Goal: Information Seeking & Learning: Learn about a topic

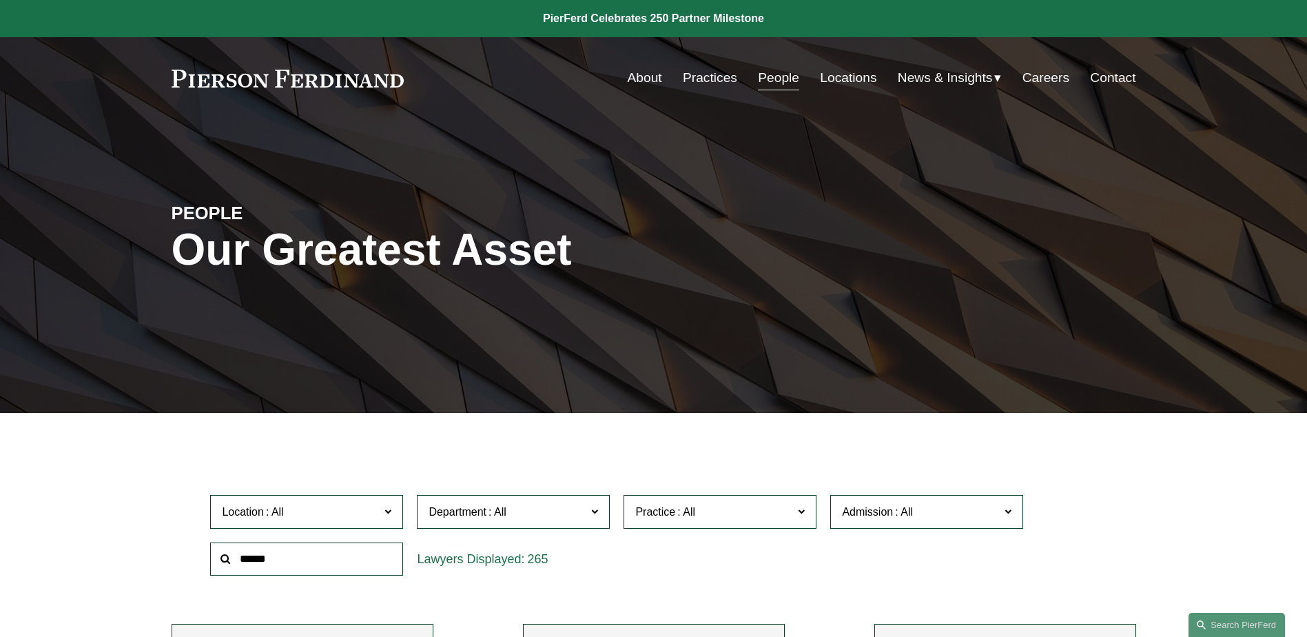
scroll to position [13227, 0]
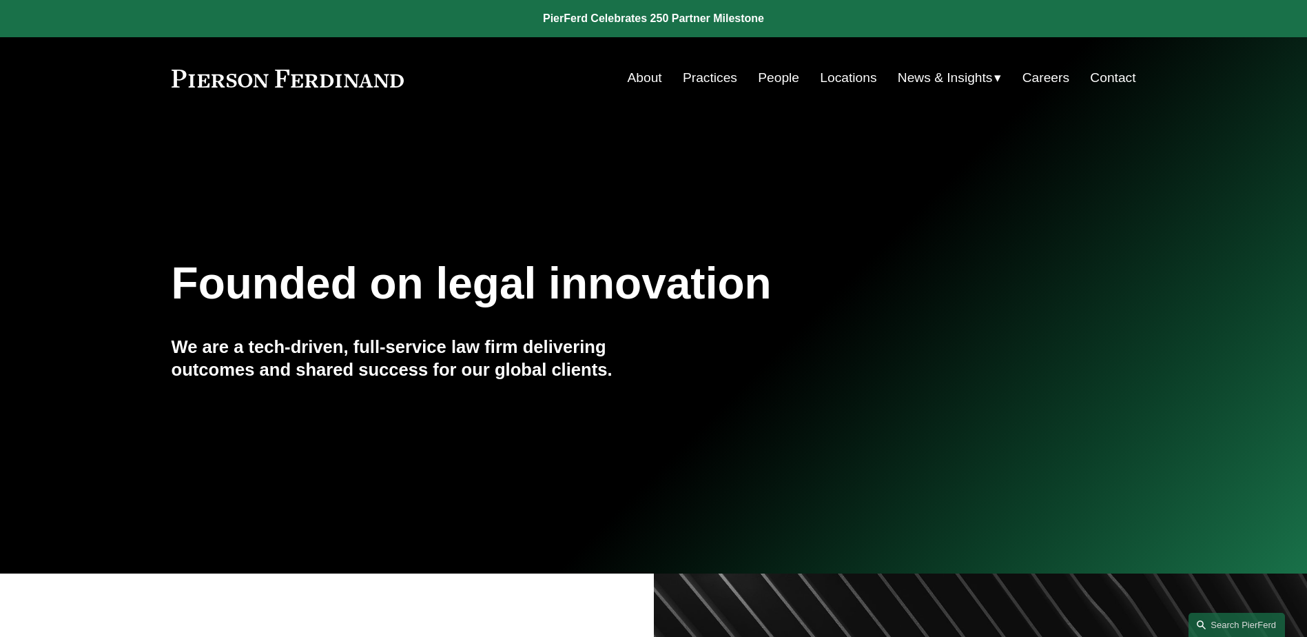
click at [761, 76] on link "People" at bounding box center [778, 78] width 41 height 26
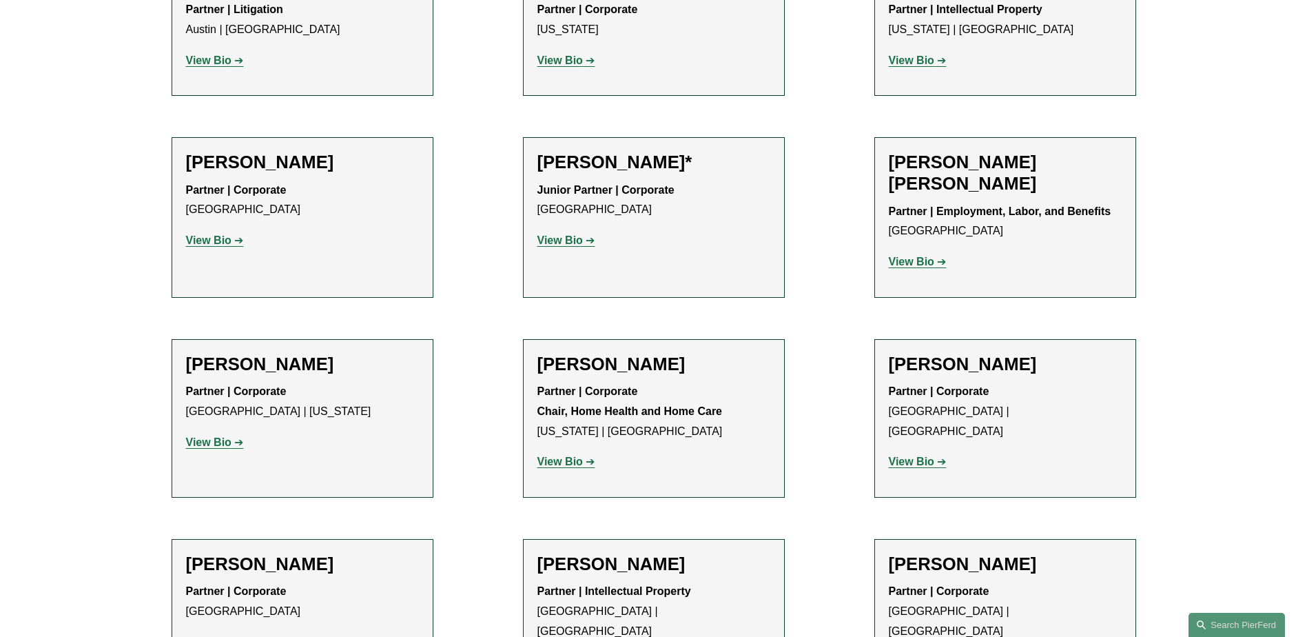
scroll to position [689, 0]
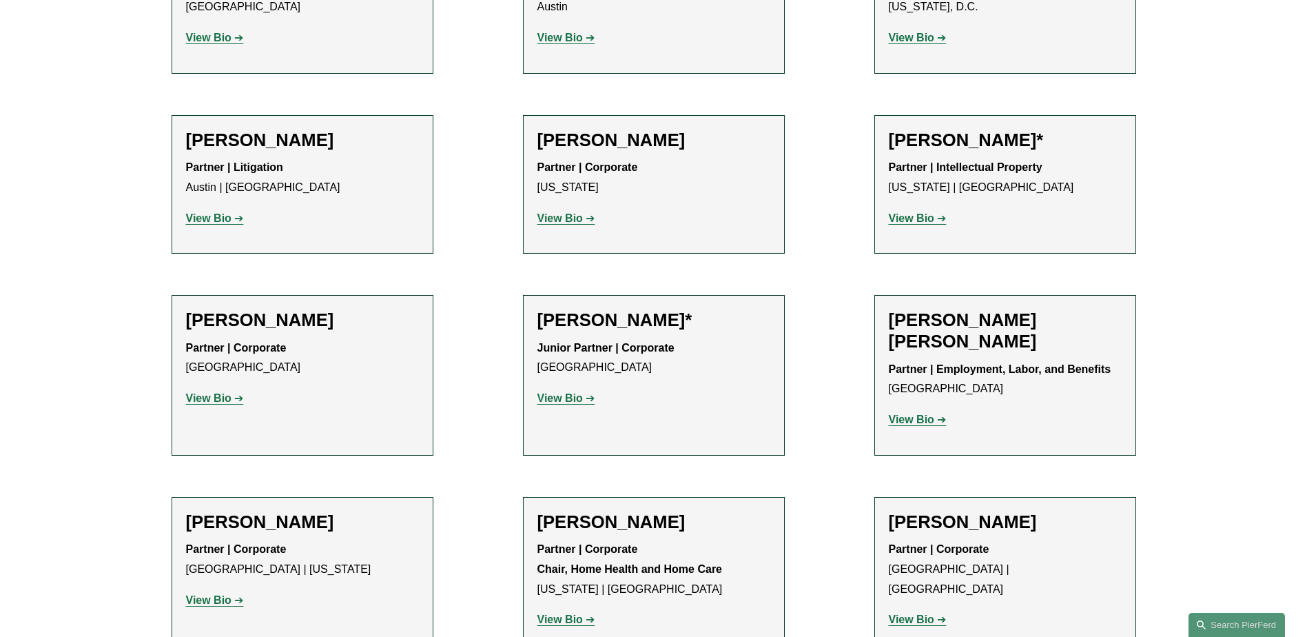
click at [225, 218] on strong "View Bio" at bounding box center [208, 218] width 45 height 12
click at [562, 215] on strong "View Bio" at bounding box center [559, 218] width 45 height 12
click at [918, 219] on strong "View Bio" at bounding box center [911, 218] width 45 height 12
click at [224, 397] on strong "View Bio" at bounding box center [208, 398] width 45 height 12
click at [579, 395] on strong "View Bio" at bounding box center [559, 398] width 45 height 12
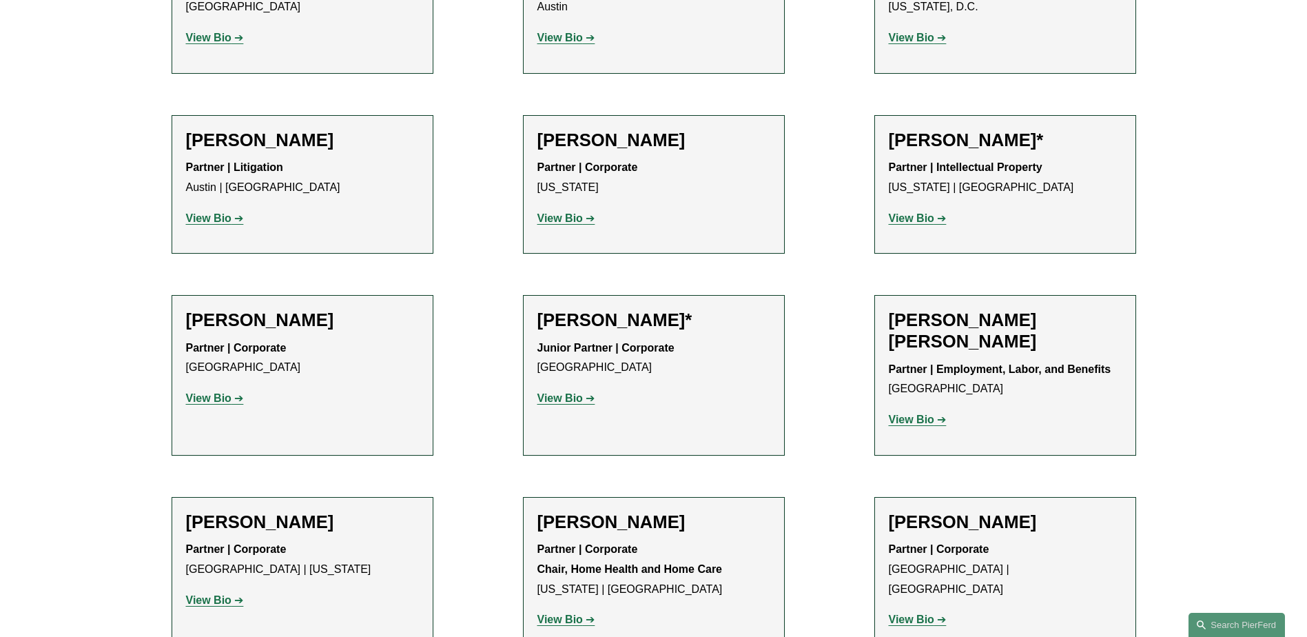
click at [903, 418] on strong "View Bio" at bounding box center [911, 419] width 45 height 12
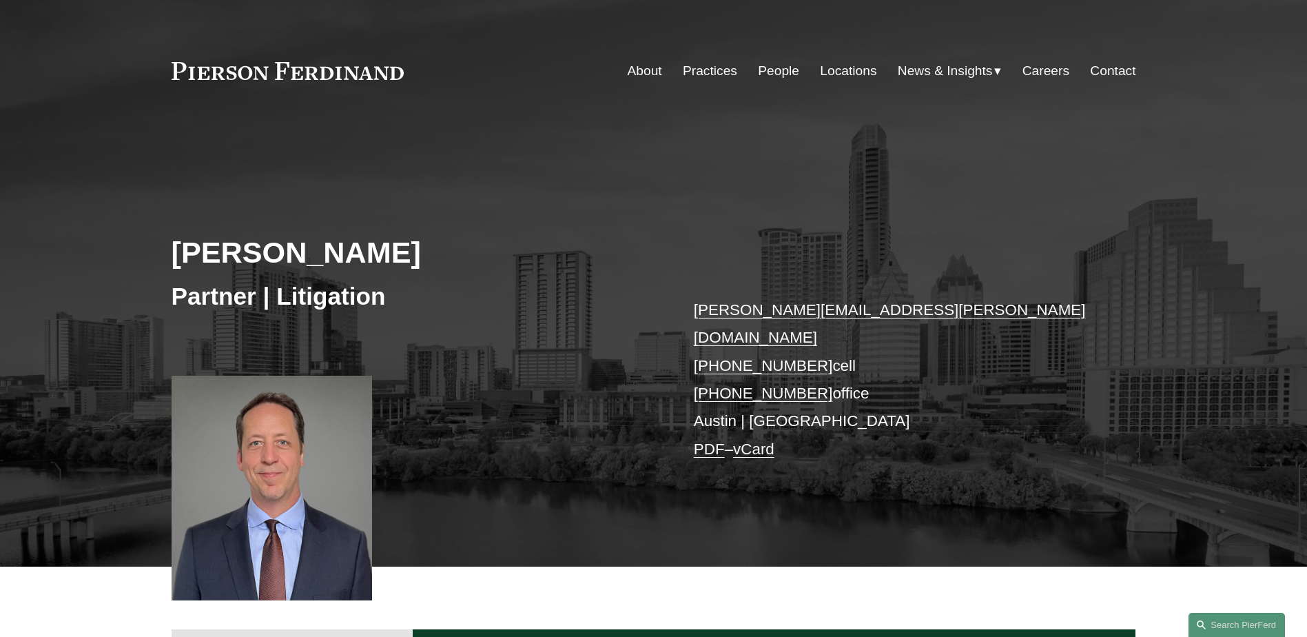
click at [211, 219] on div "[PERSON_NAME] Partner | Litigation [PERSON_NAME][EMAIL_ADDRESS][PERSON_NAME][DO…" at bounding box center [653, 358] width 1307 height 415
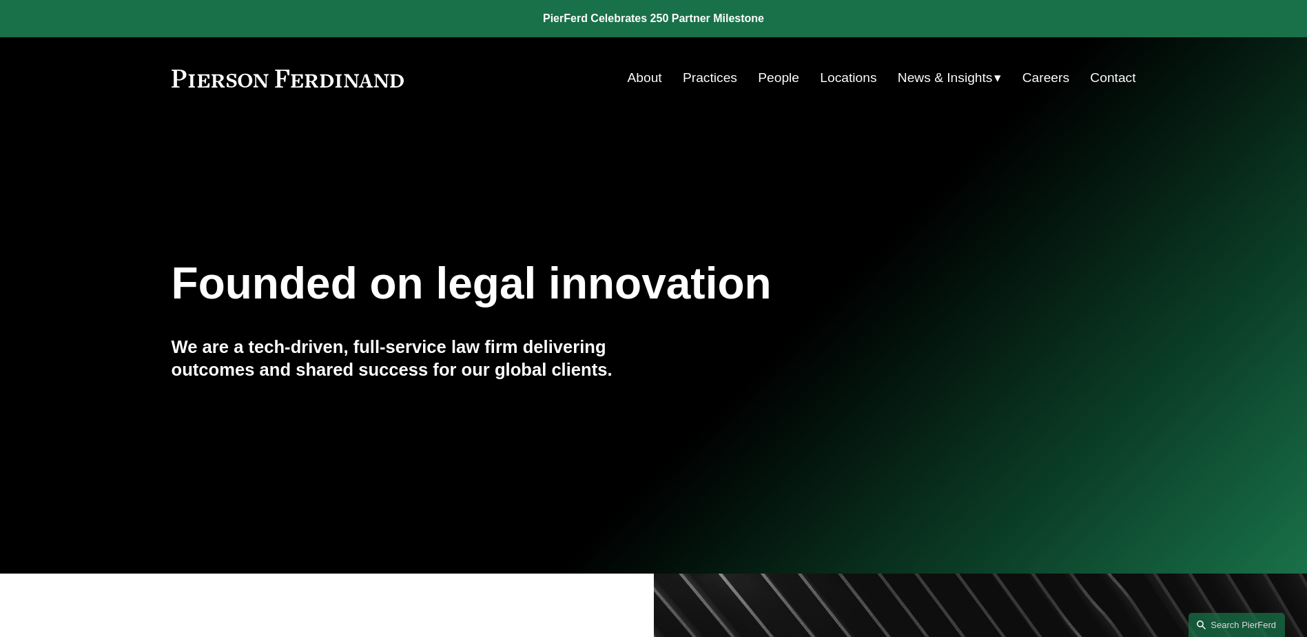
click at [758, 79] on link "People" at bounding box center [778, 78] width 41 height 26
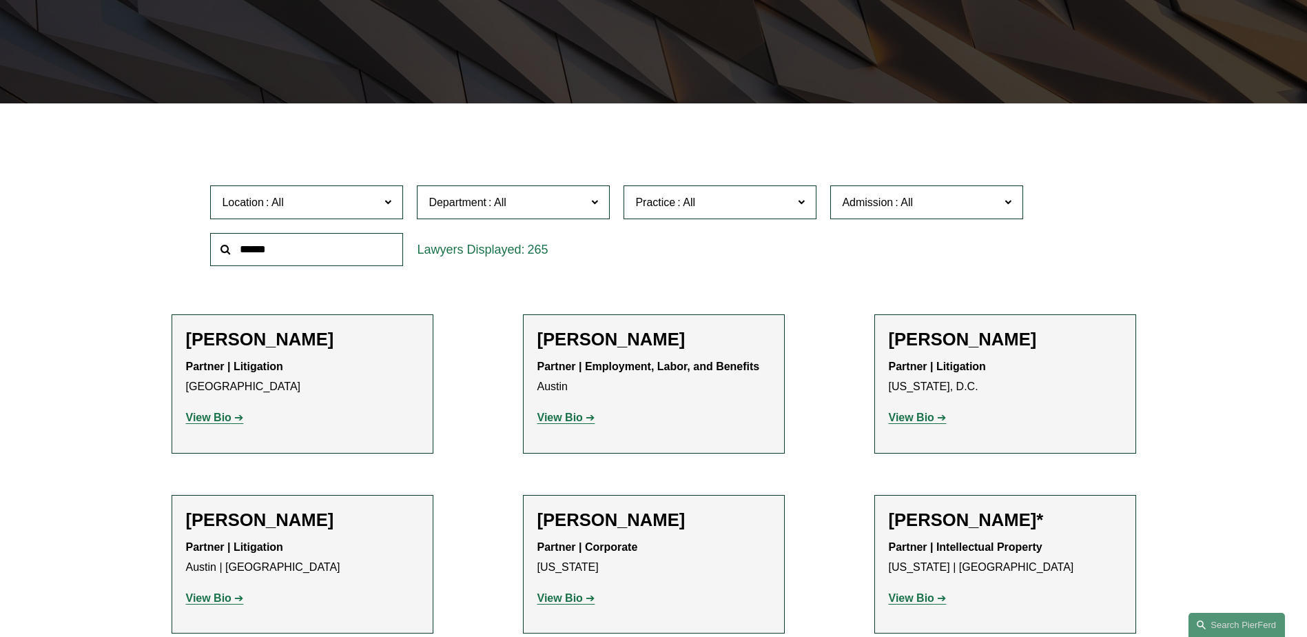
scroll to position [551, 0]
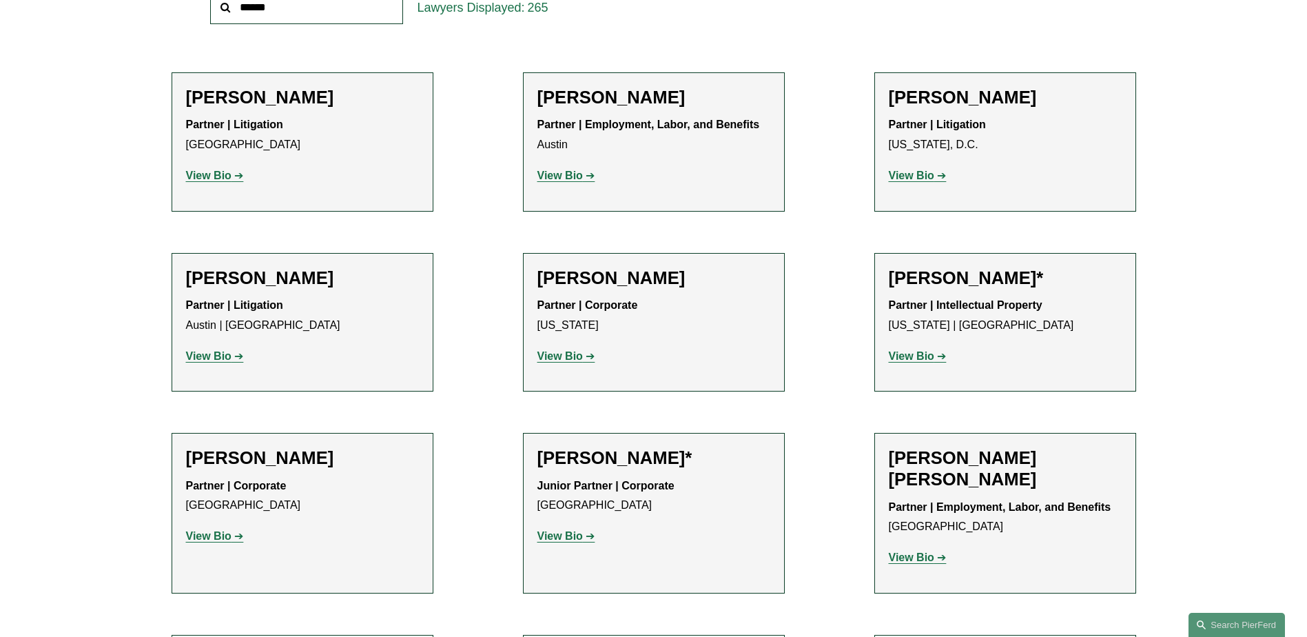
click at [925, 554] on strong "View Bio" at bounding box center [911, 557] width 45 height 12
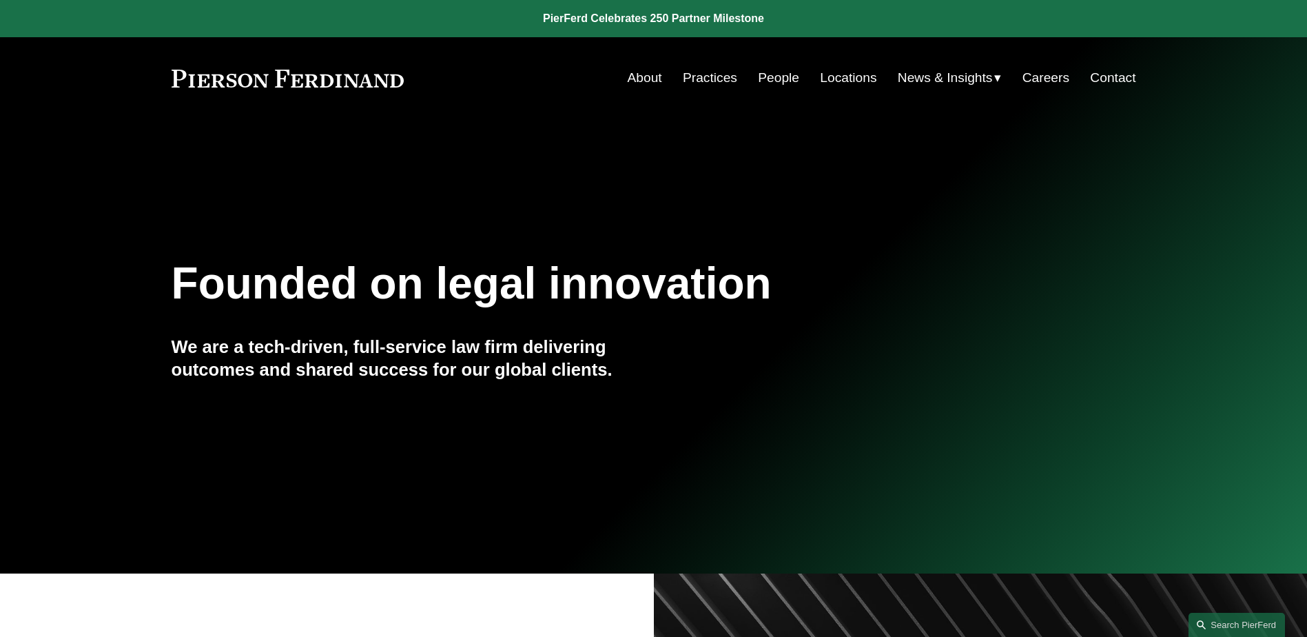
click at [765, 77] on link "People" at bounding box center [778, 78] width 41 height 26
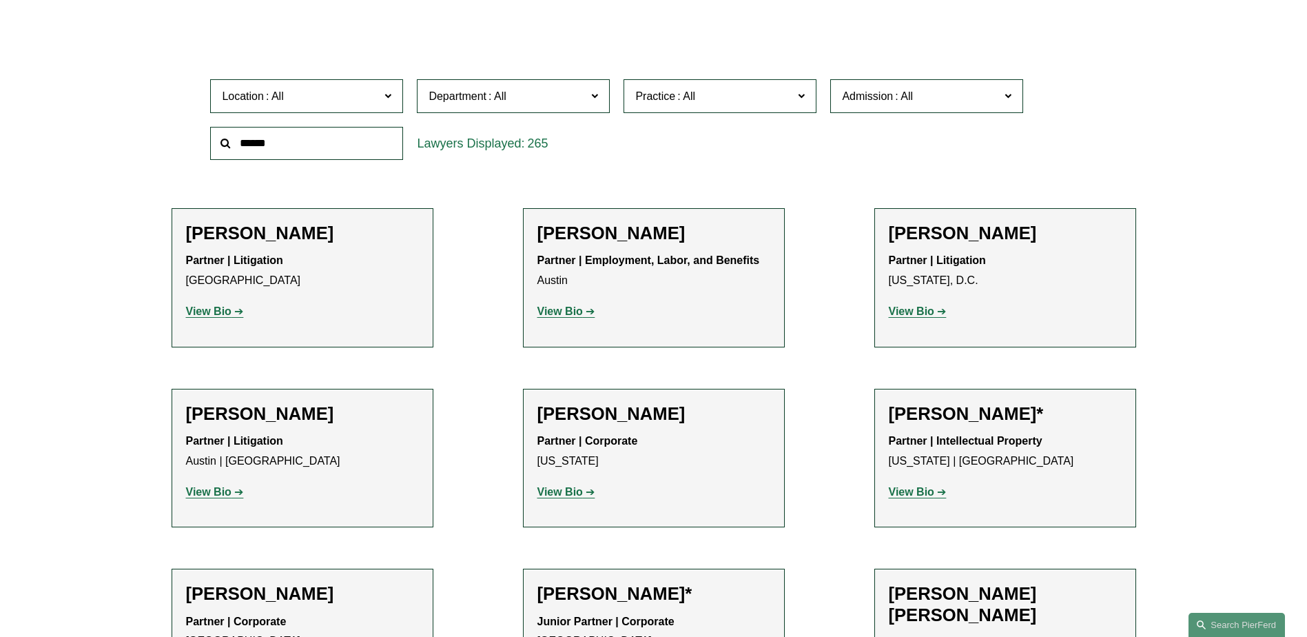
scroll to position [551, 0]
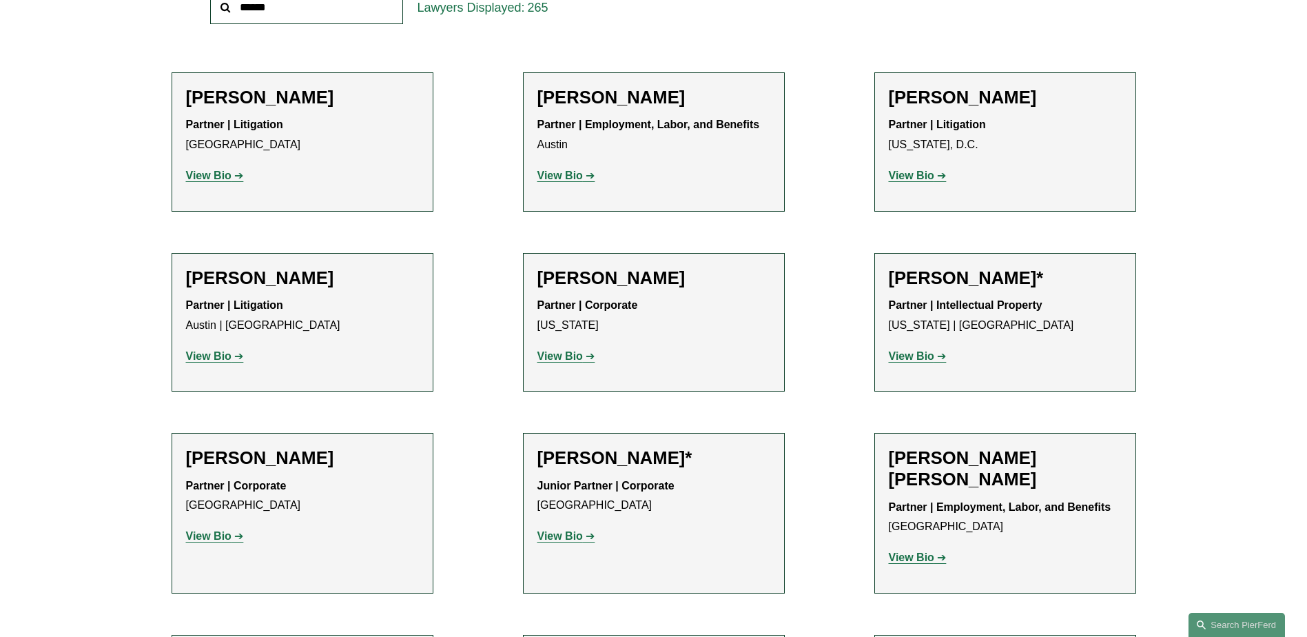
click at [905, 557] on strong "View Bio" at bounding box center [911, 557] width 45 height 12
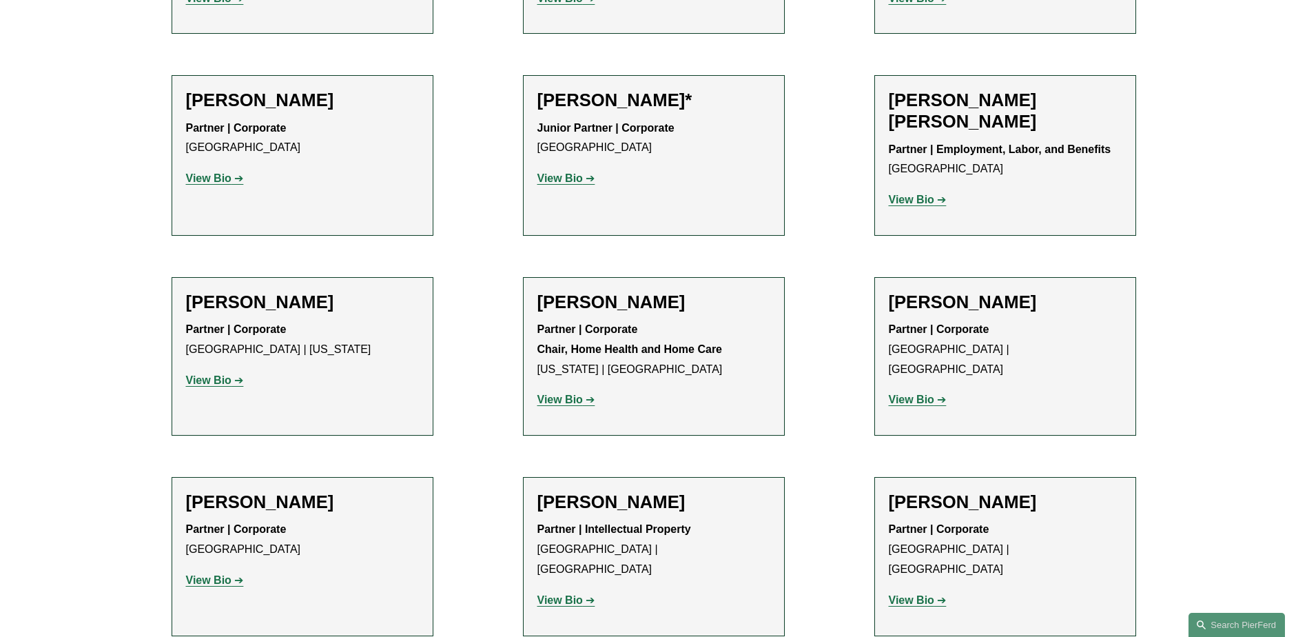
scroll to position [964, 0]
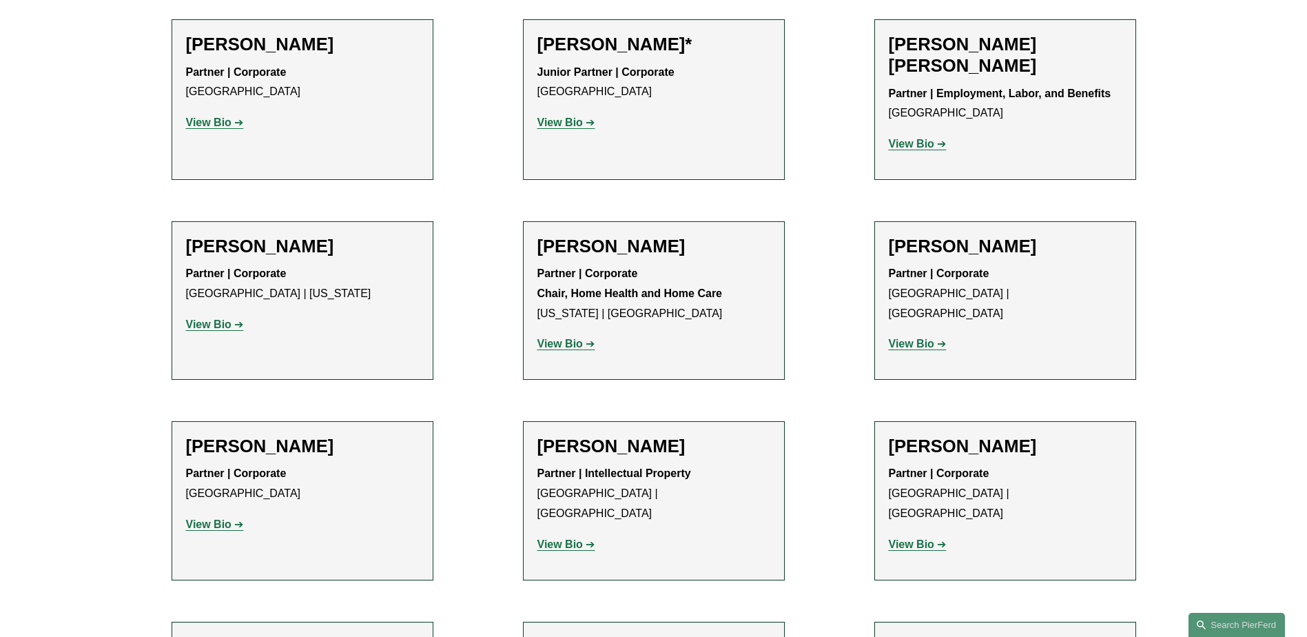
click at [200, 323] on strong "View Bio" at bounding box center [208, 324] width 45 height 12
click at [576, 341] on strong "View Bio" at bounding box center [559, 344] width 45 height 12
click at [920, 338] on strong "View Bio" at bounding box center [911, 344] width 45 height 12
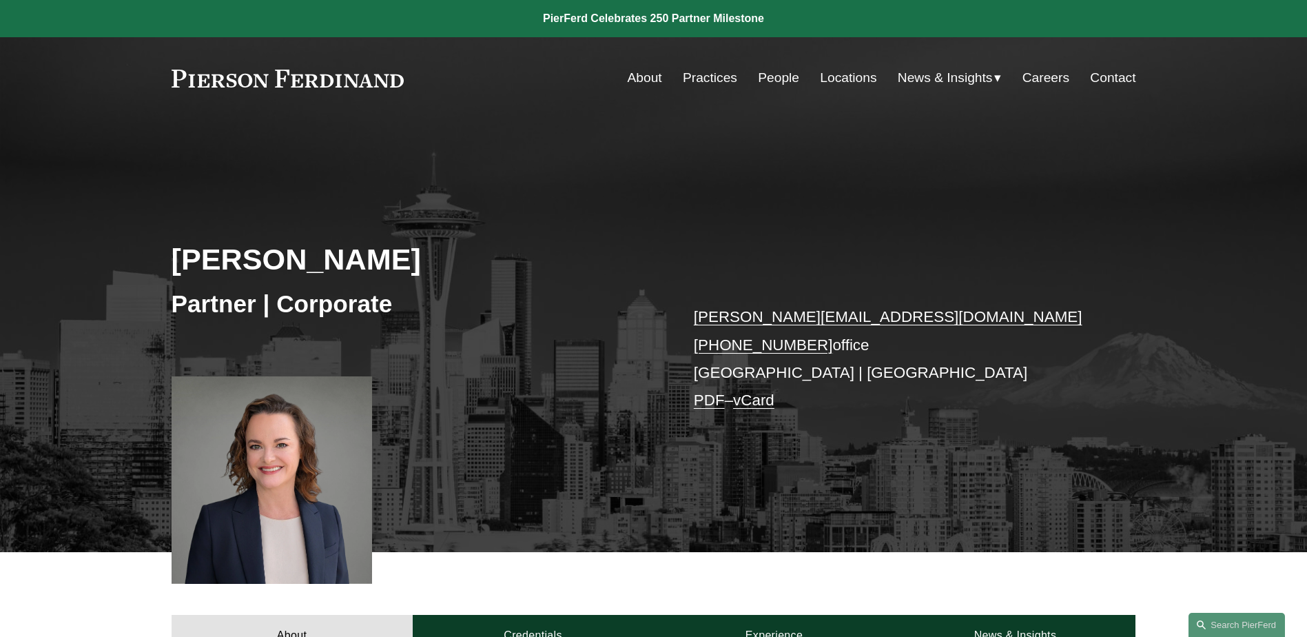
click at [774, 83] on link "People" at bounding box center [778, 78] width 41 height 26
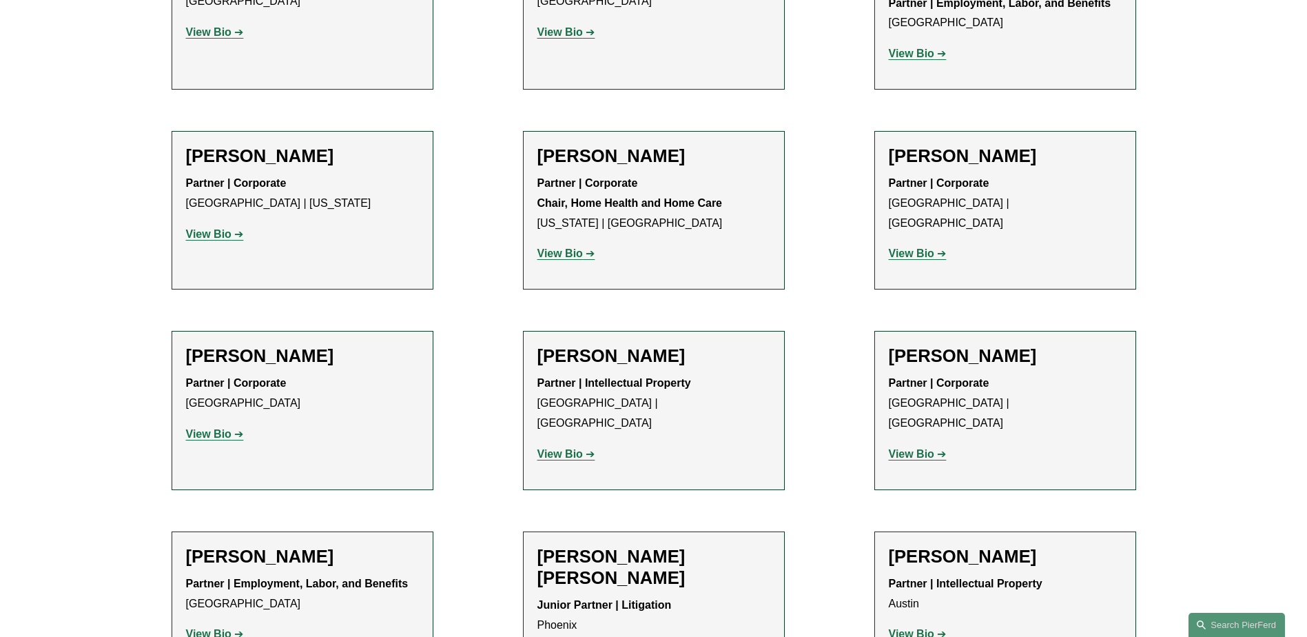
scroll to position [1102, 0]
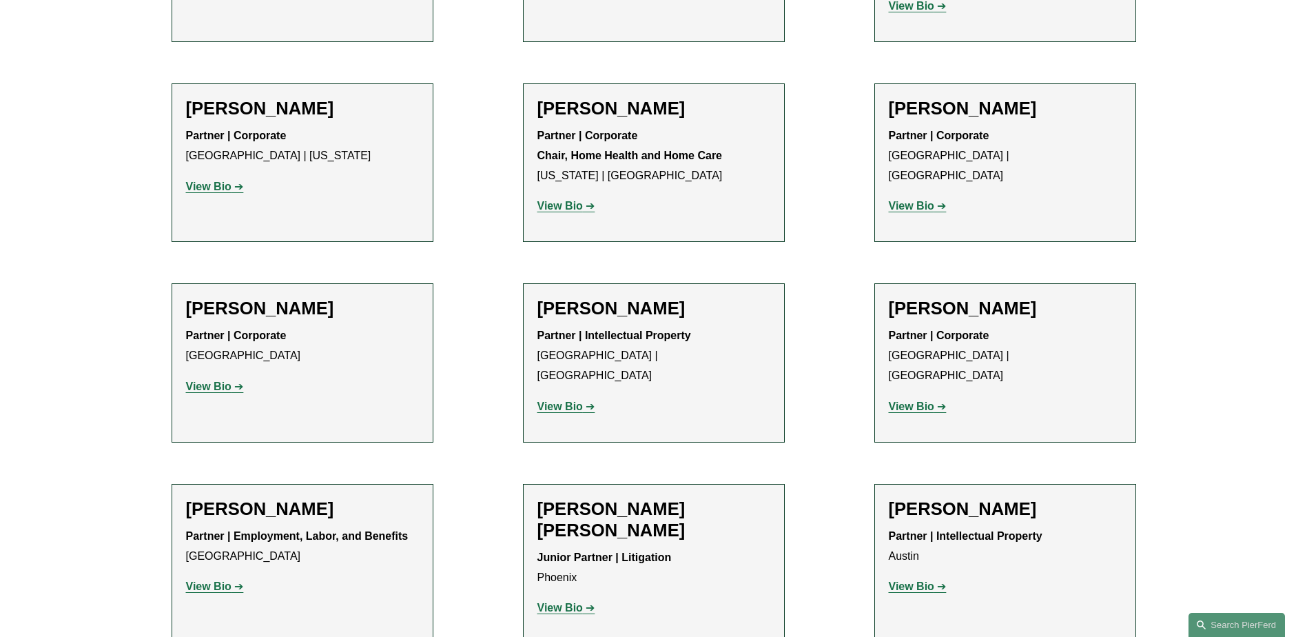
click at [210, 385] on strong "View Bio" at bounding box center [208, 386] width 45 height 12
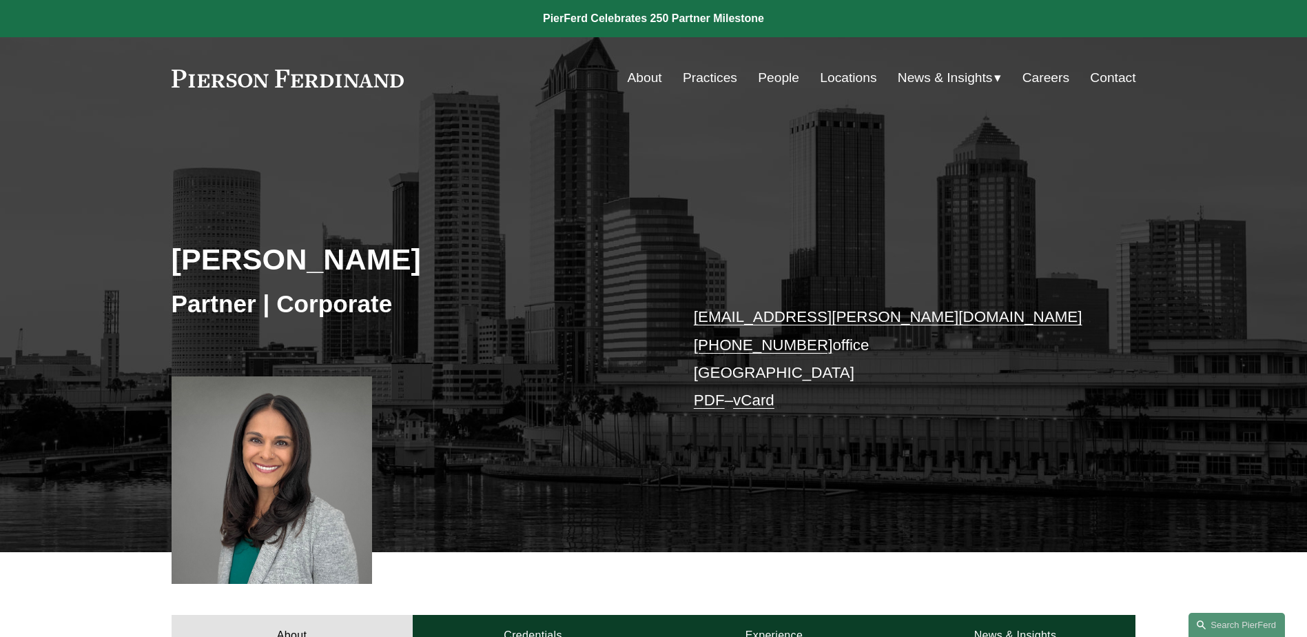
click at [762, 76] on link "People" at bounding box center [778, 78] width 41 height 26
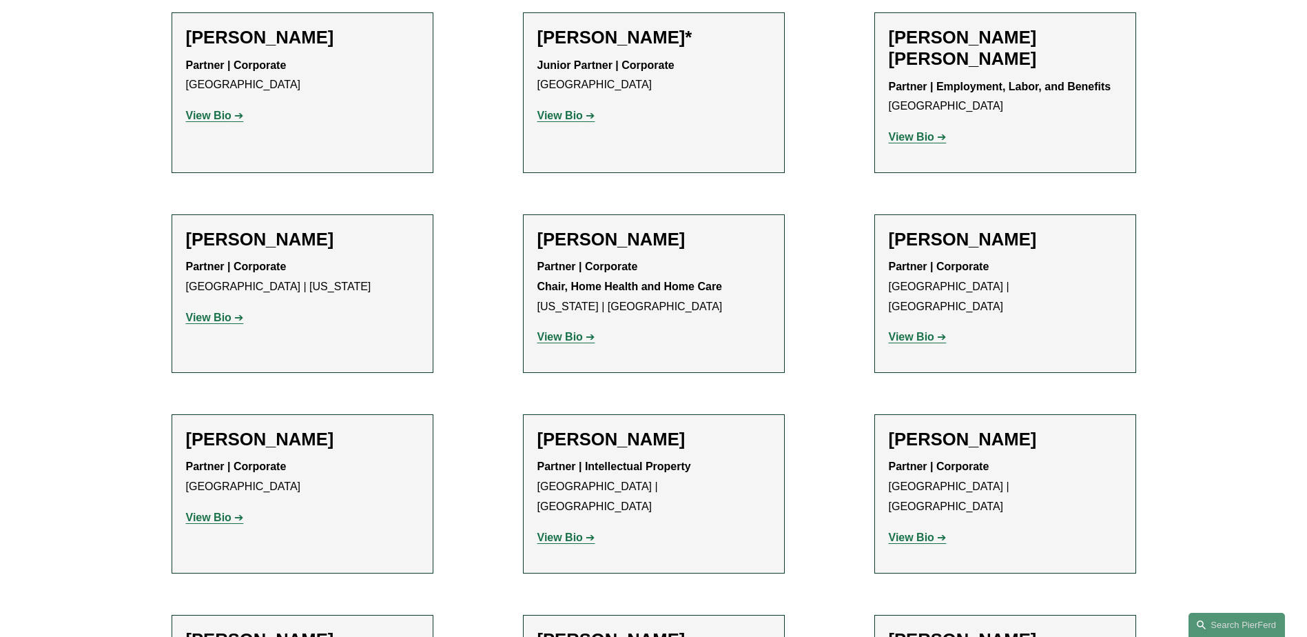
scroll to position [1102, 0]
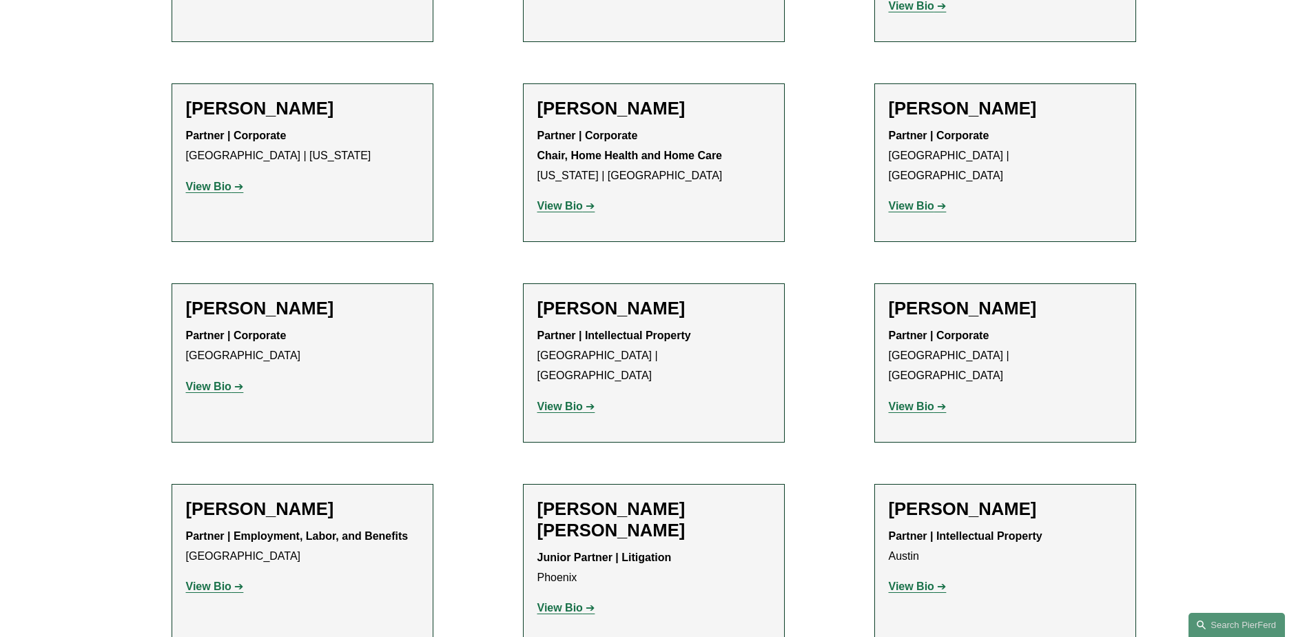
click at [563, 400] on strong "View Bio" at bounding box center [559, 406] width 45 height 12
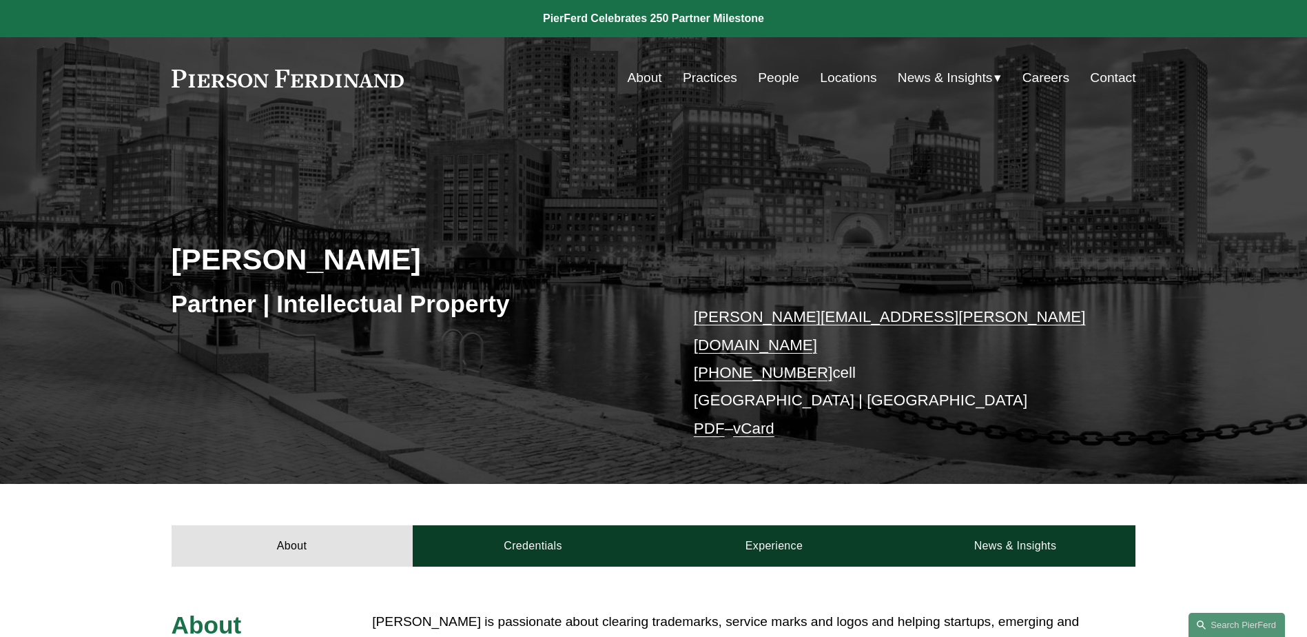
click at [758, 80] on link "People" at bounding box center [778, 78] width 41 height 26
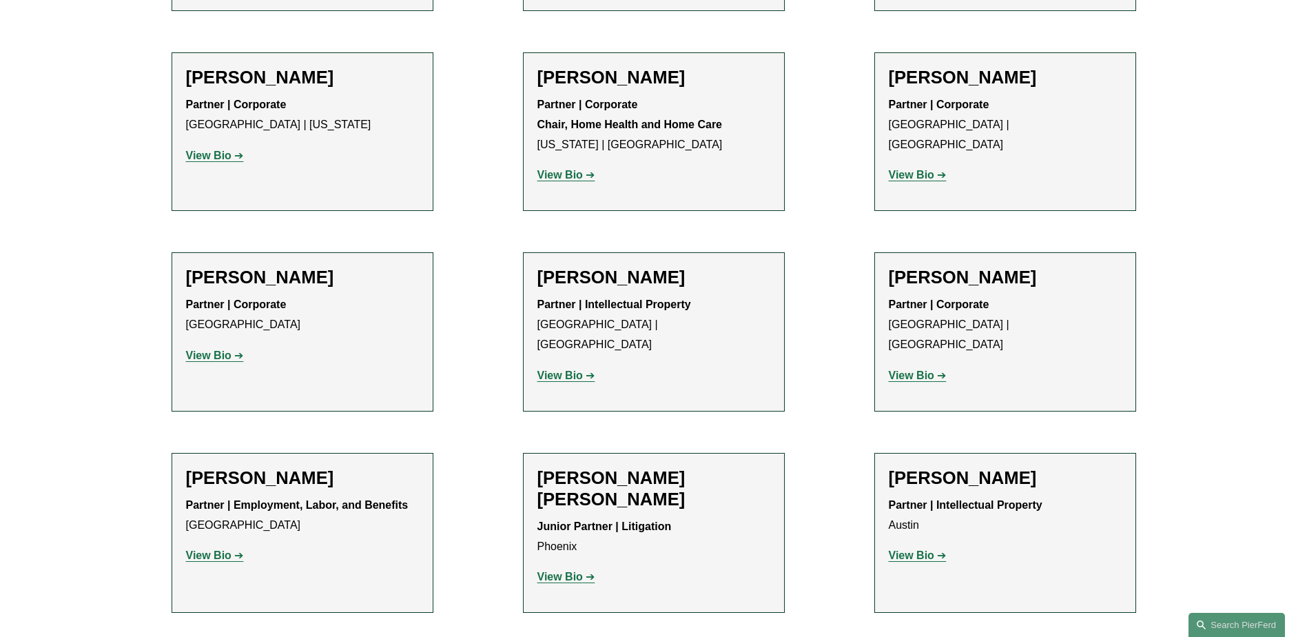
scroll to position [1240, 0]
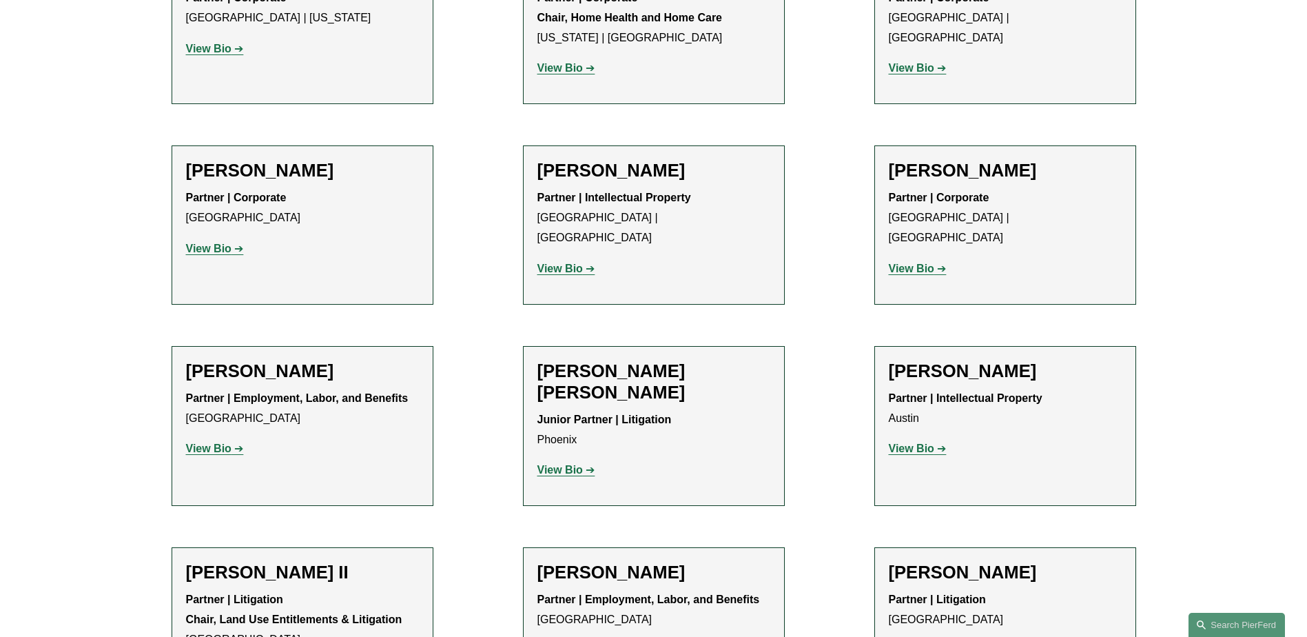
click at [911, 262] on strong "View Bio" at bounding box center [911, 268] width 45 height 12
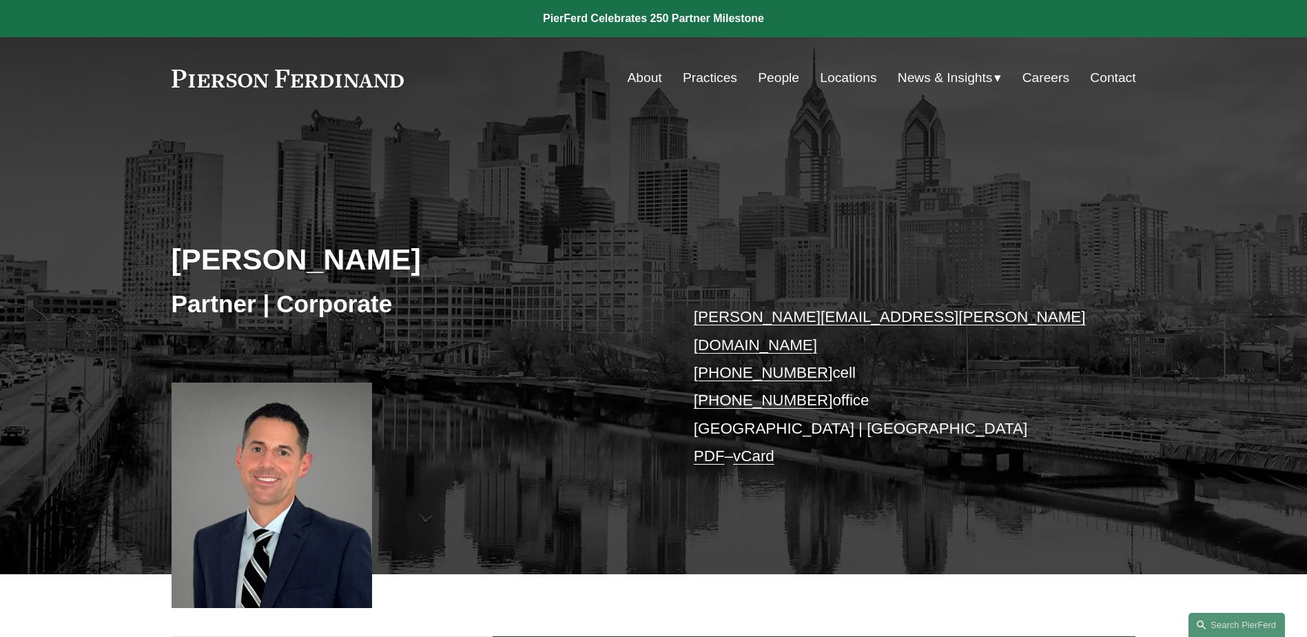
click at [778, 81] on link "People" at bounding box center [778, 78] width 41 height 26
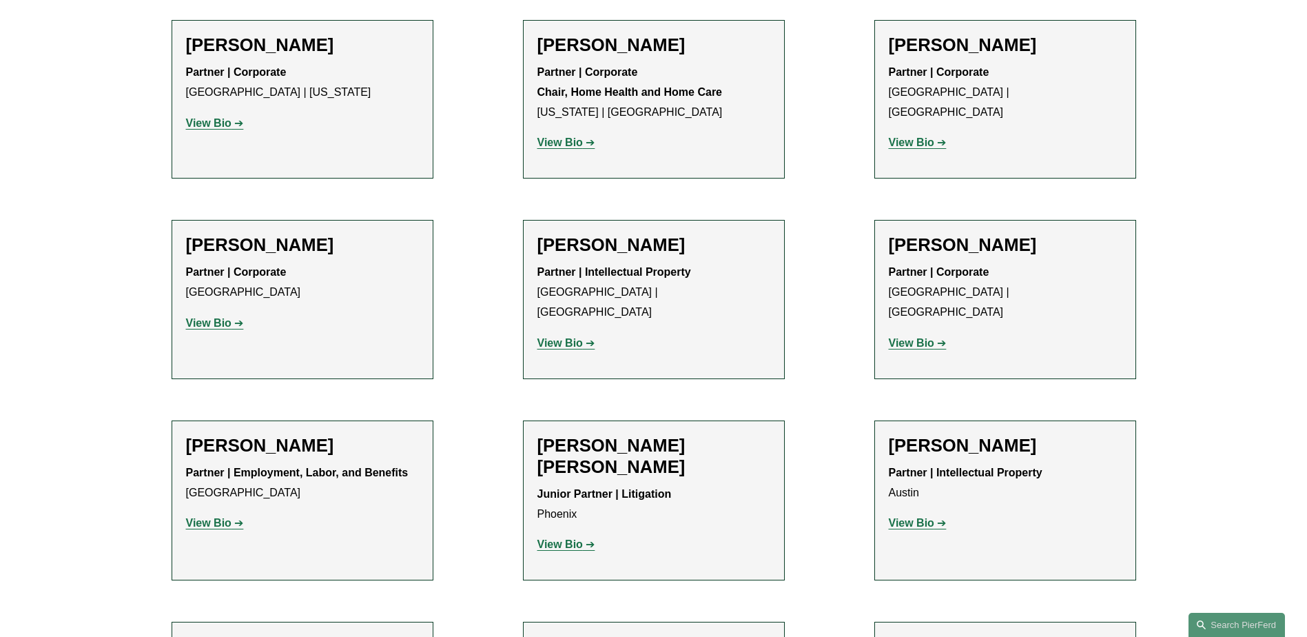
scroll to position [1240, 0]
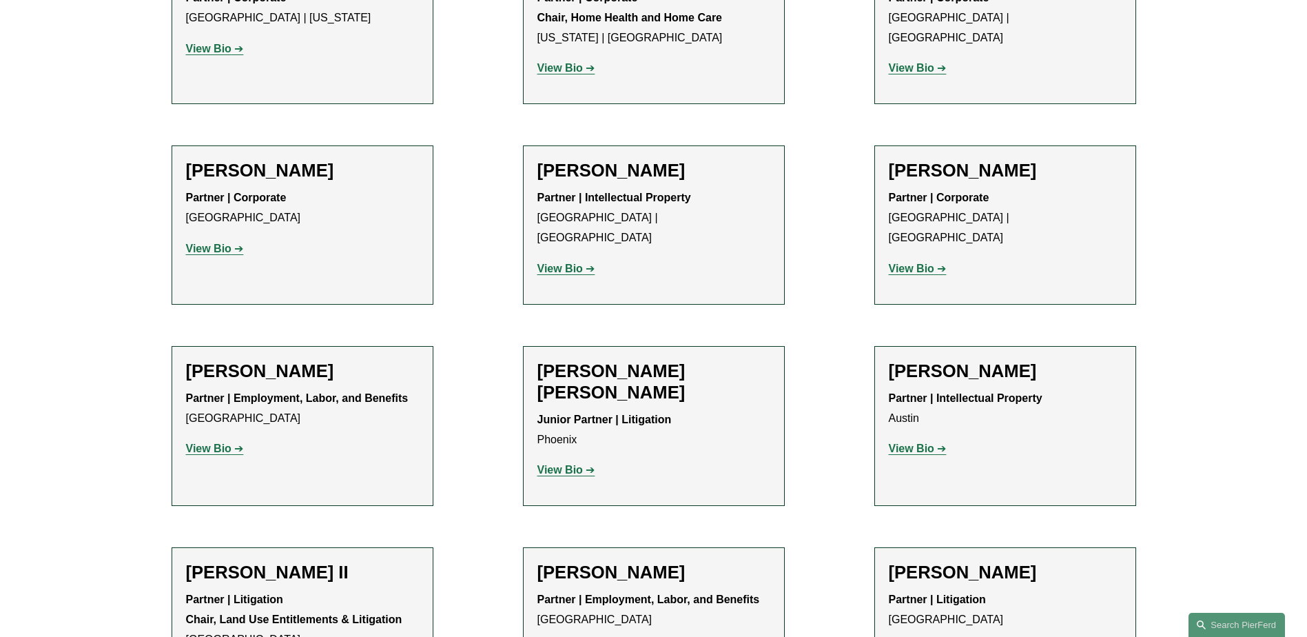
click at [203, 442] on strong "View Bio" at bounding box center [208, 448] width 45 height 12
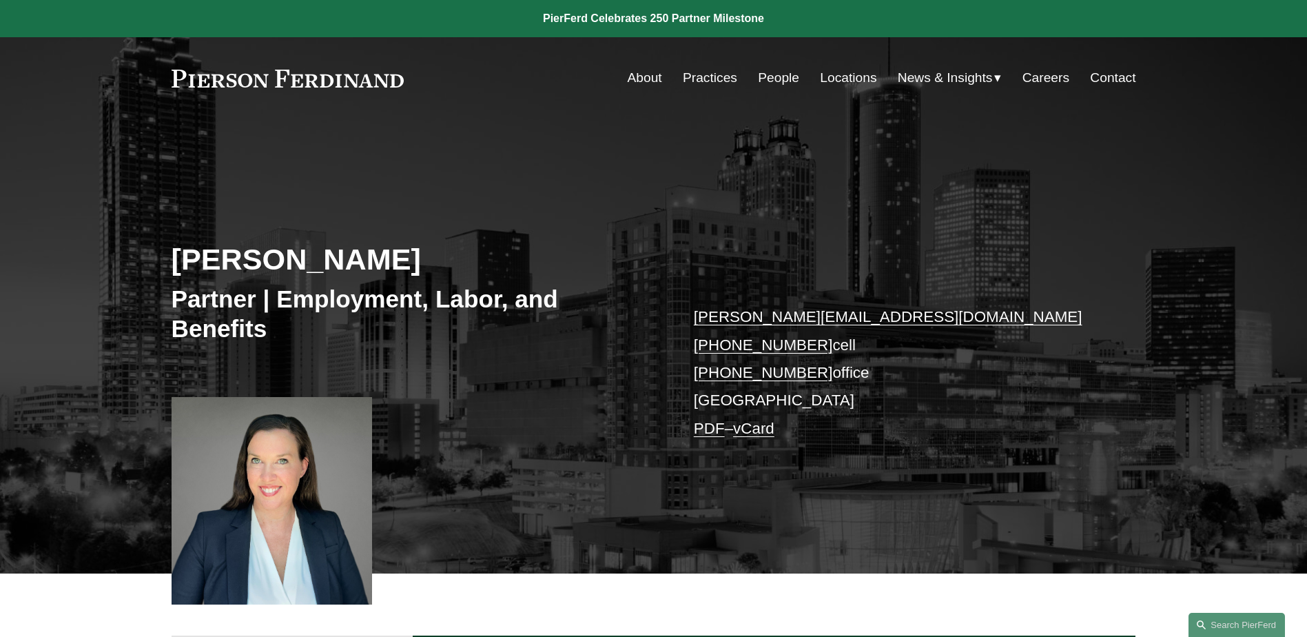
click at [770, 78] on link "People" at bounding box center [778, 78] width 41 height 26
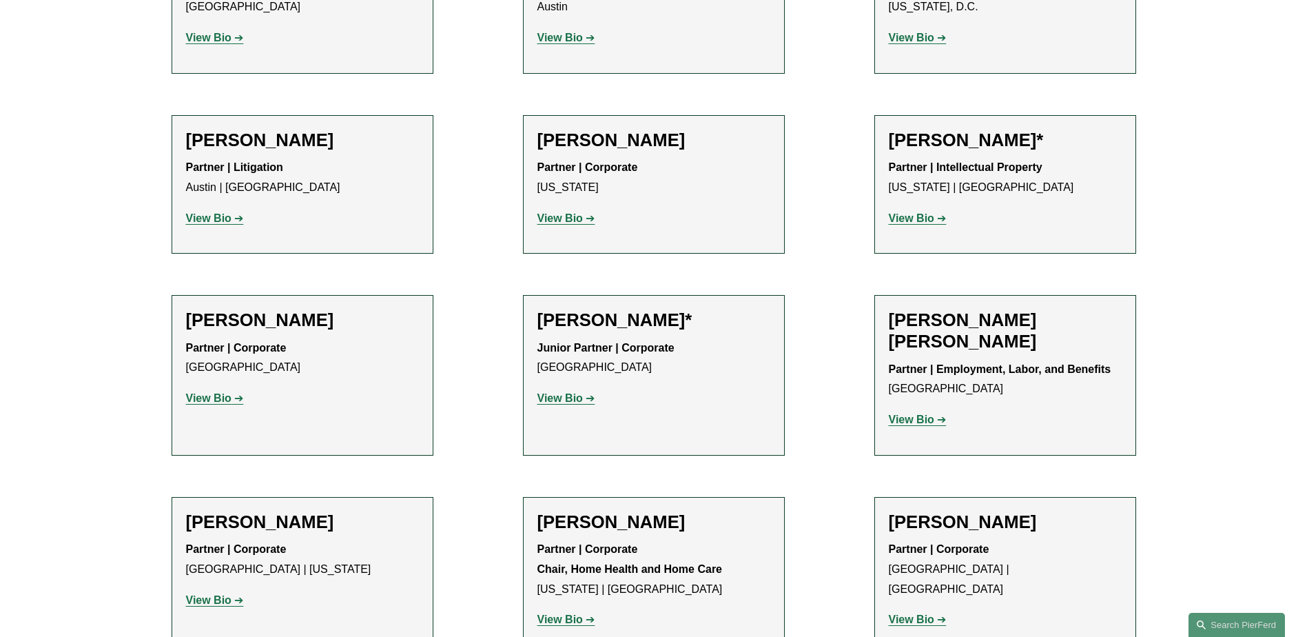
scroll to position [1378, 0]
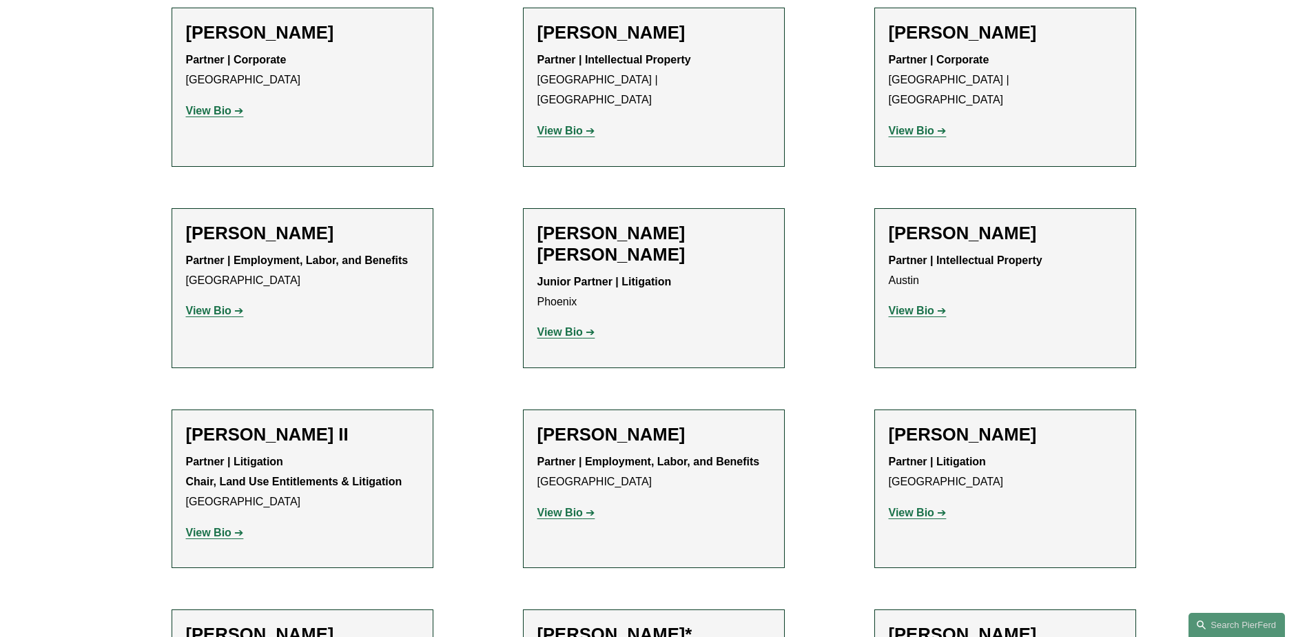
click at [581, 326] on strong "View Bio" at bounding box center [559, 332] width 45 height 12
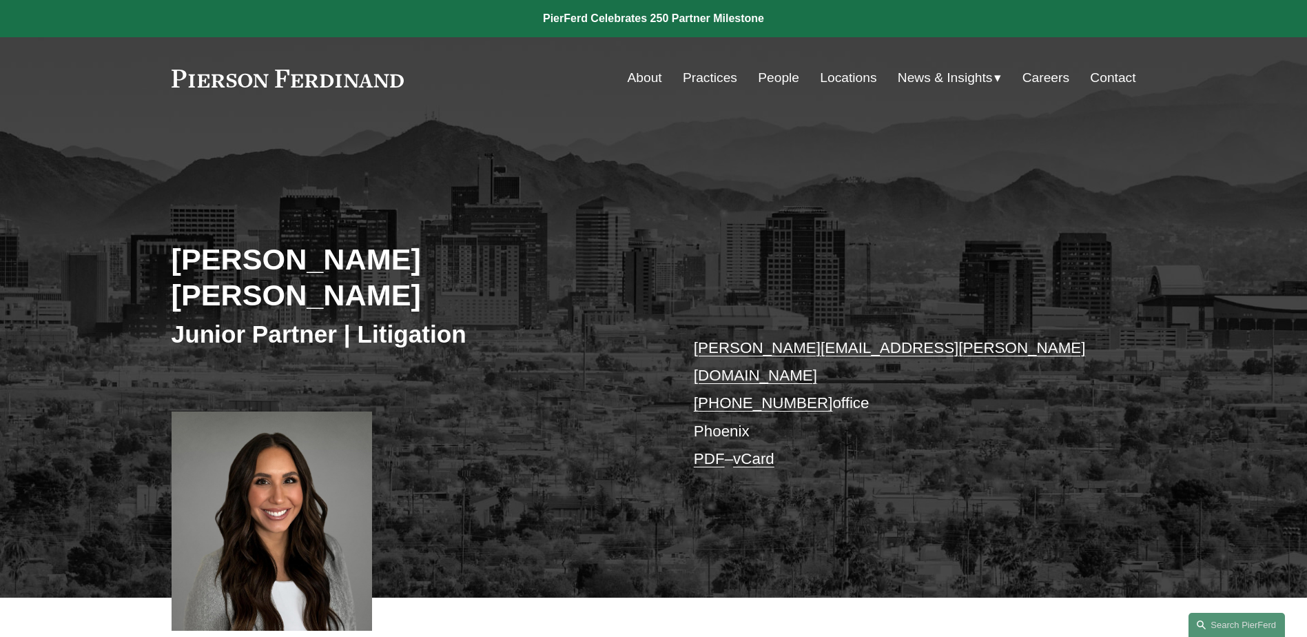
click at [769, 76] on link "People" at bounding box center [778, 78] width 41 height 26
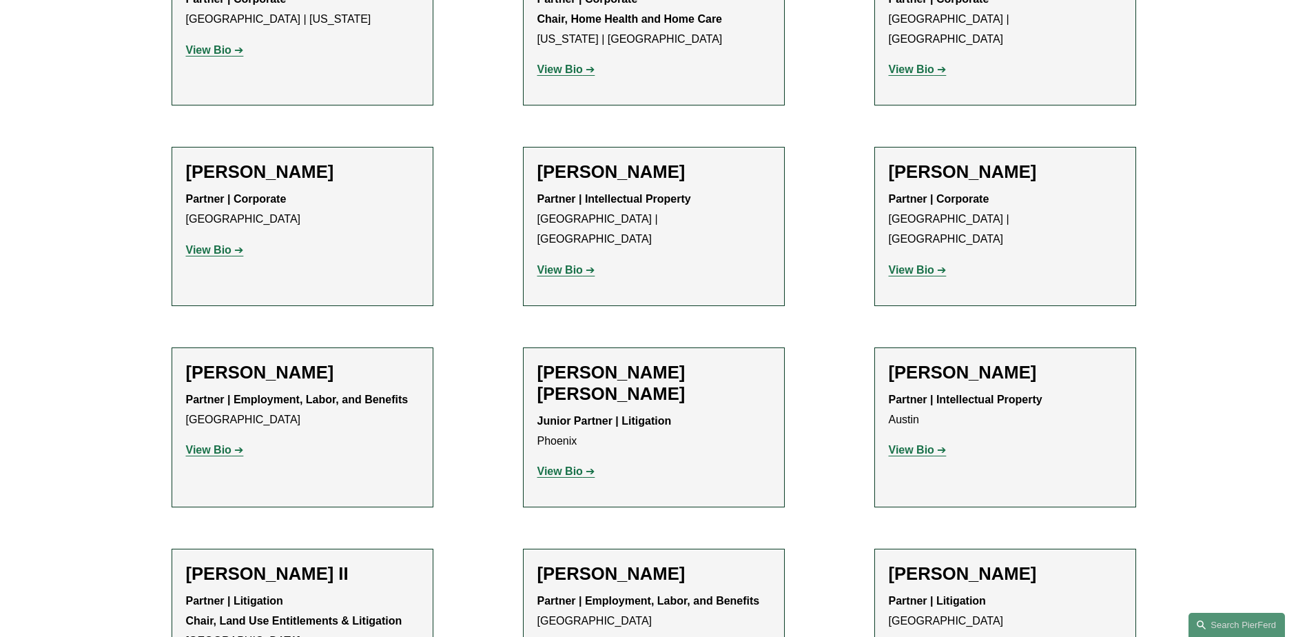
scroll to position [1240, 0]
click at [918, 442] on strong "View Bio" at bounding box center [911, 448] width 45 height 12
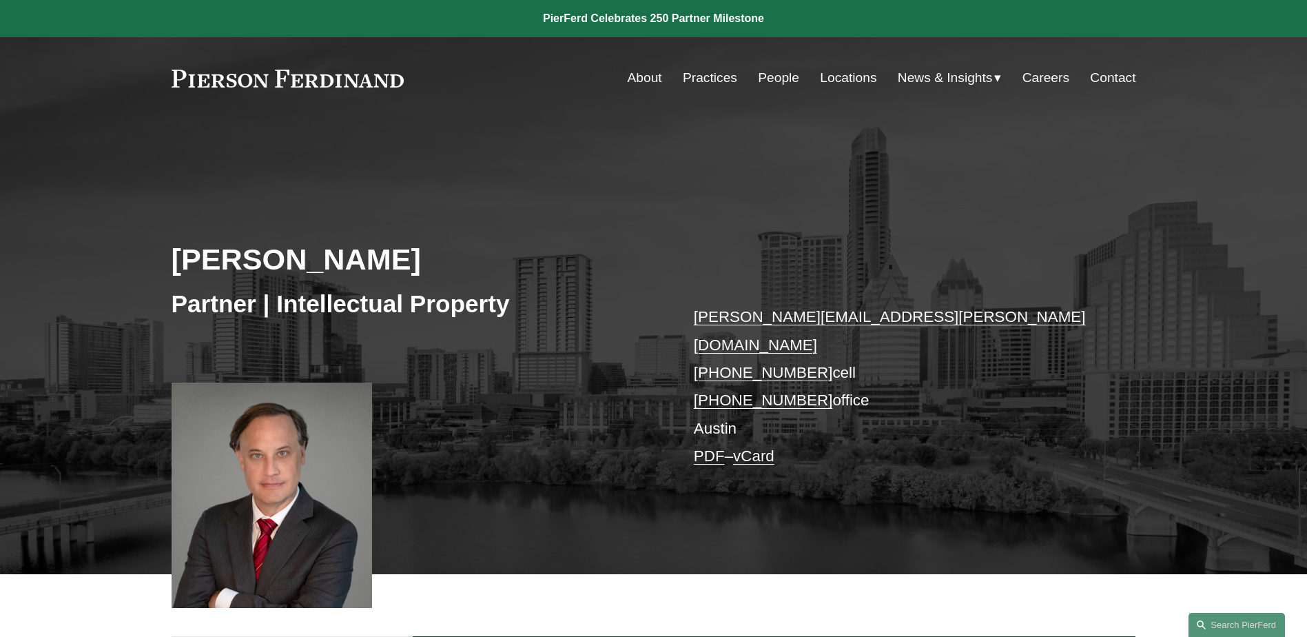
click at [771, 79] on link "People" at bounding box center [778, 78] width 41 height 26
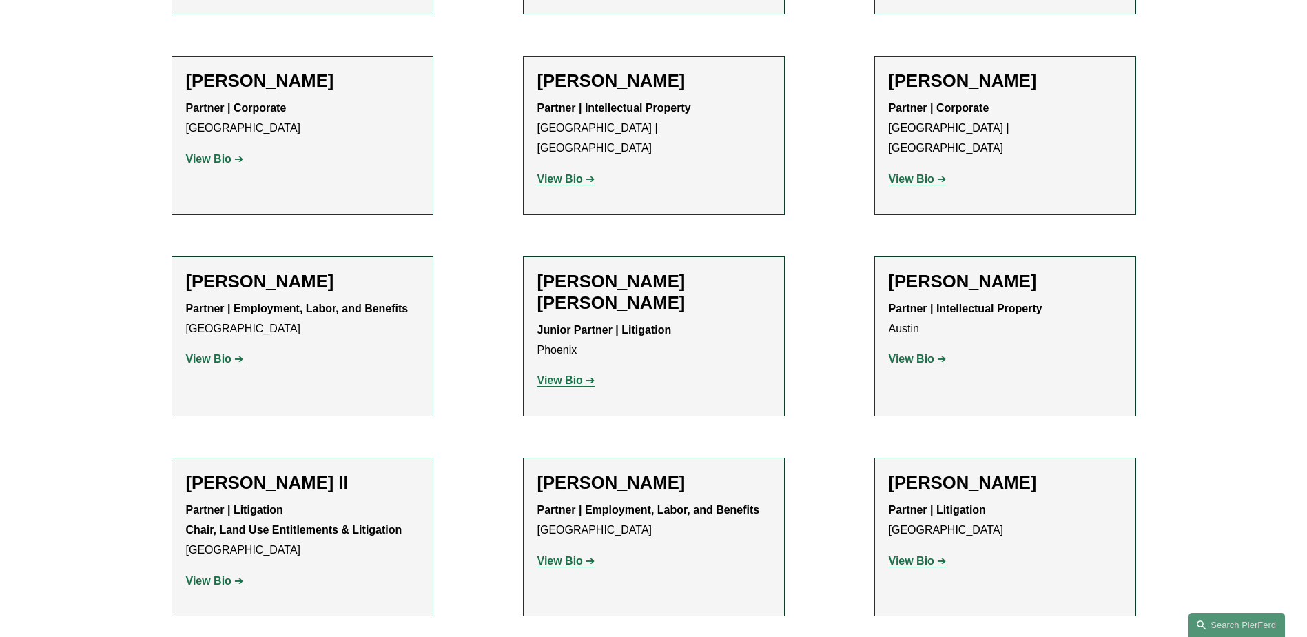
scroll to position [1378, 0]
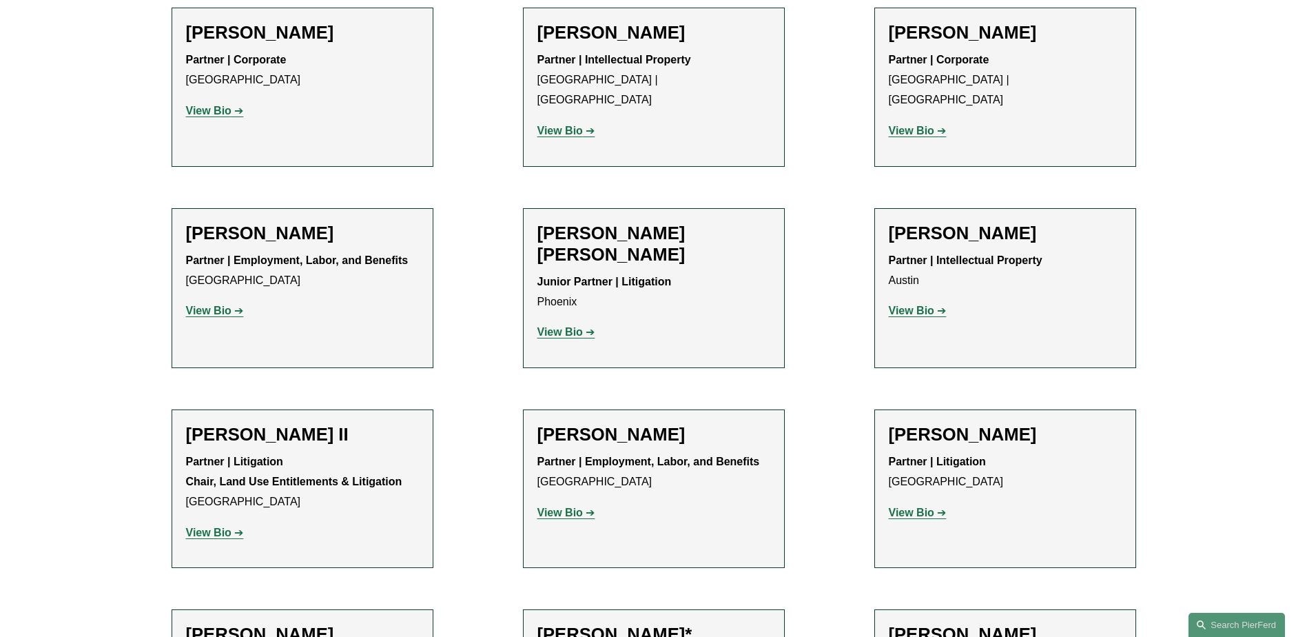
click at [557, 506] on strong "View Bio" at bounding box center [559, 512] width 45 height 12
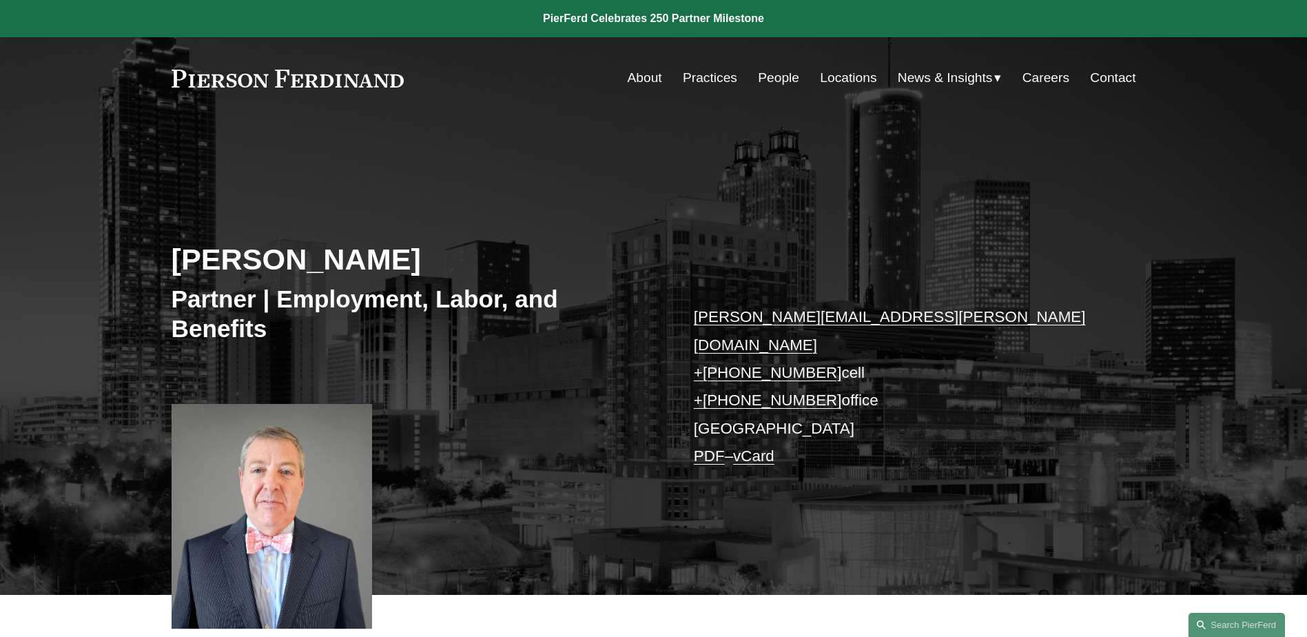
click at [779, 74] on link "People" at bounding box center [778, 78] width 41 height 26
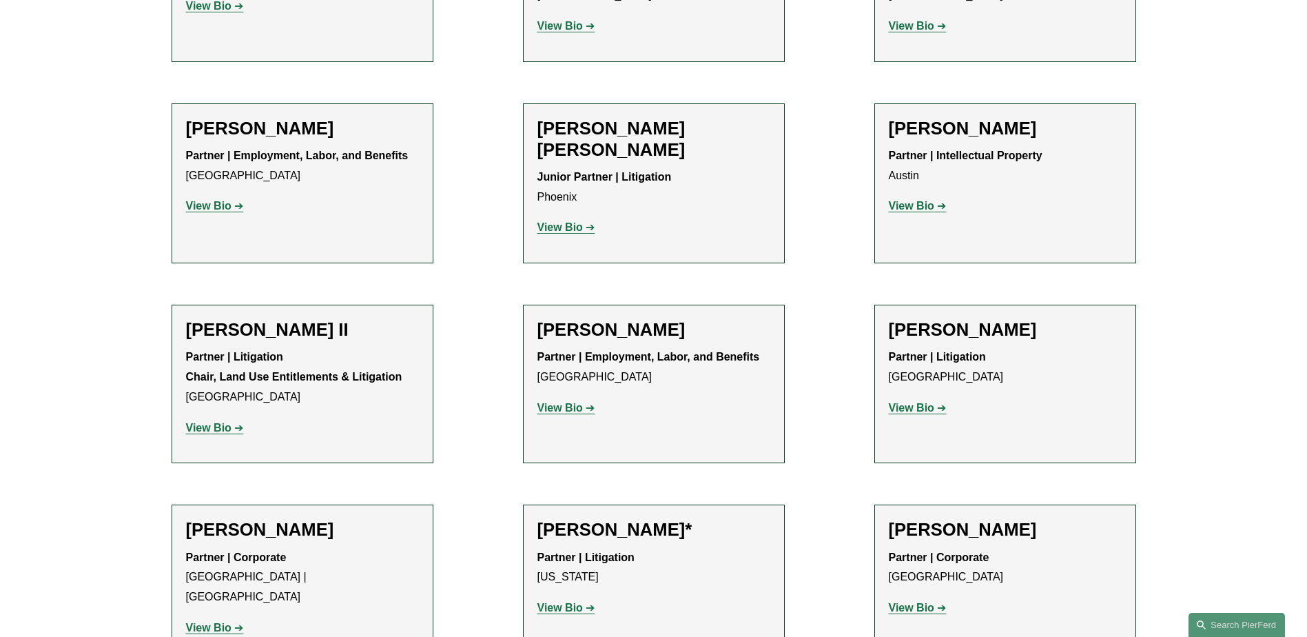
scroll to position [1516, 0]
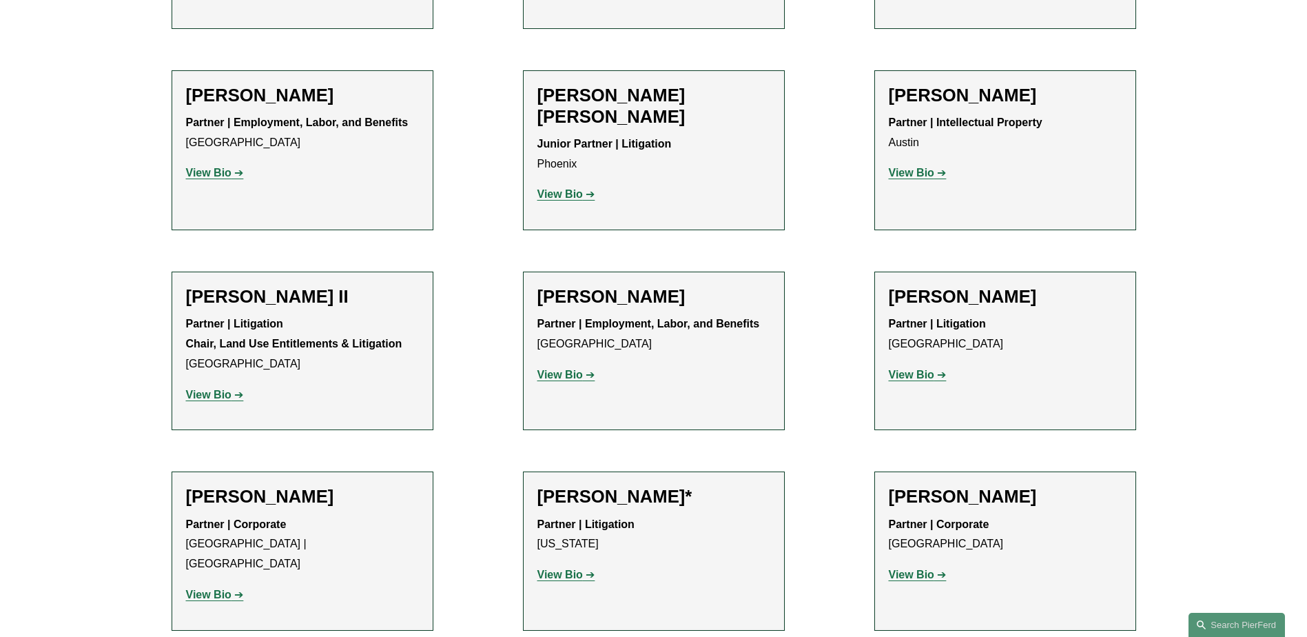
click at [918, 369] on strong "View Bio" at bounding box center [911, 375] width 45 height 12
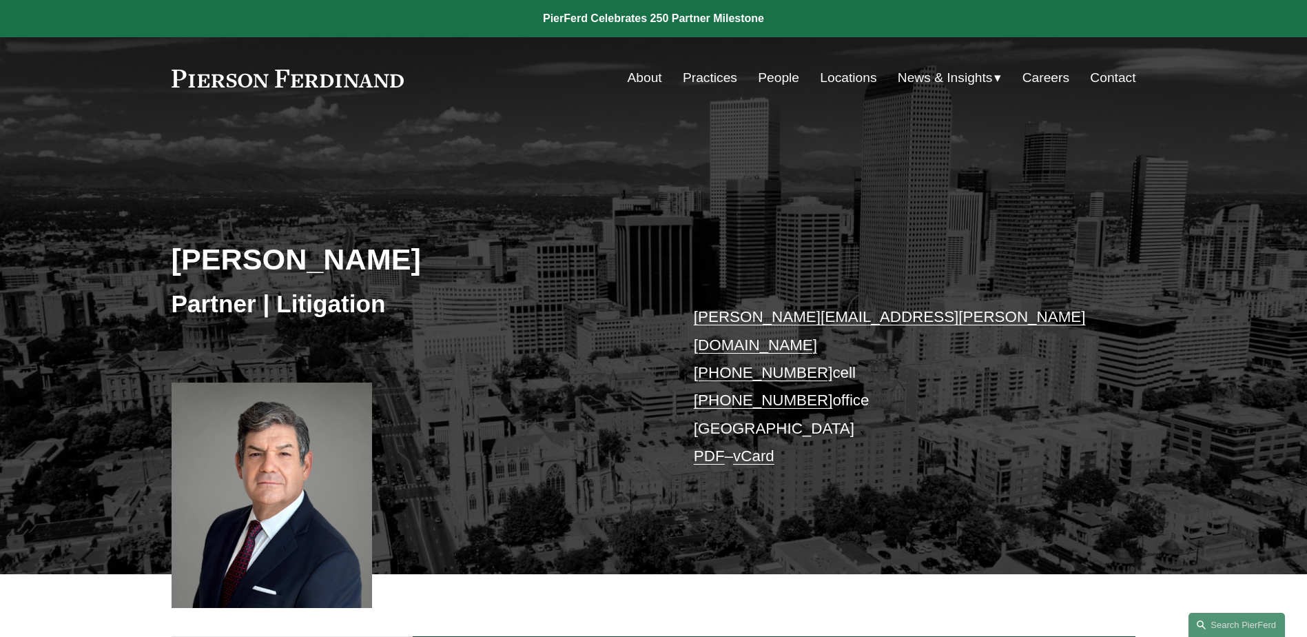
click at [775, 83] on link "People" at bounding box center [778, 78] width 41 height 26
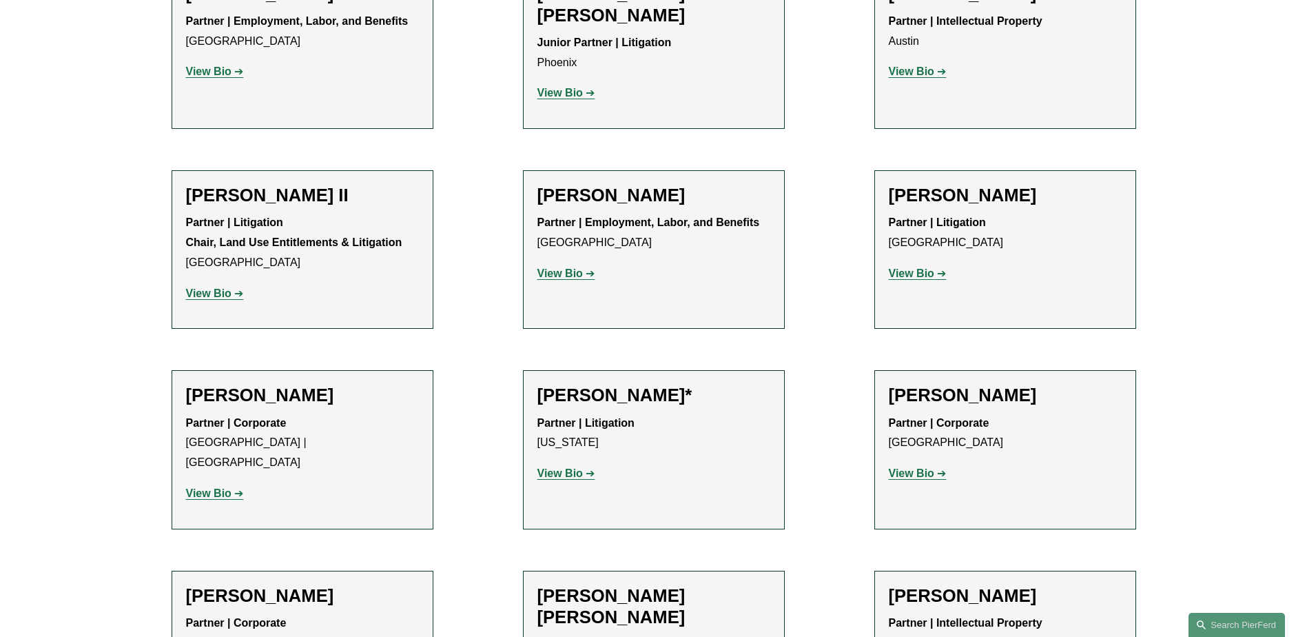
scroll to position [1791, 0]
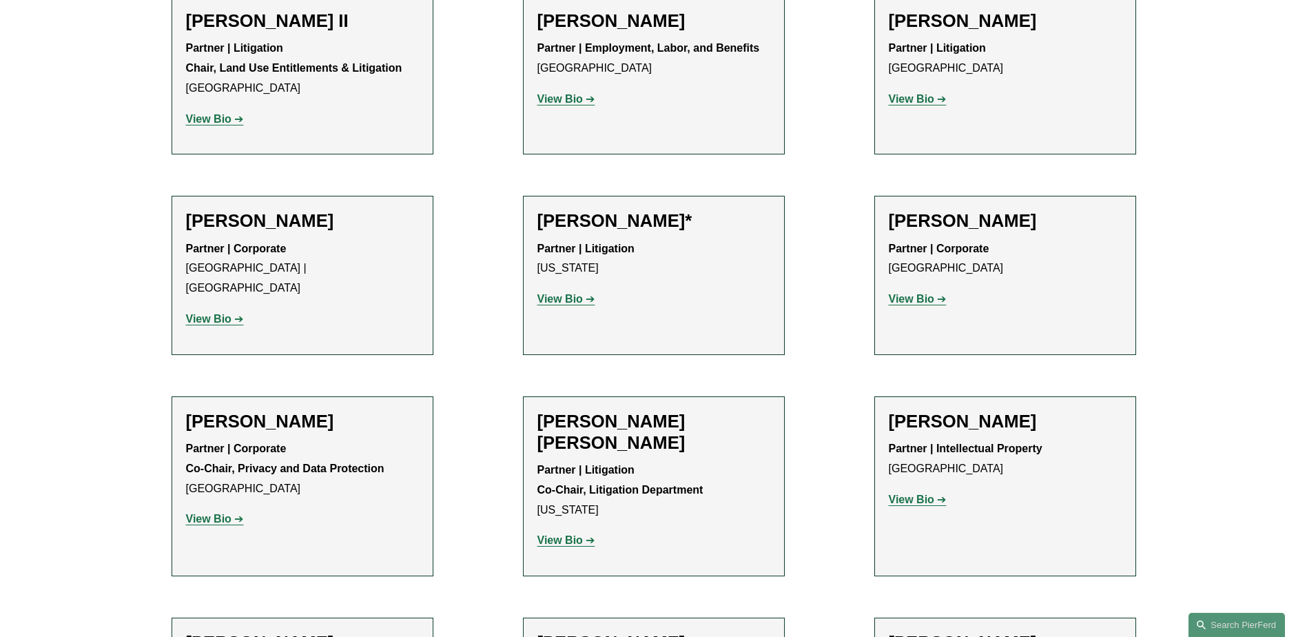
click at [216, 513] on strong "View Bio" at bounding box center [208, 519] width 45 height 12
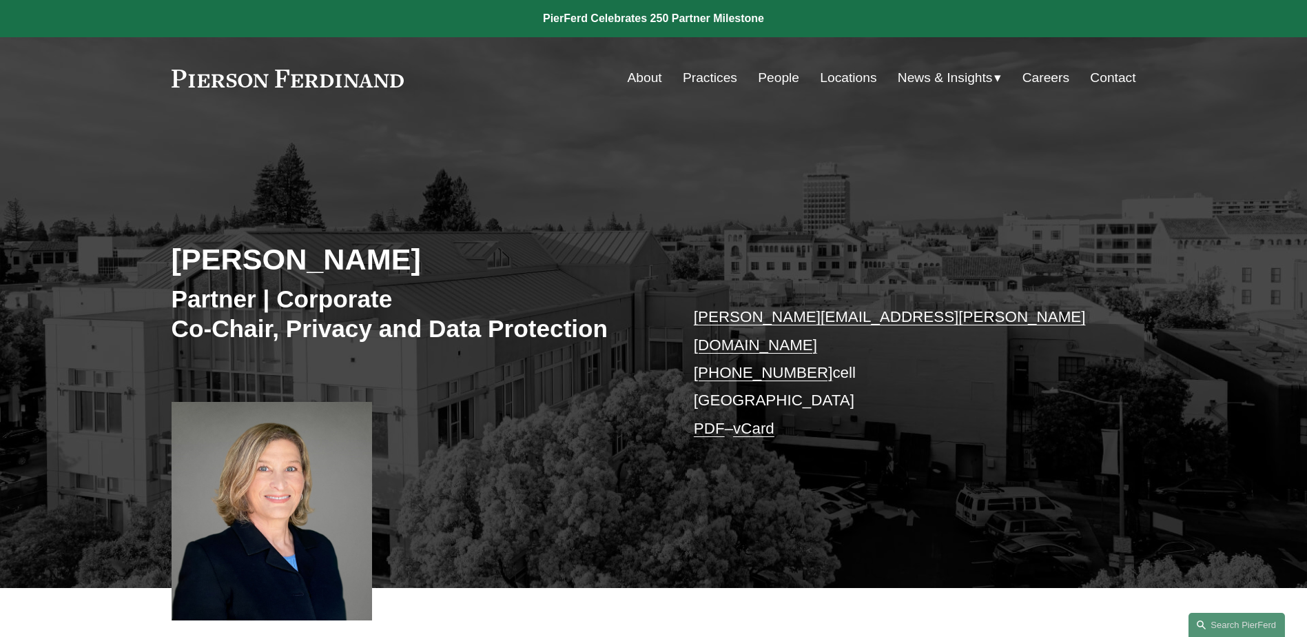
click at [766, 79] on link "People" at bounding box center [778, 78] width 41 height 26
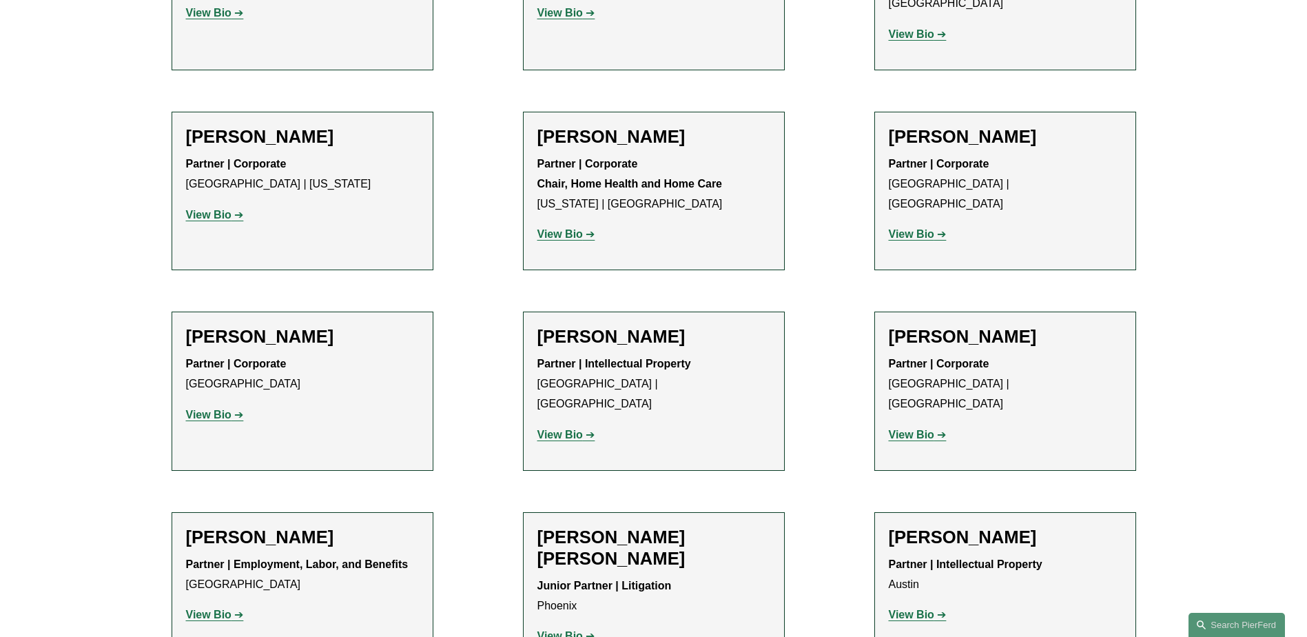
scroll to position [1653, 0]
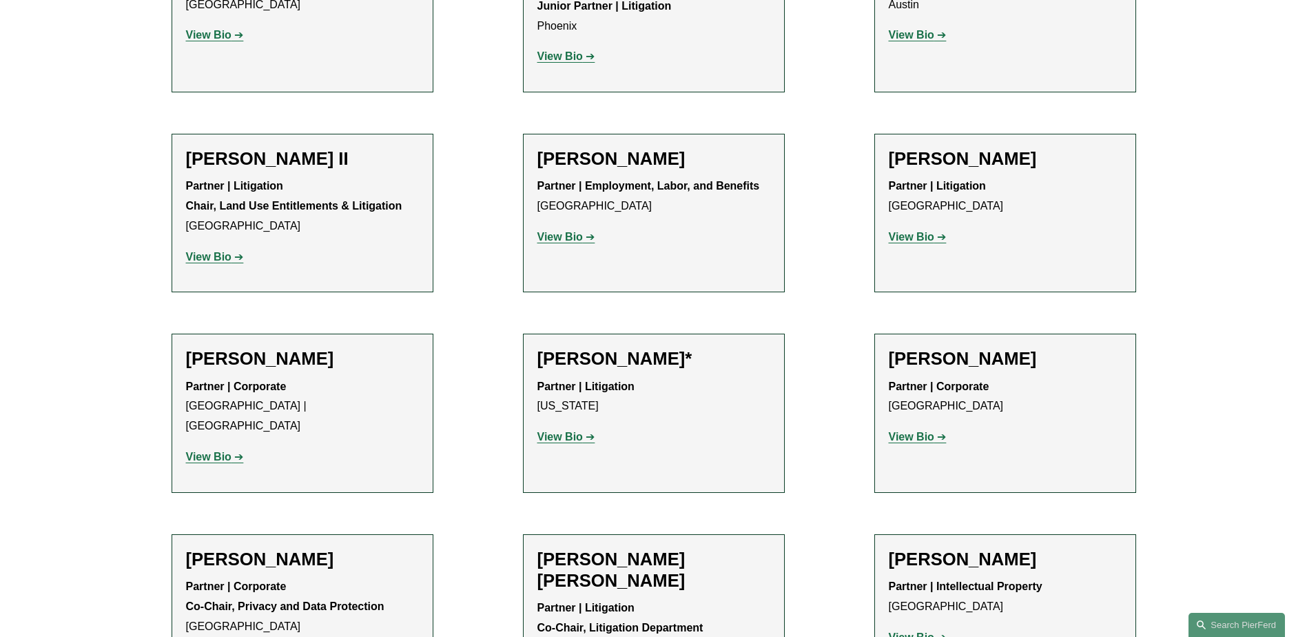
click at [920, 431] on strong "View Bio" at bounding box center [911, 437] width 45 height 12
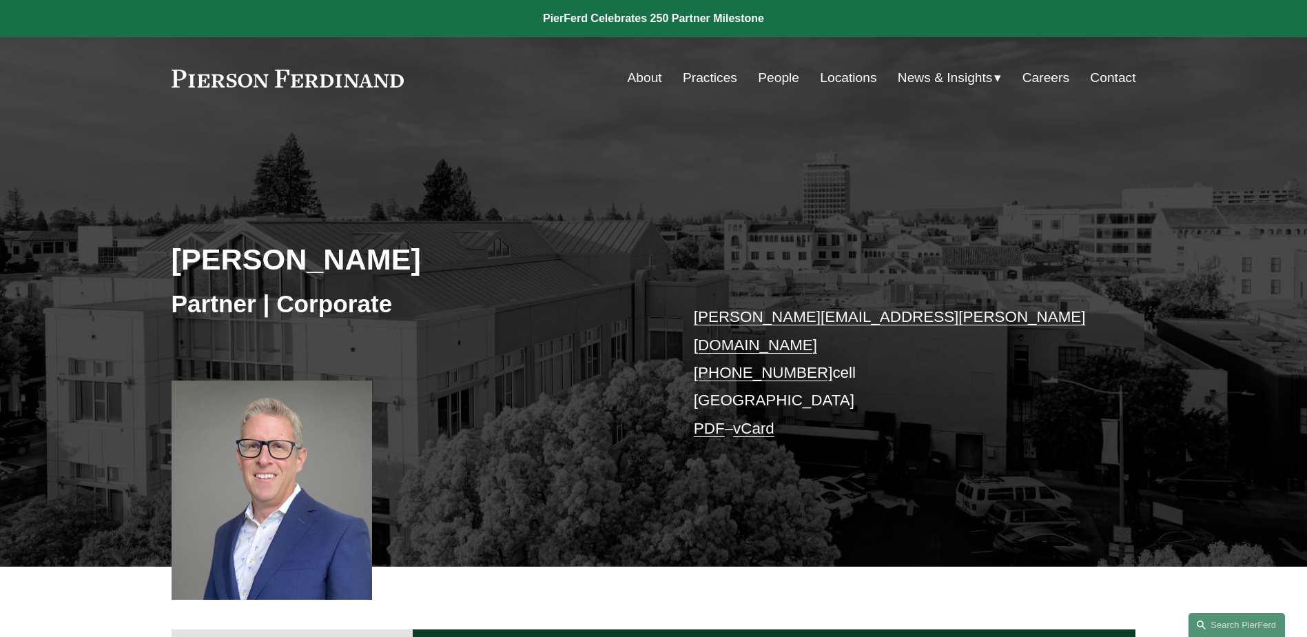
click at [761, 79] on link "People" at bounding box center [778, 78] width 41 height 26
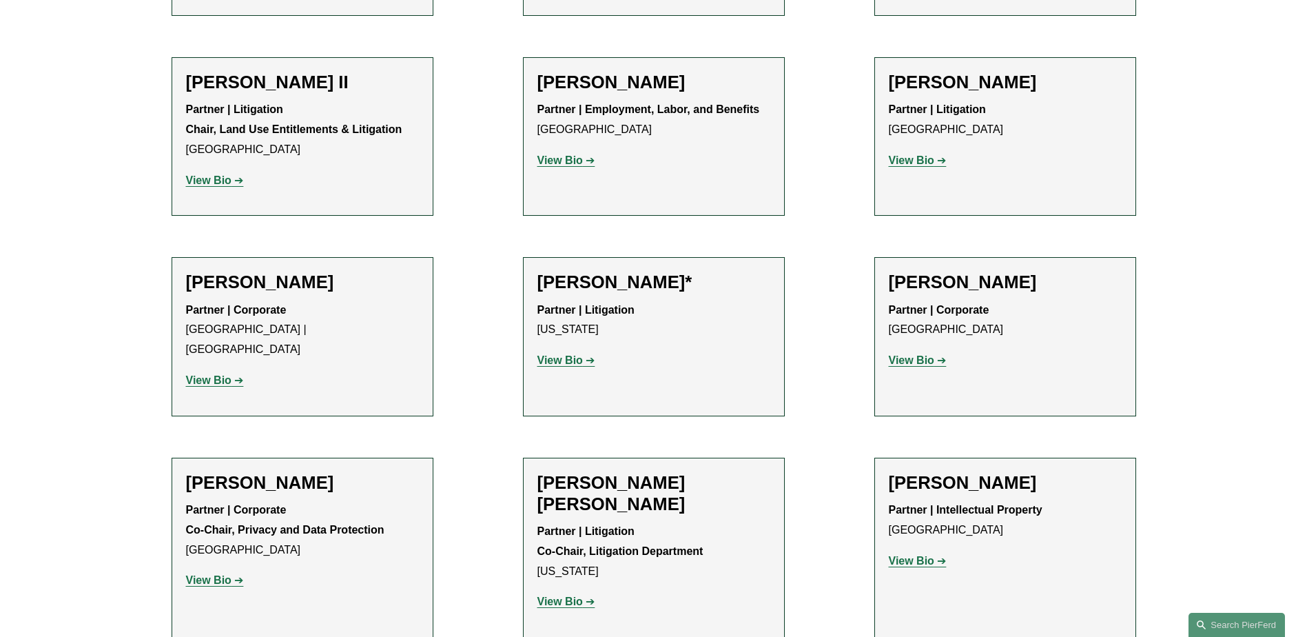
scroll to position [1791, 0]
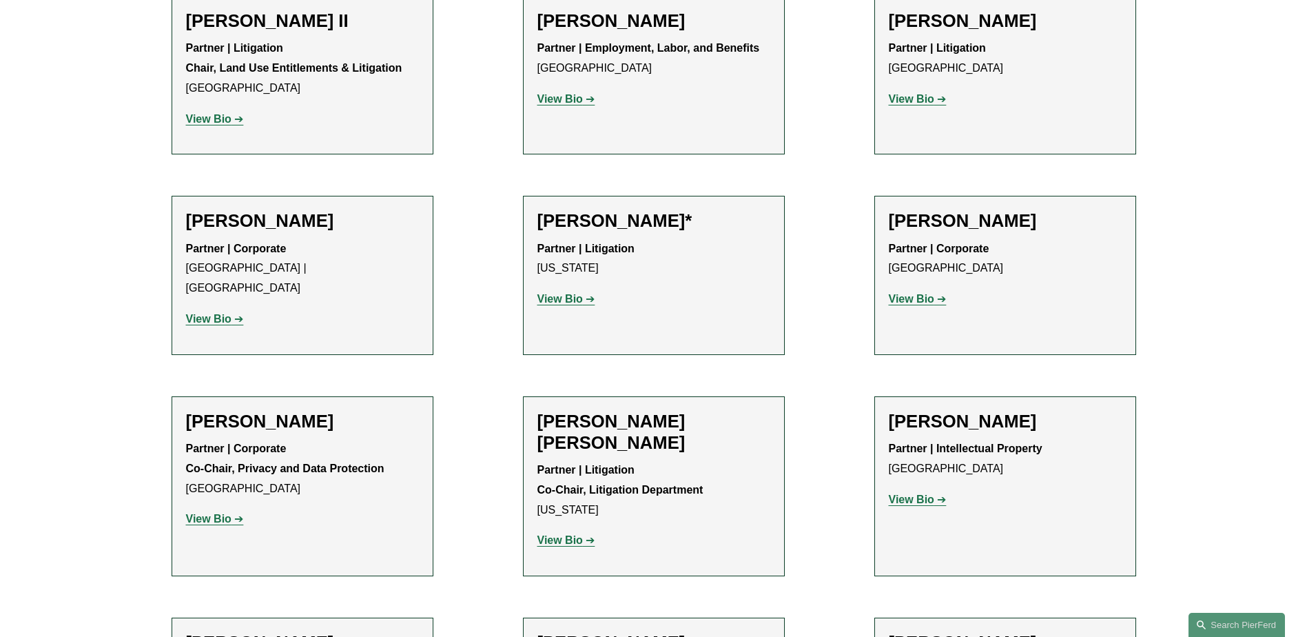
click at [566, 534] on strong "View Bio" at bounding box center [559, 540] width 45 height 12
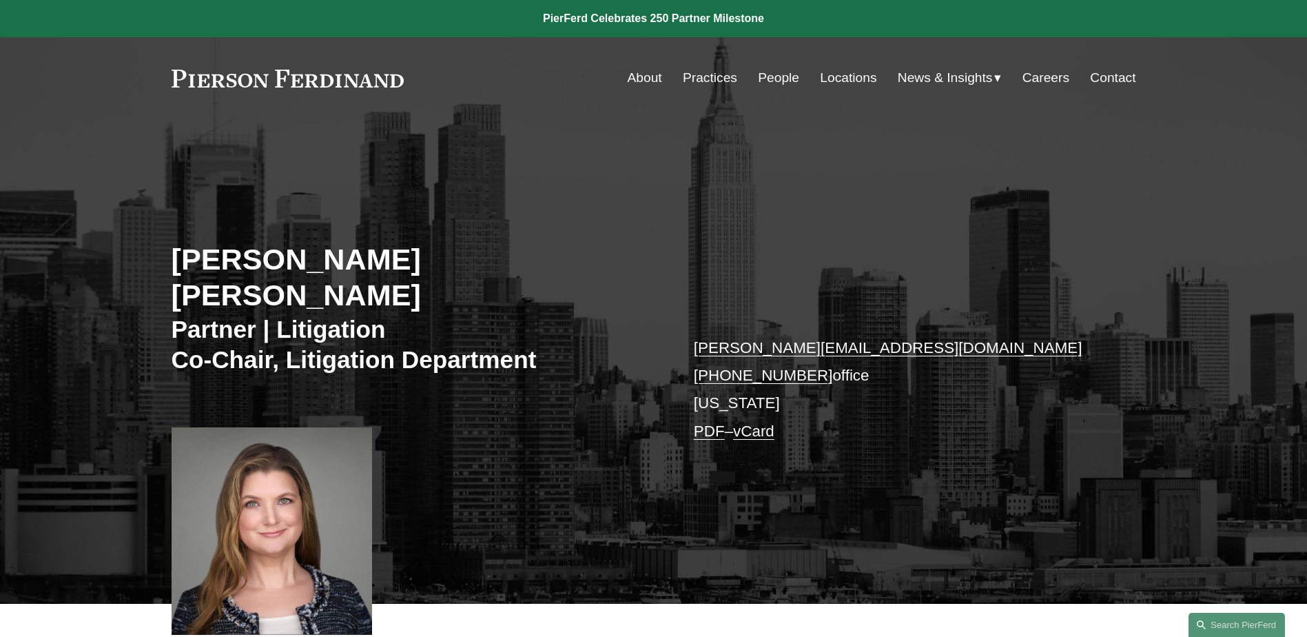
click at [776, 75] on link "People" at bounding box center [778, 78] width 41 height 26
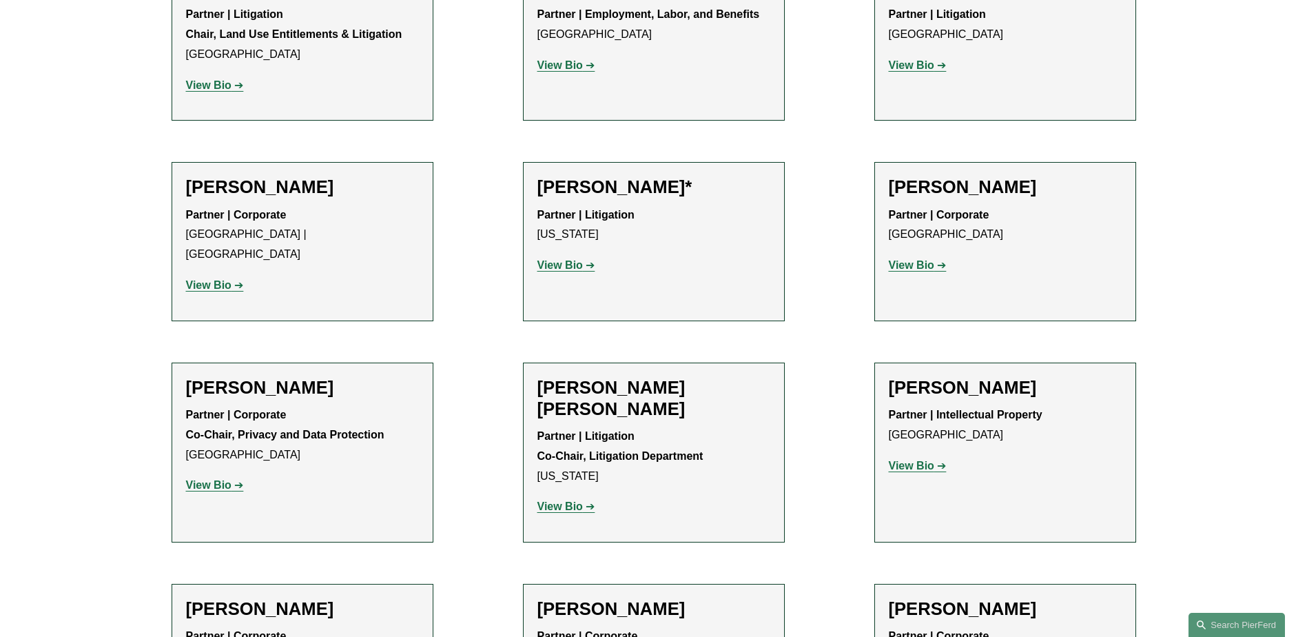
scroll to position [1929, 0]
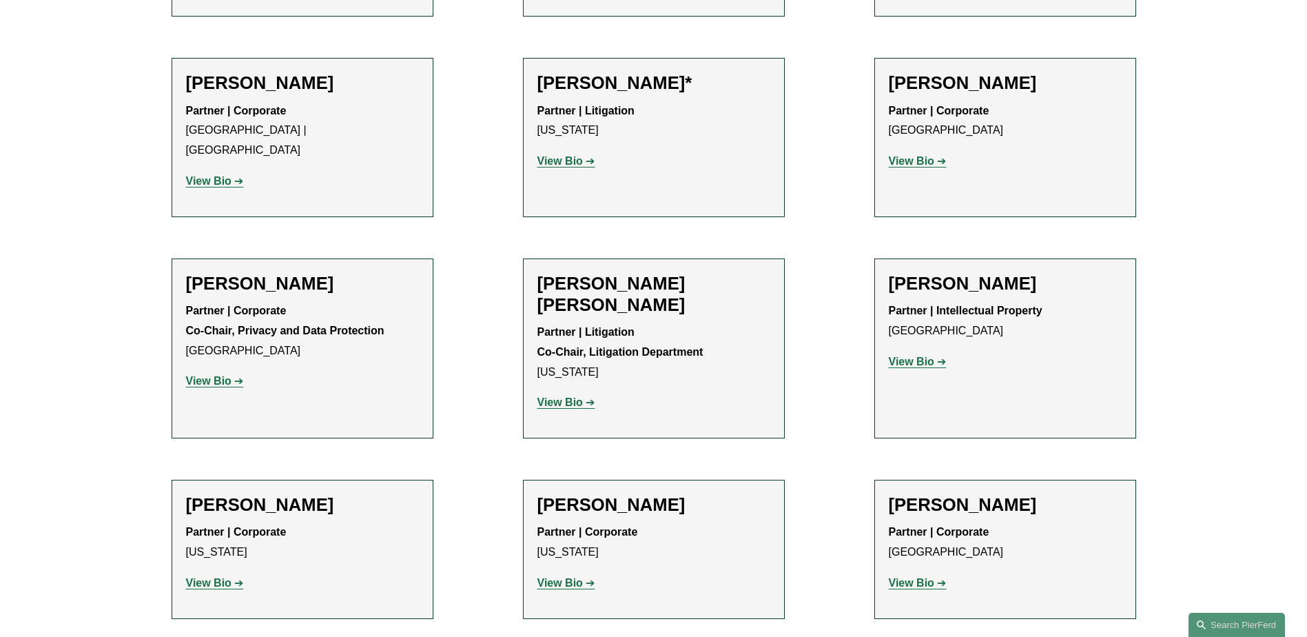
click at [929, 355] on strong "View Bio" at bounding box center [911, 361] width 45 height 12
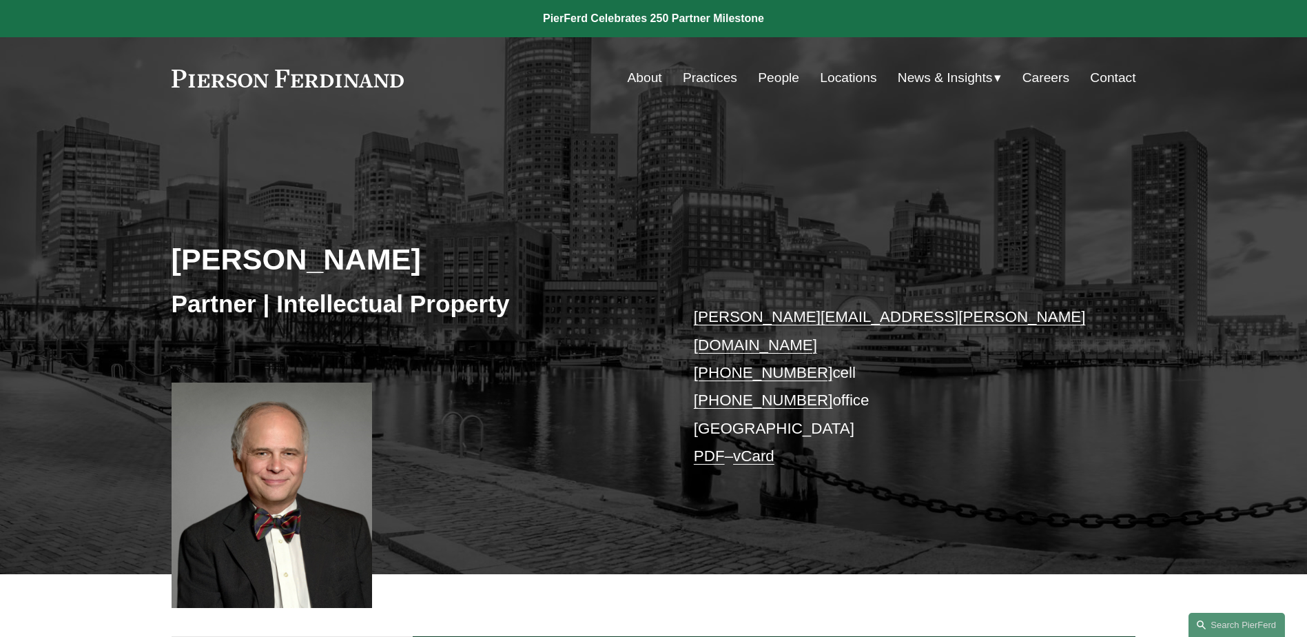
click at [772, 76] on link "People" at bounding box center [778, 78] width 41 height 26
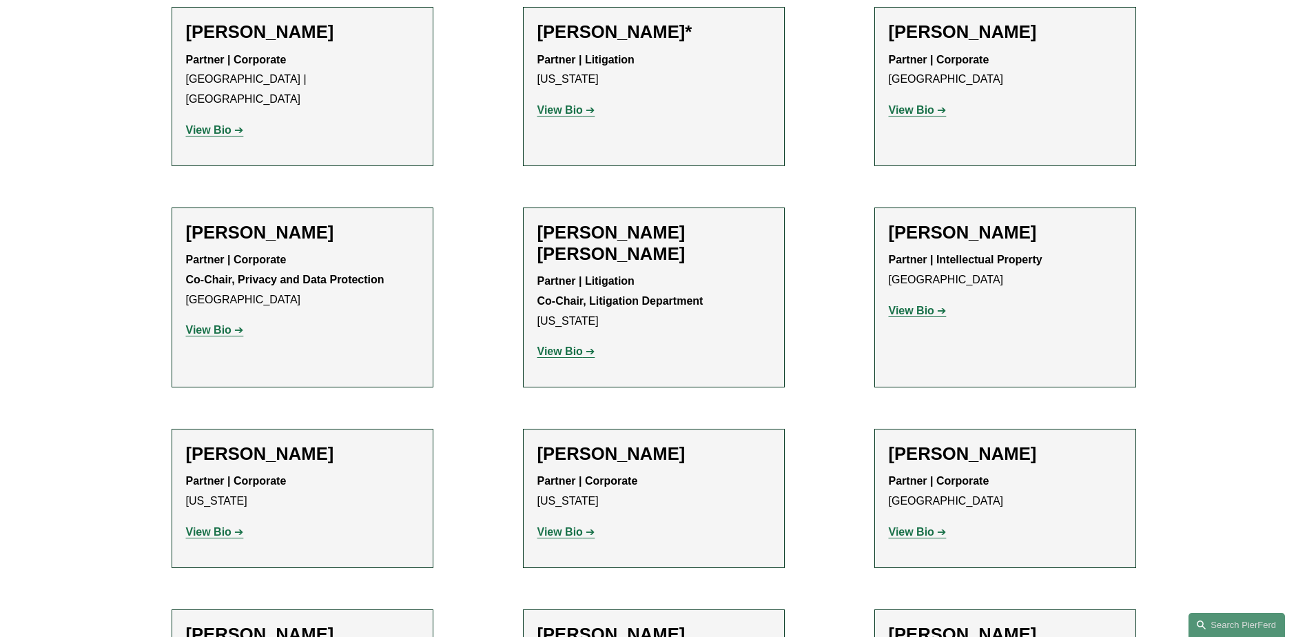
scroll to position [2067, 0]
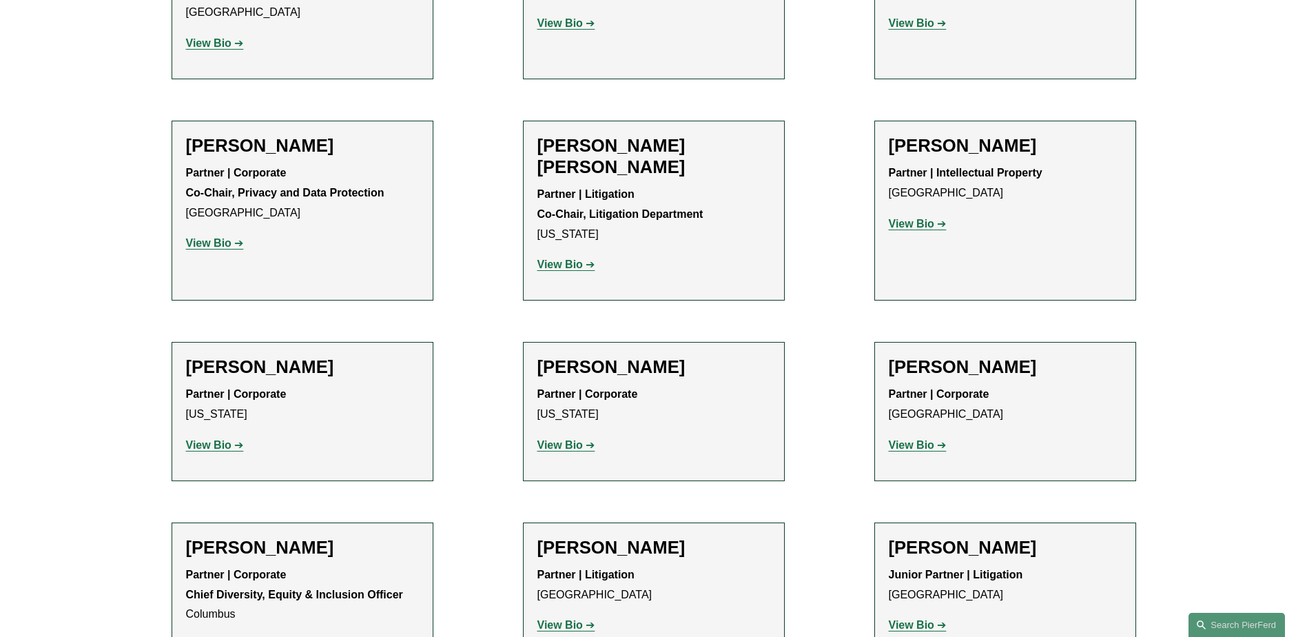
click at [210, 439] on strong "View Bio" at bounding box center [208, 445] width 45 height 12
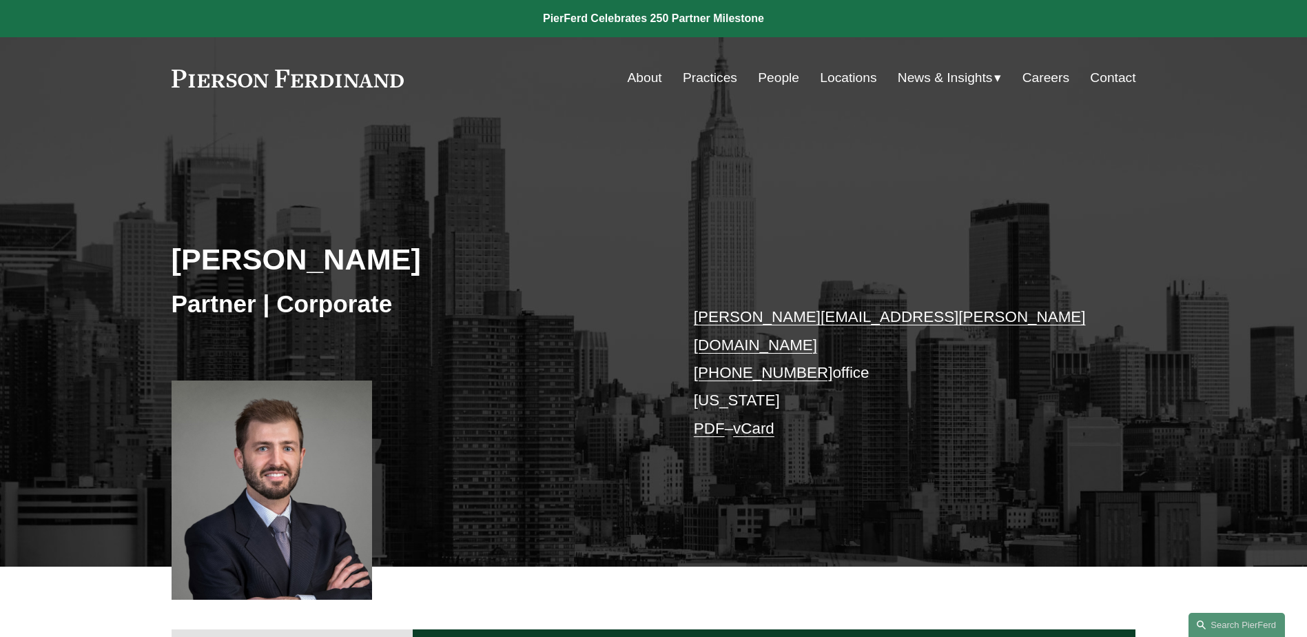
click at [763, 79] on link "People" at bounding box center [778, 78] width 41 height 26
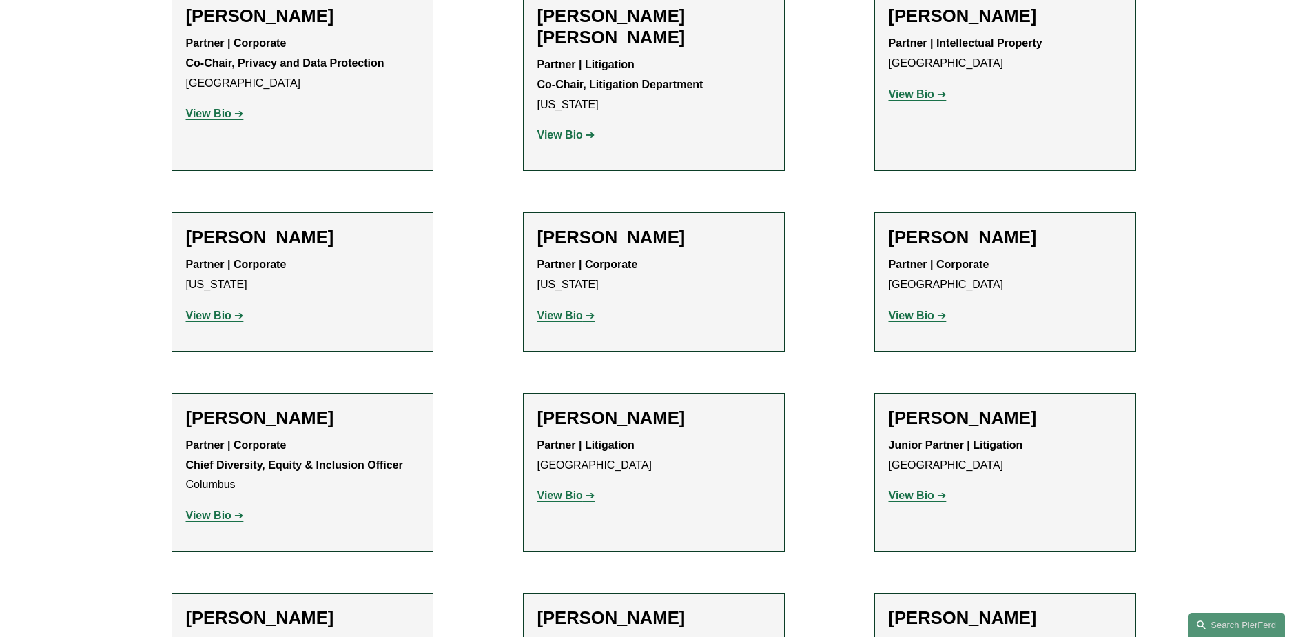
scroll to position [2205, 0]
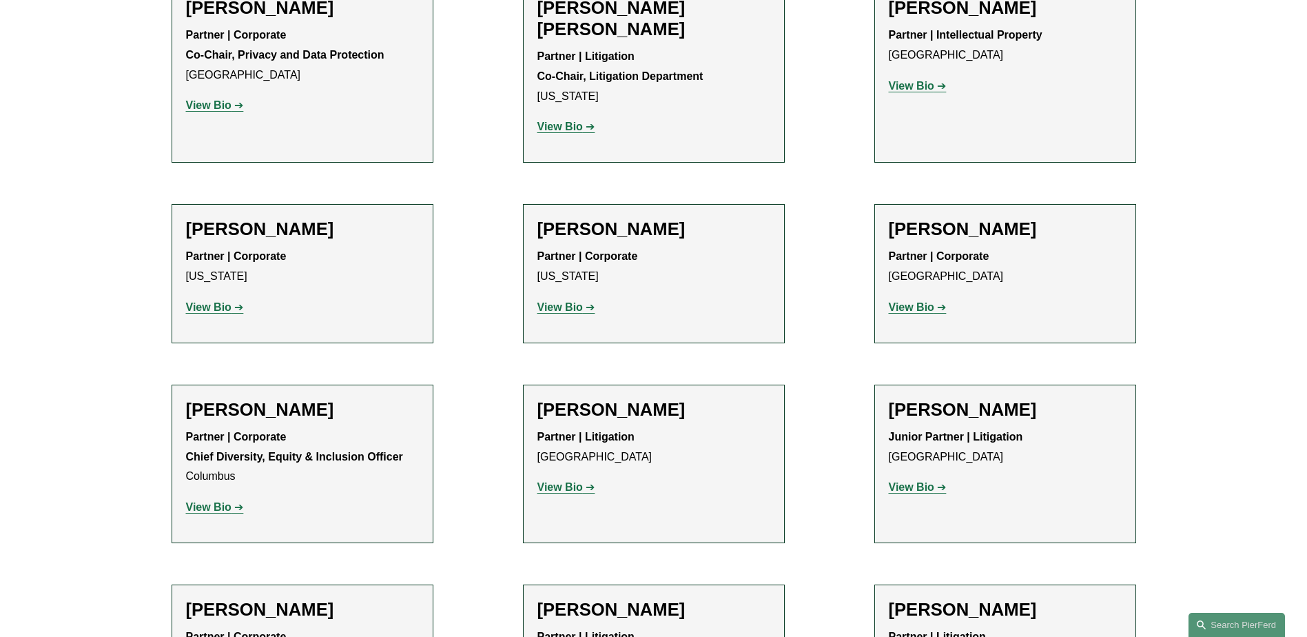
click at [564, 301] on strong "View Bio" at bounding box center [559, 307] width 45 height 12
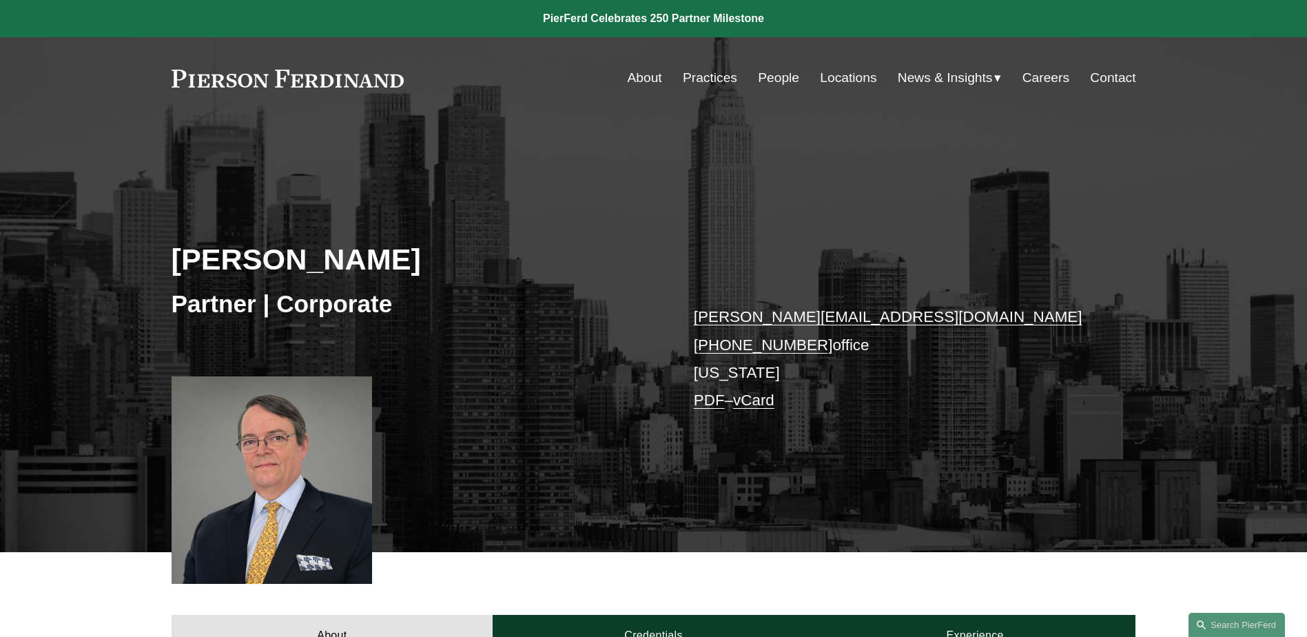
click at [774, 82] on link "People" at bounding box center [778, 78] width 41 height 26
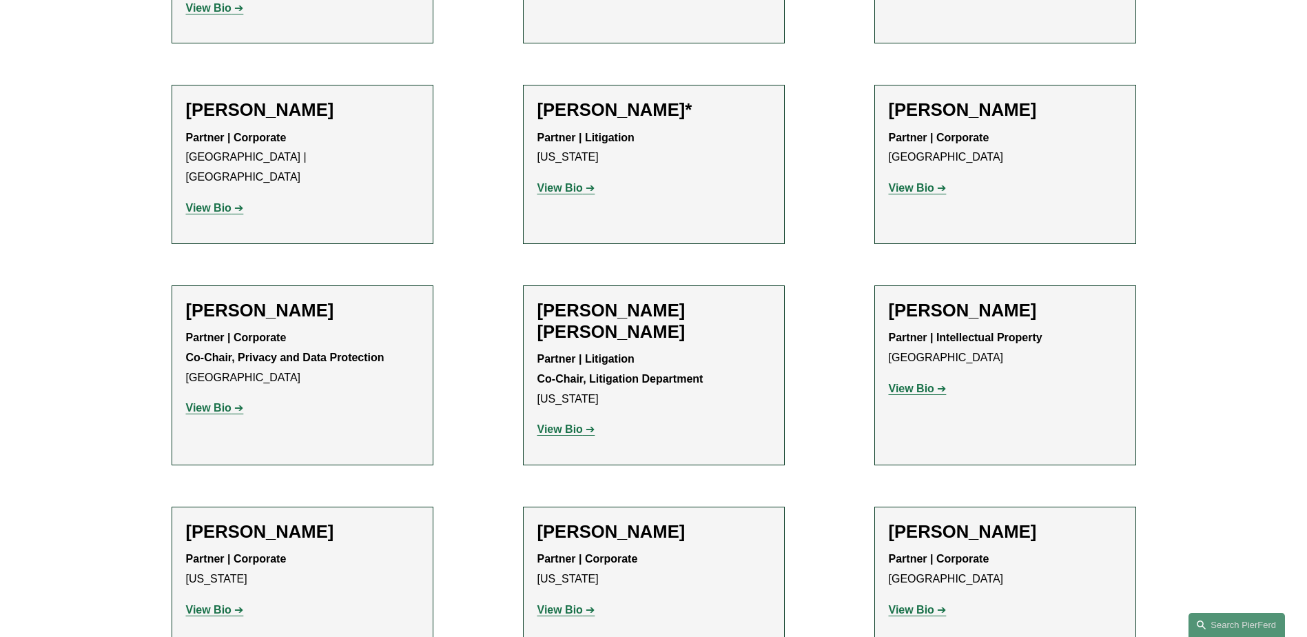
scroll to position [2067, 0]
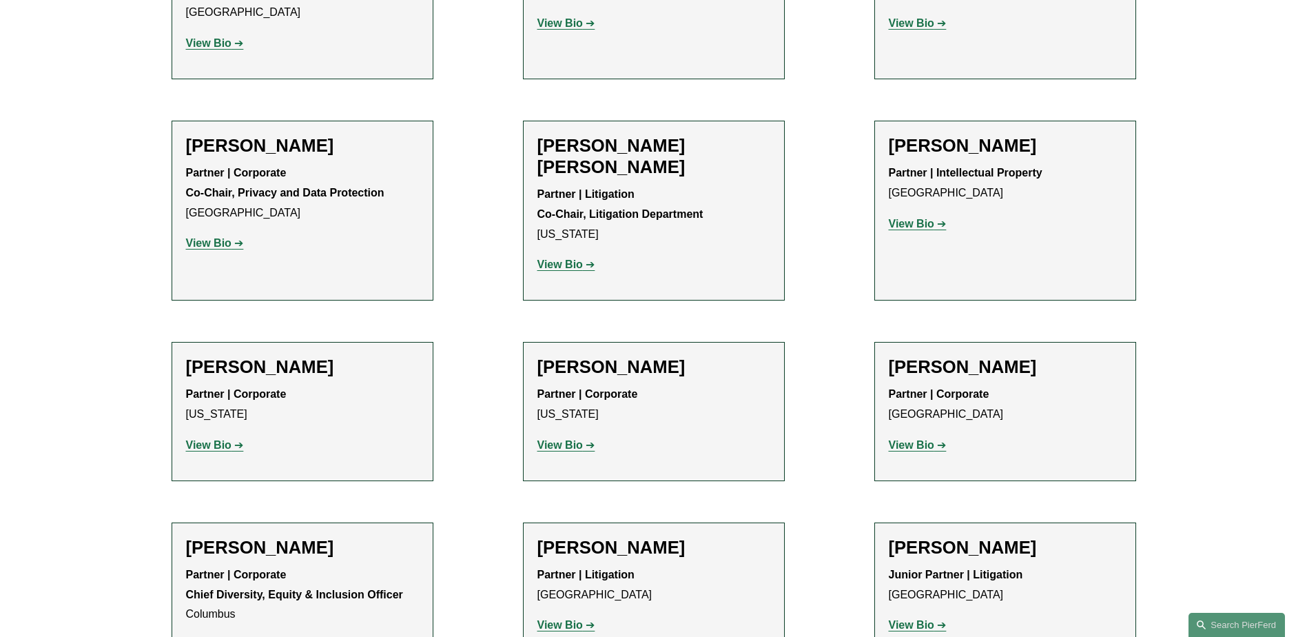
click at [919, 439] on strong "View Bio" at bounding box center [911, 445] width 45 height 12
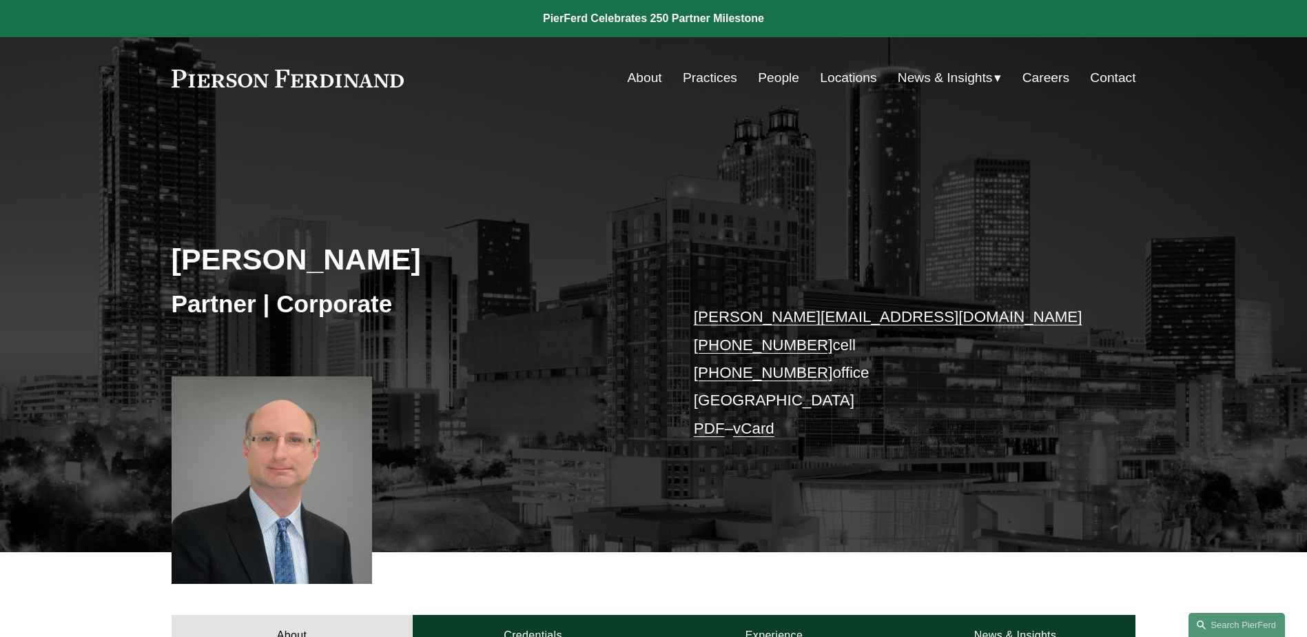
click at [794, 87] on link "People" at bounding box center [778, 78] width 41 height 26
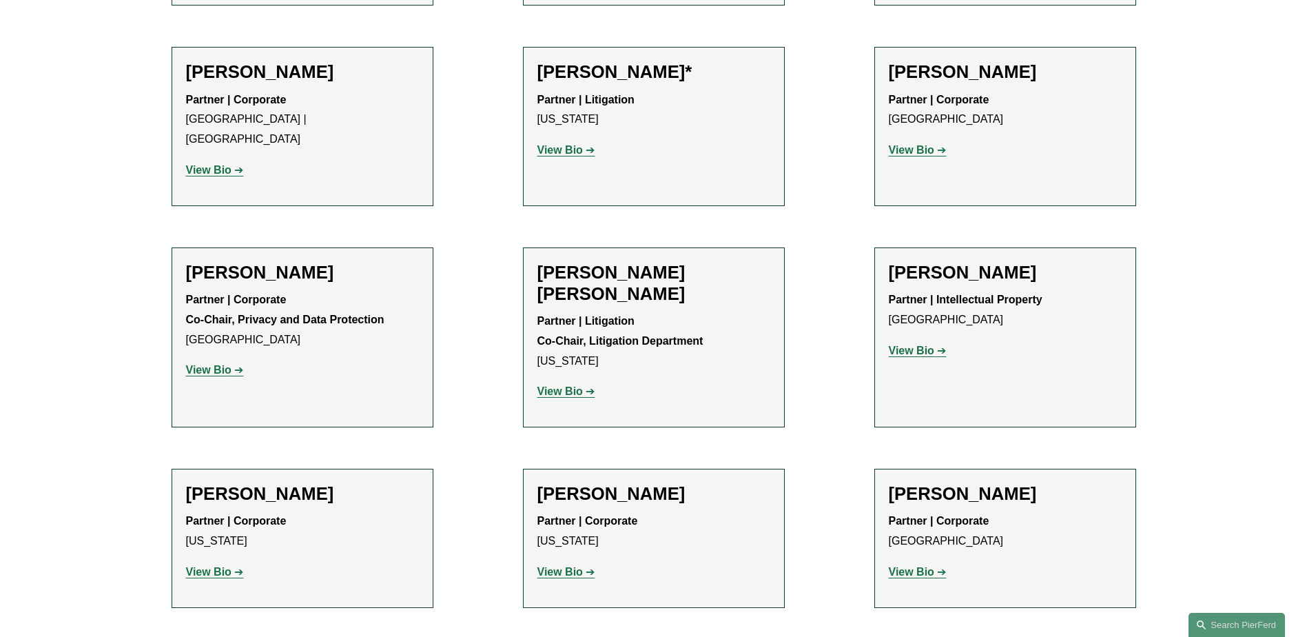
scroll to position [2067, 0]
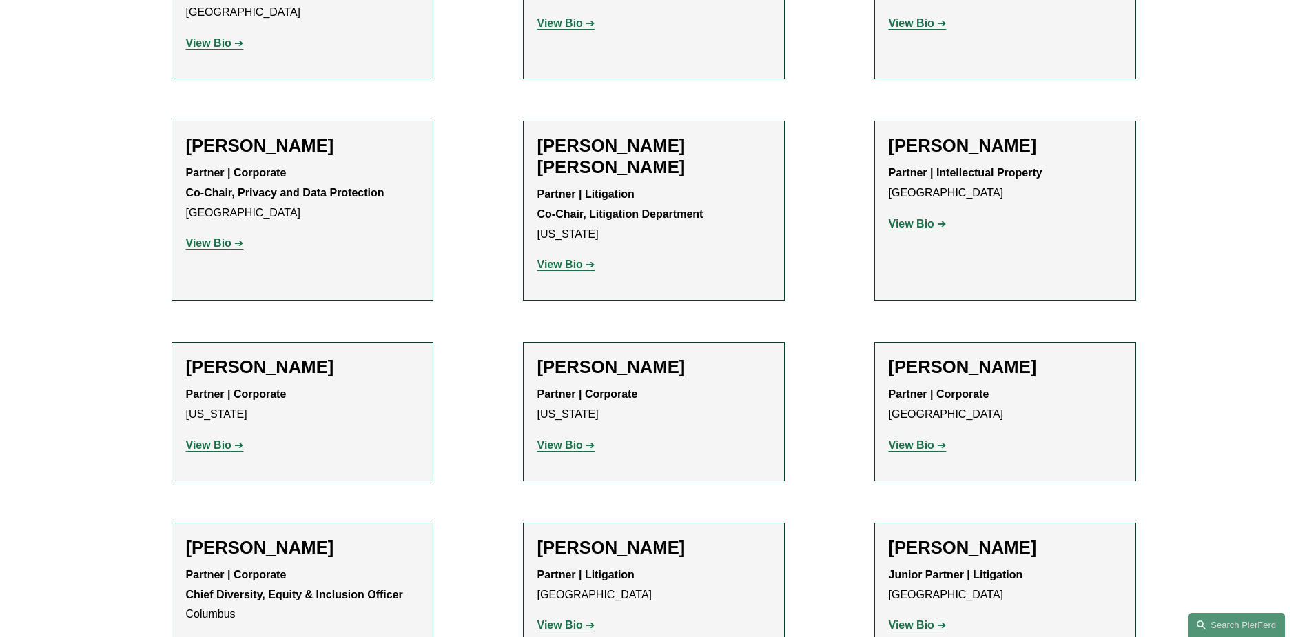
click at [212, 636] on strong "View Bio" at bounding box center [208, 645] width 45 height 12
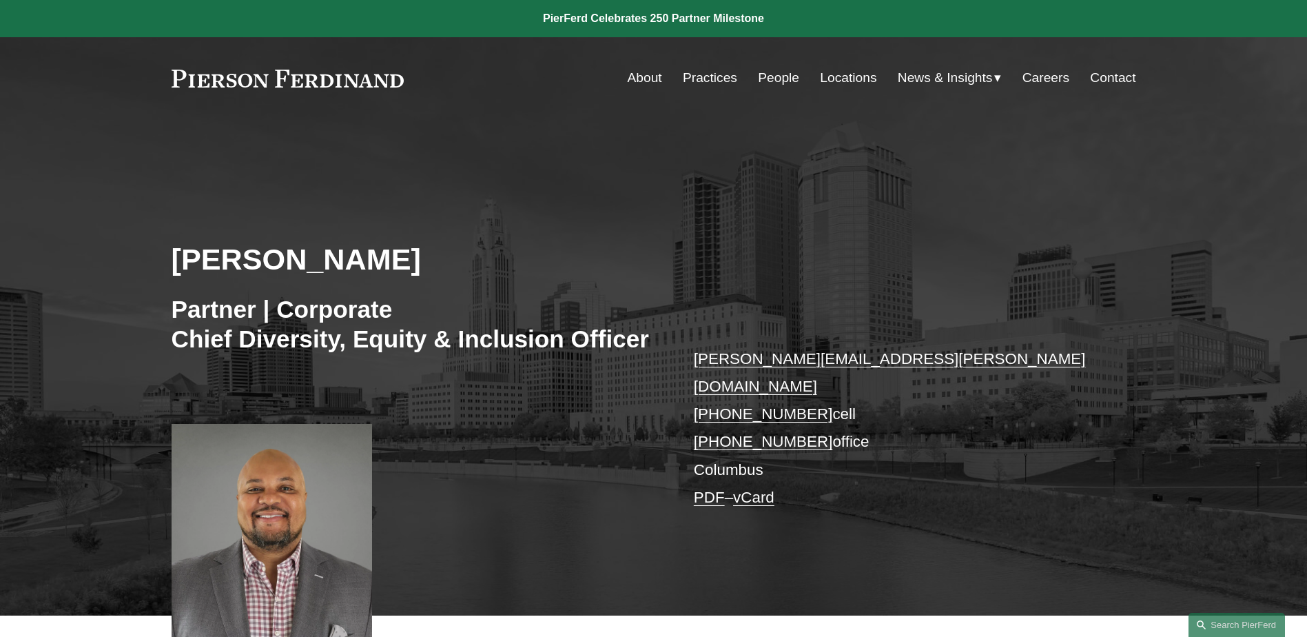
click at [772, 75] on link "People" at bounding box center [778, 78] width 41 height 26
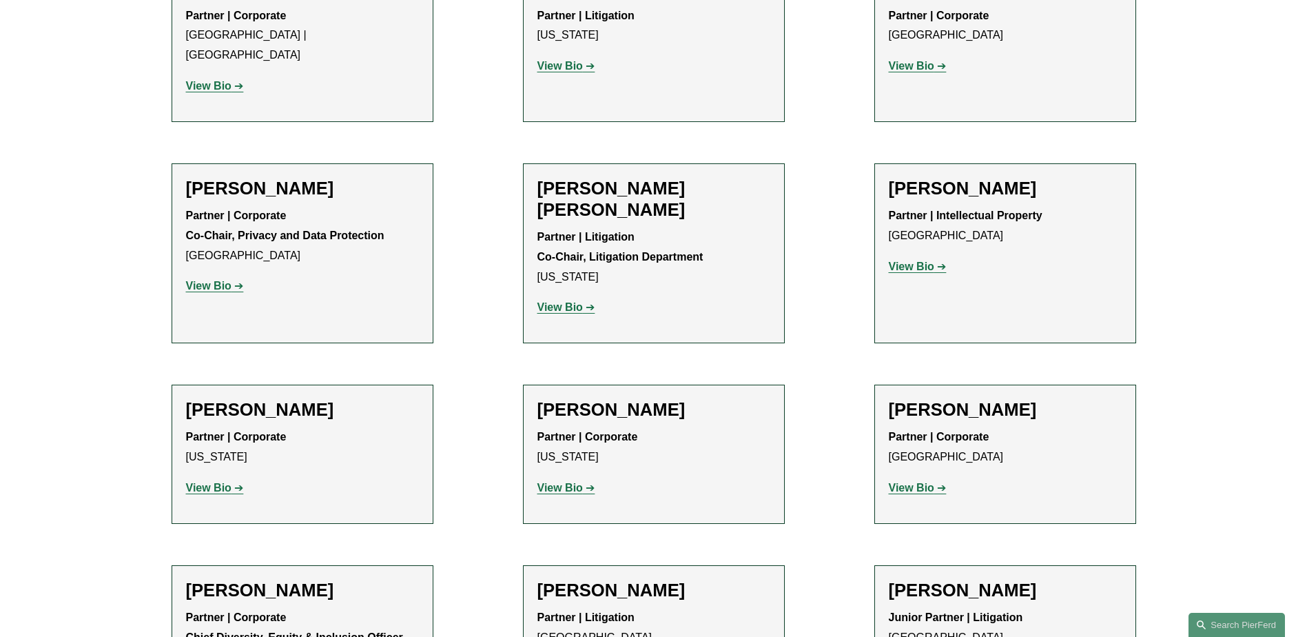
scroll to position [2067, 0]
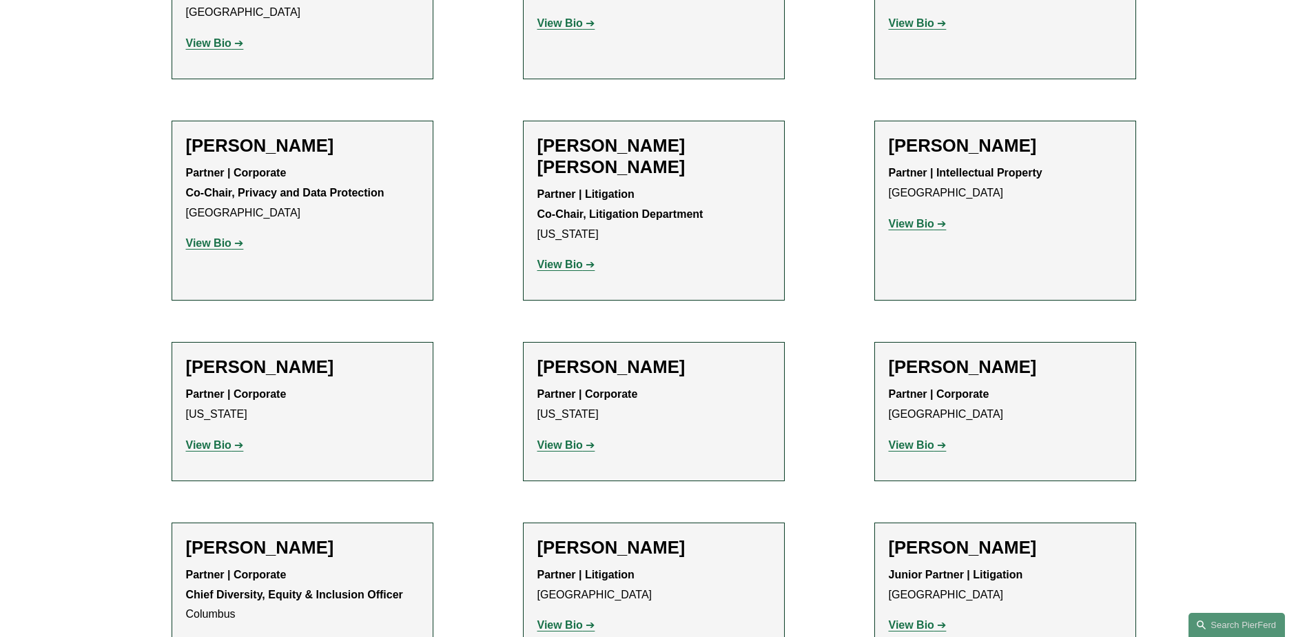
click at [579, 619] on strong "View Bio" at bounding box center [559, 625] width 45 height 12
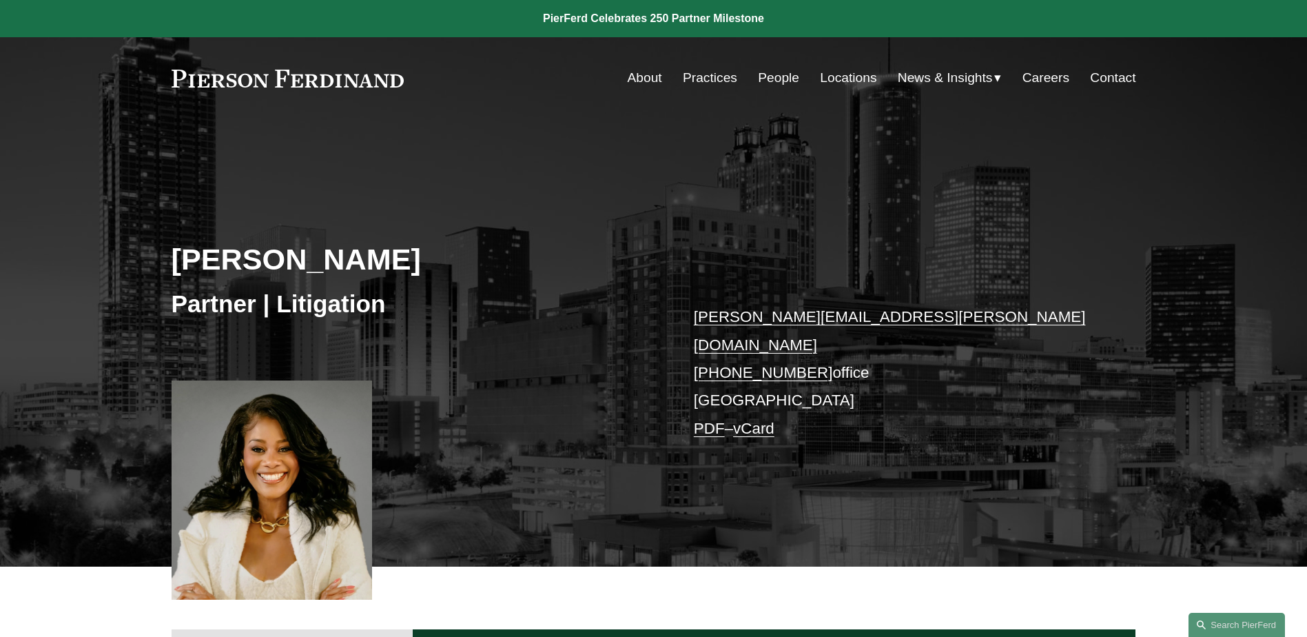
click at [764, 70] on link "People" at bounding box center [778, 78] width 41 height 26
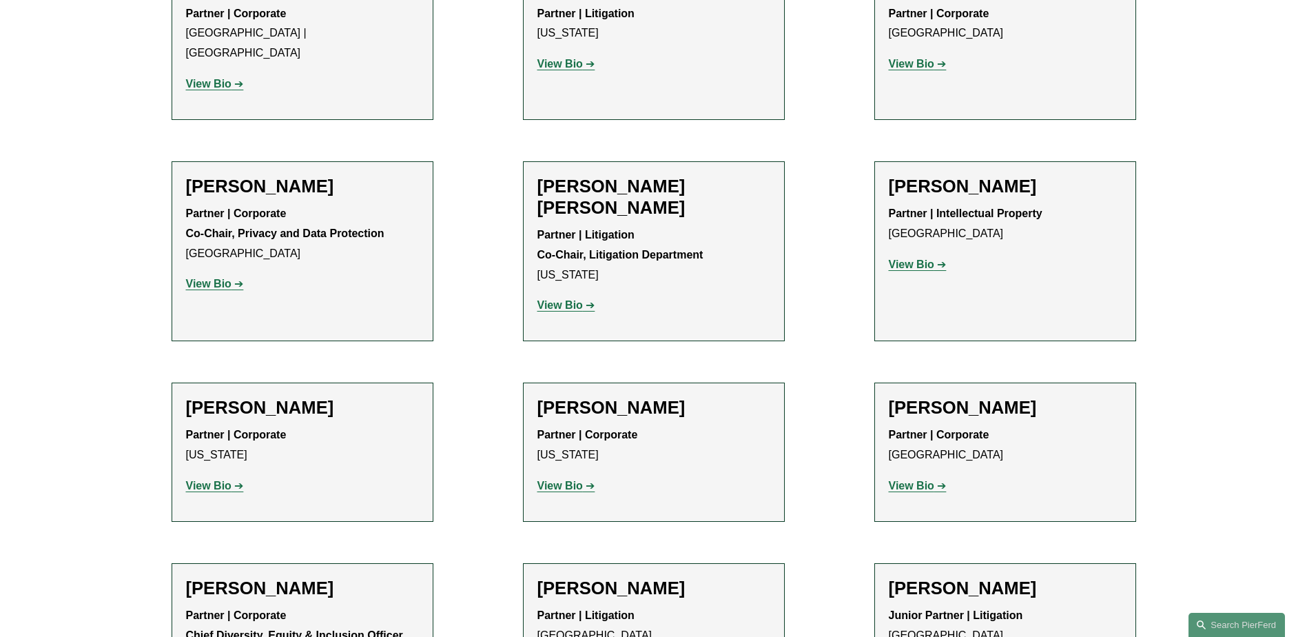
scroll to position [2067, 0]
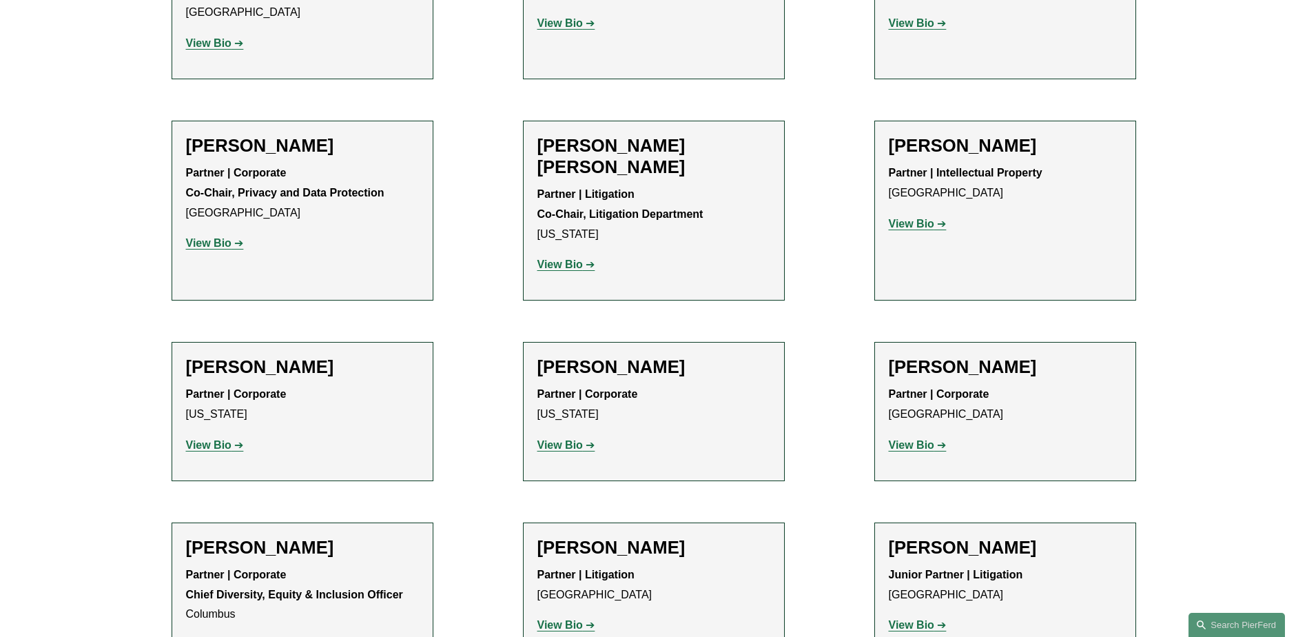
click at [908, 619] on strong "View Bio" at bounding box center [911, 625] width 45 height 12
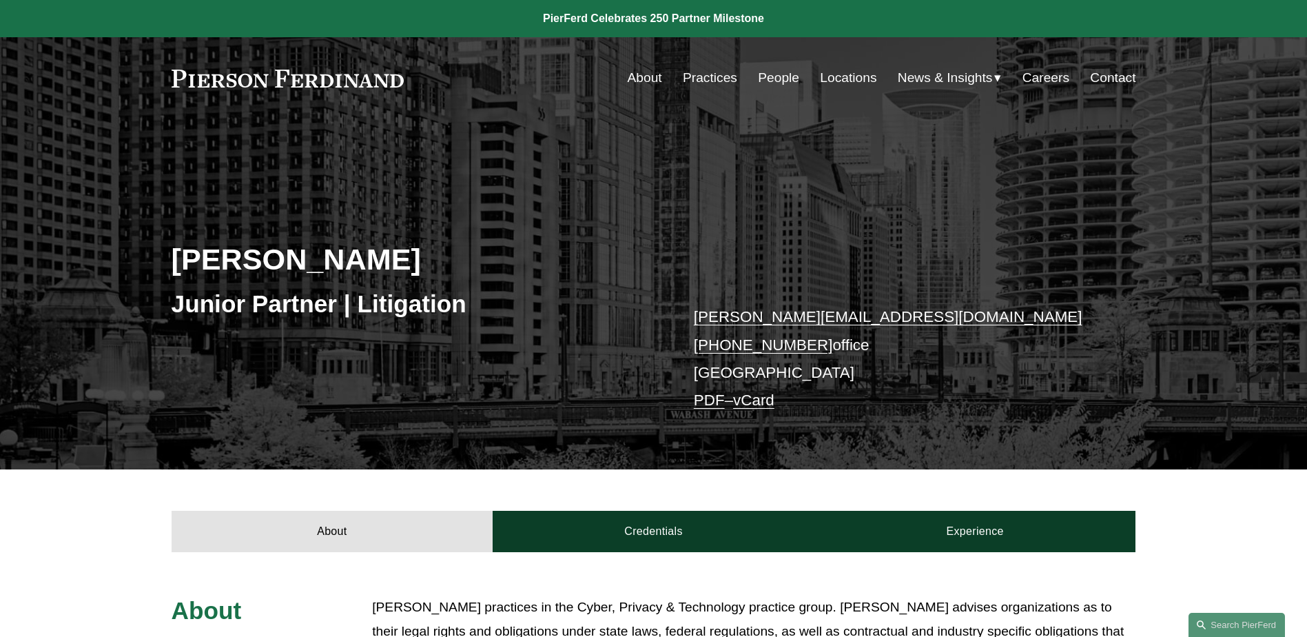
click at [758, 79] on link "People" at bounding box center [778, 78] width 41 height 26
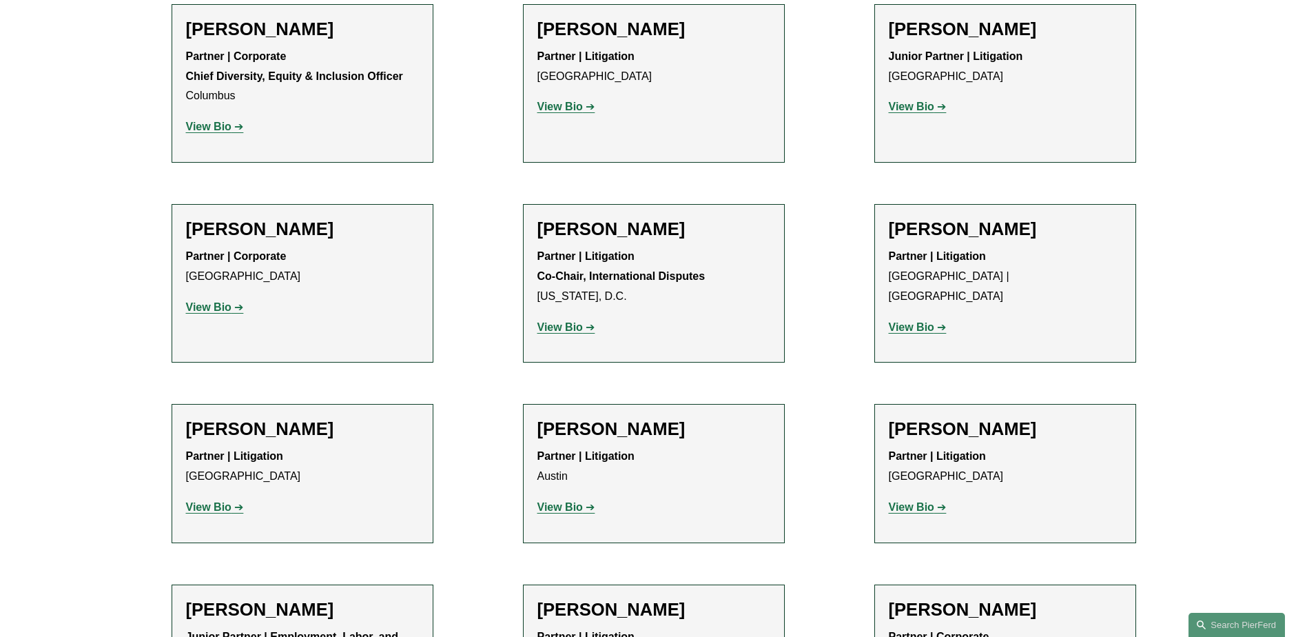
scroll to position [2618, 0]
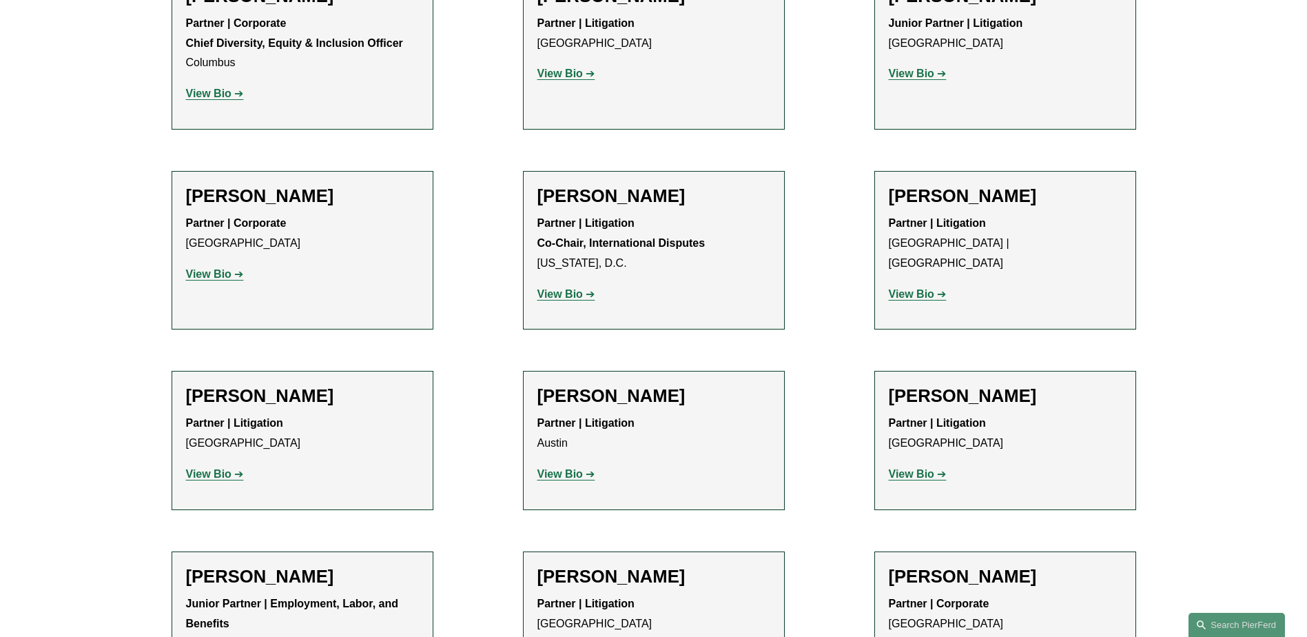
click at [204, 268] on strong "View Bio" at bounding box center [208, 274] width 45 height 12
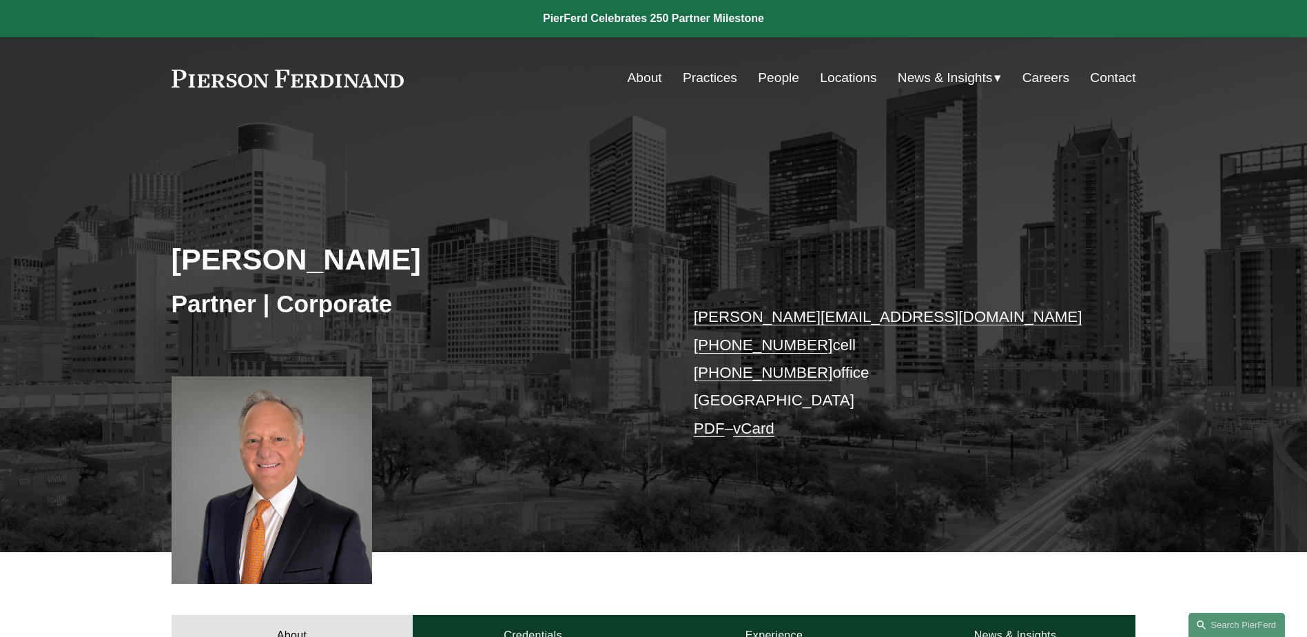
click at [785, 79] on link "People" at bounding box center [778, 78] width 41 height 26
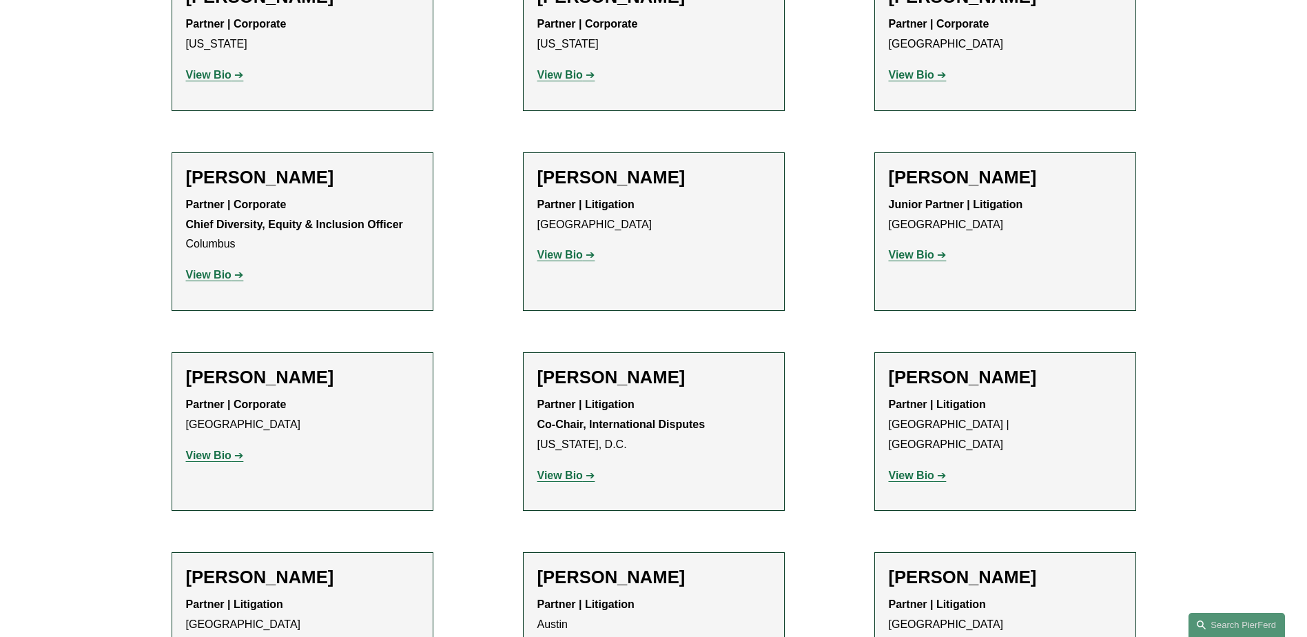
scroll to position [2480, 0]
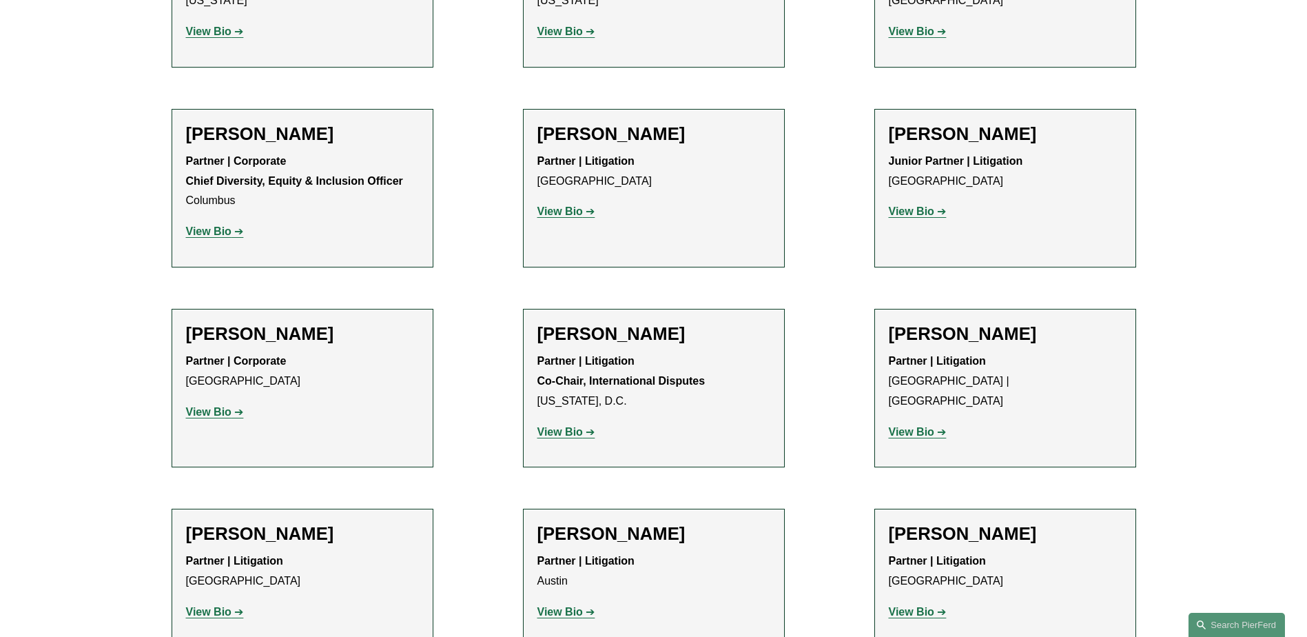
click at [571, 426] on strong "View Bio" at bounding box center [559, 432] width 45 height 12
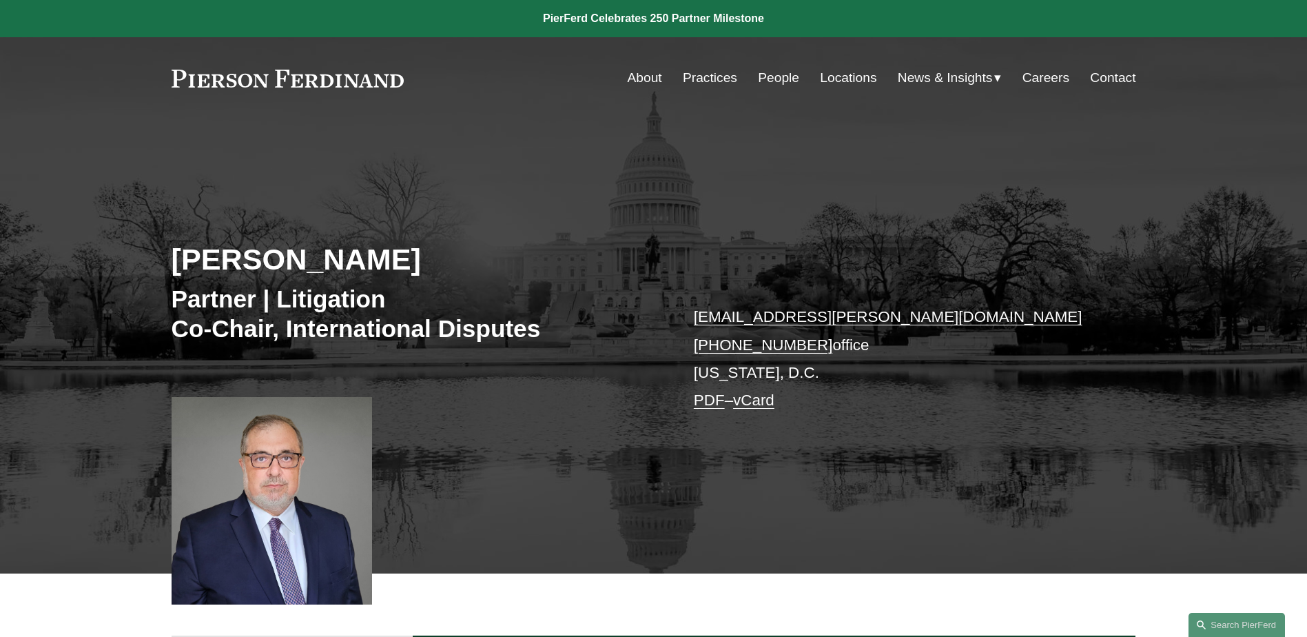
click at [769, 76] on link "People" at bounding box center [778, 78] width 41 height 26
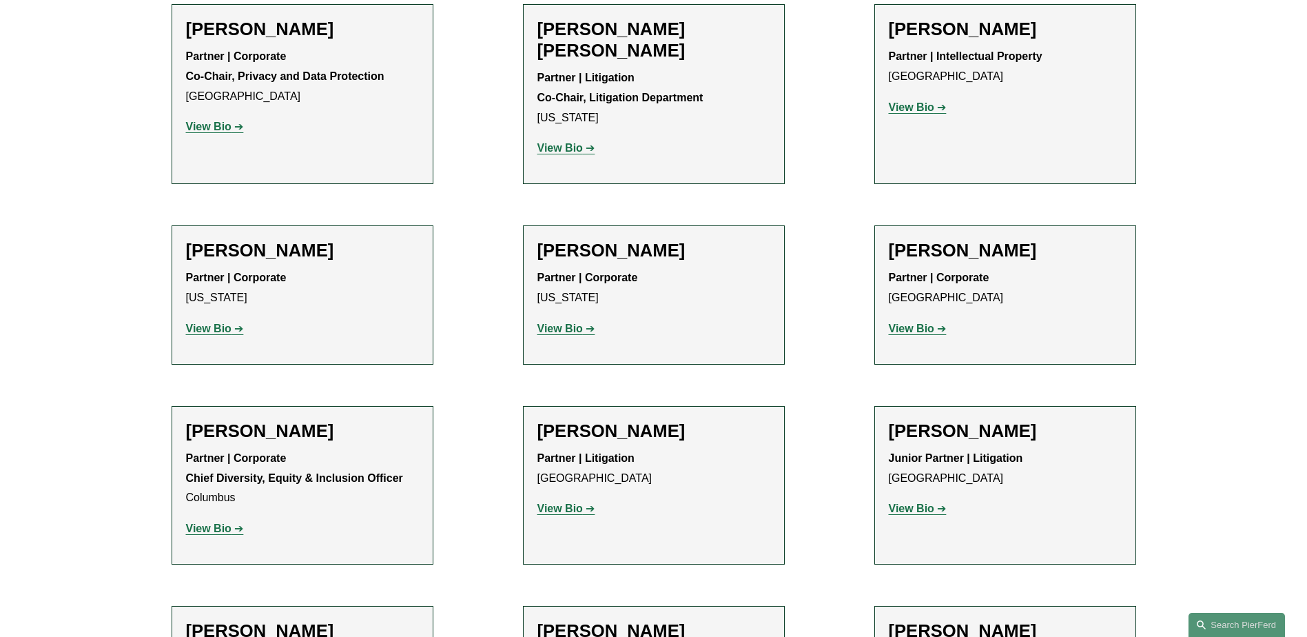
scroll to position [2205, 0]
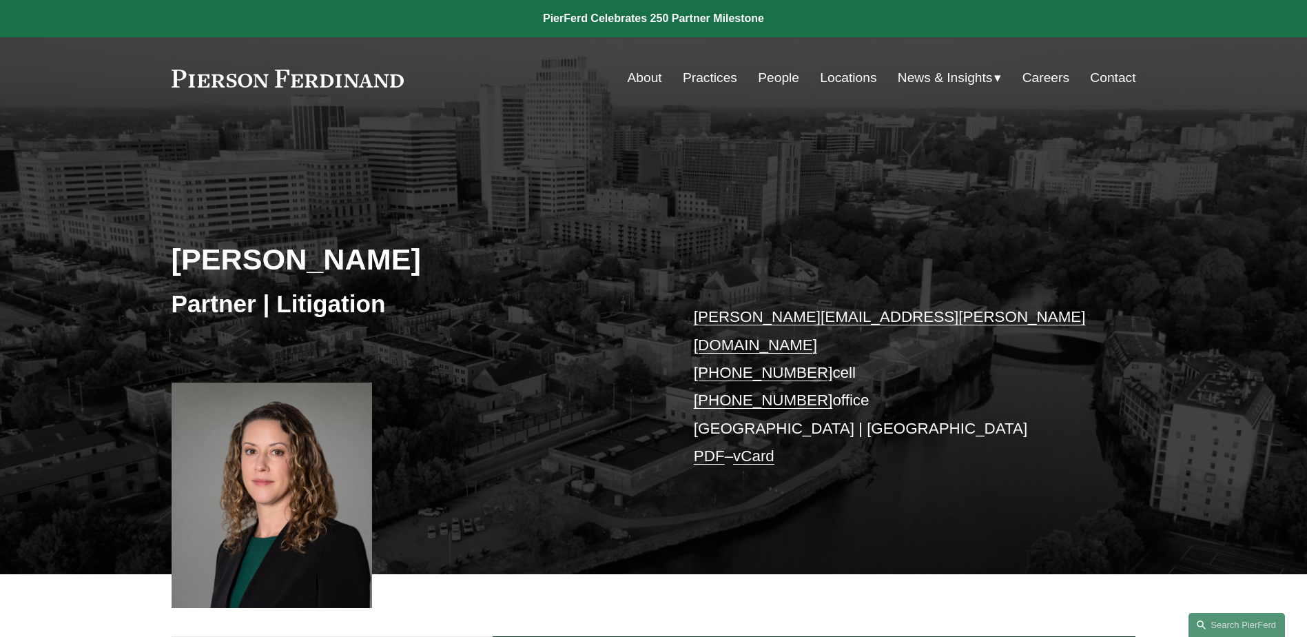
click at [781, 78] on link "People" at bounding box center [778, 78] width 41 height 26
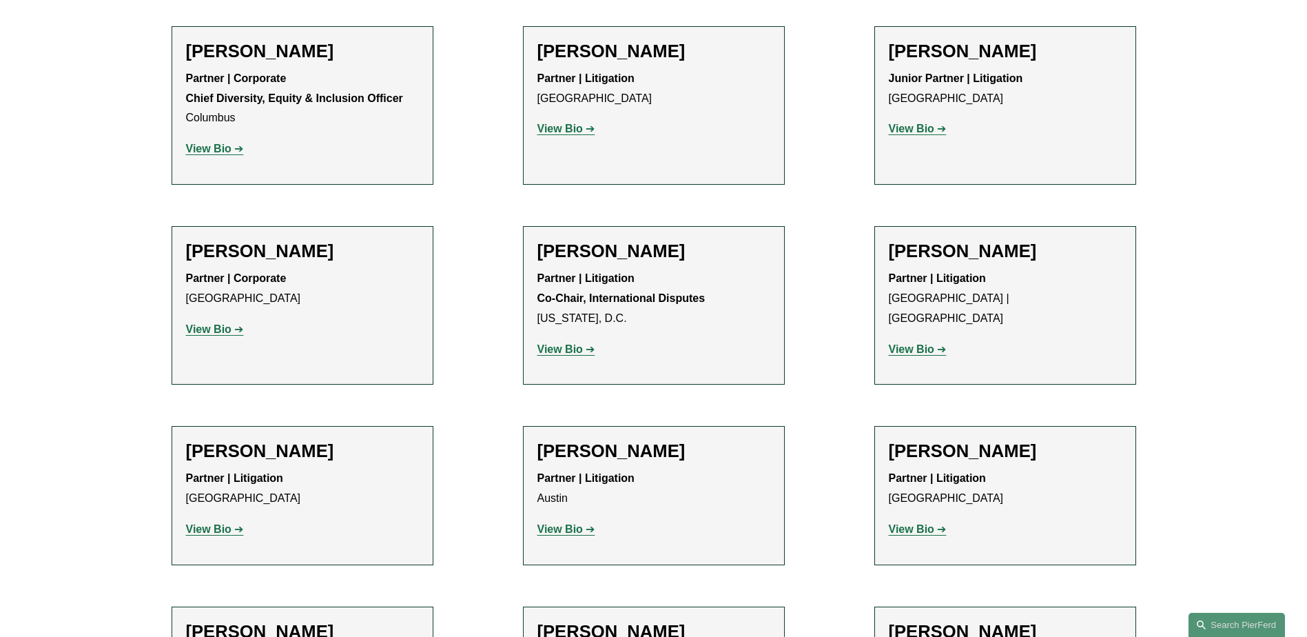
scroll to position [2618, 0]
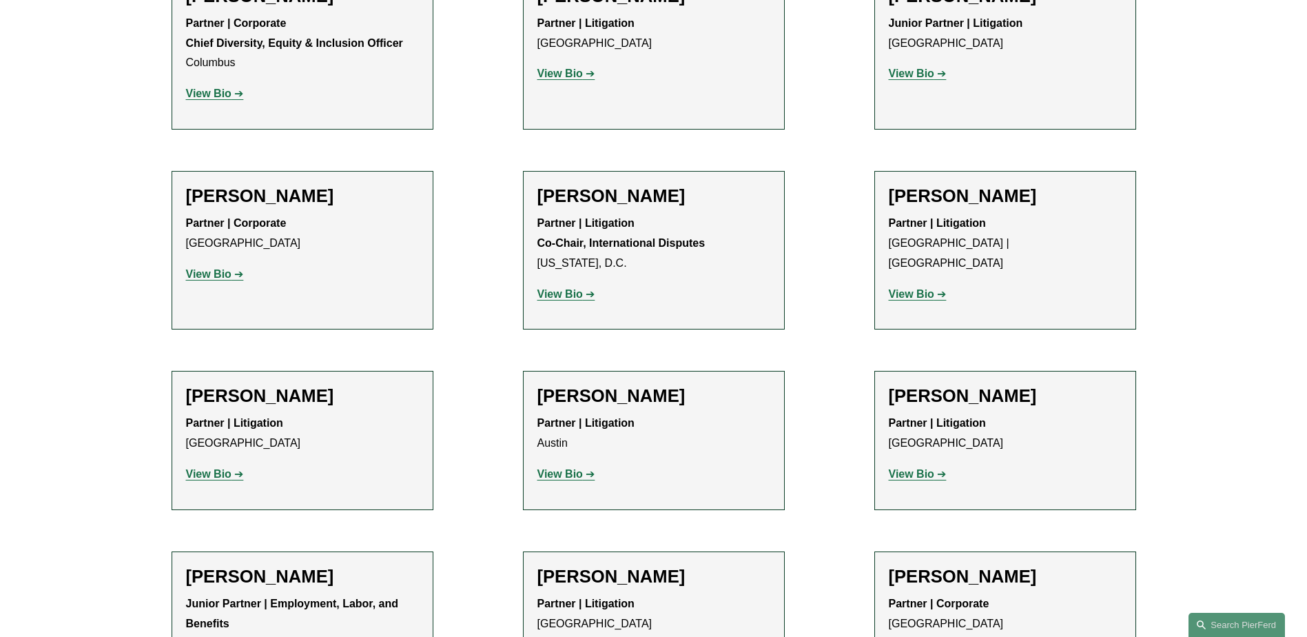
click at [222, 468] on strong "View Bio" at bounding box center [208, 474] width 45 height 12
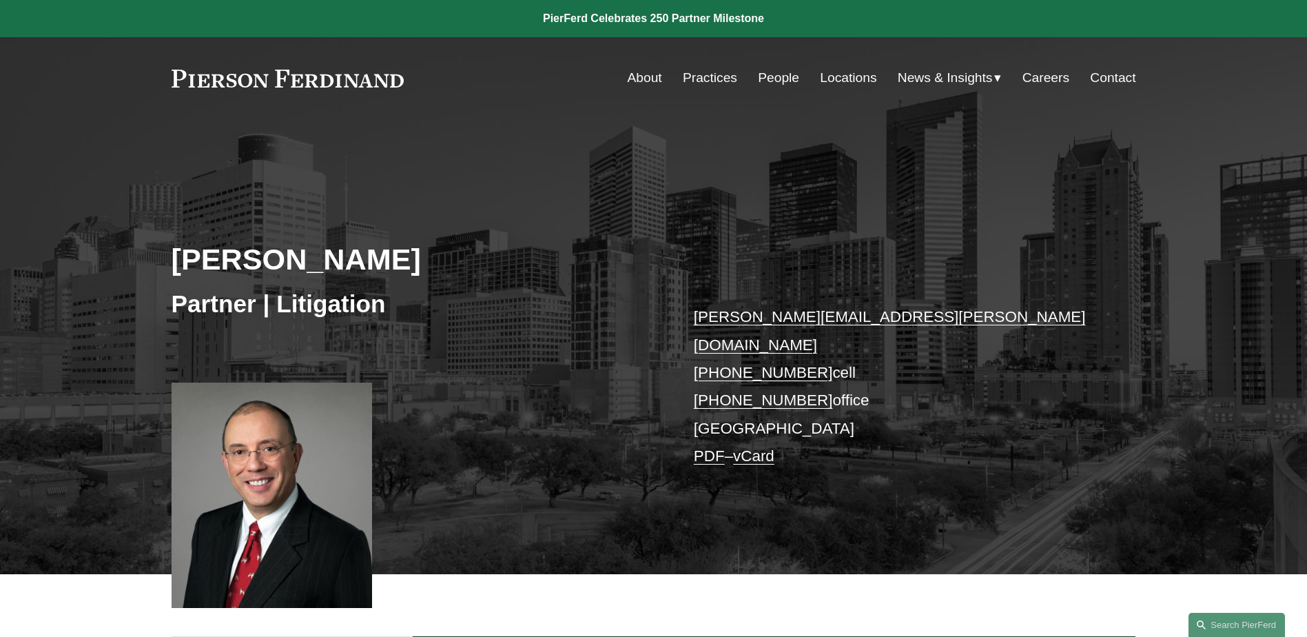
click at [776, 84] on link "People" at bounding box center [778, 78] width 41 height 26
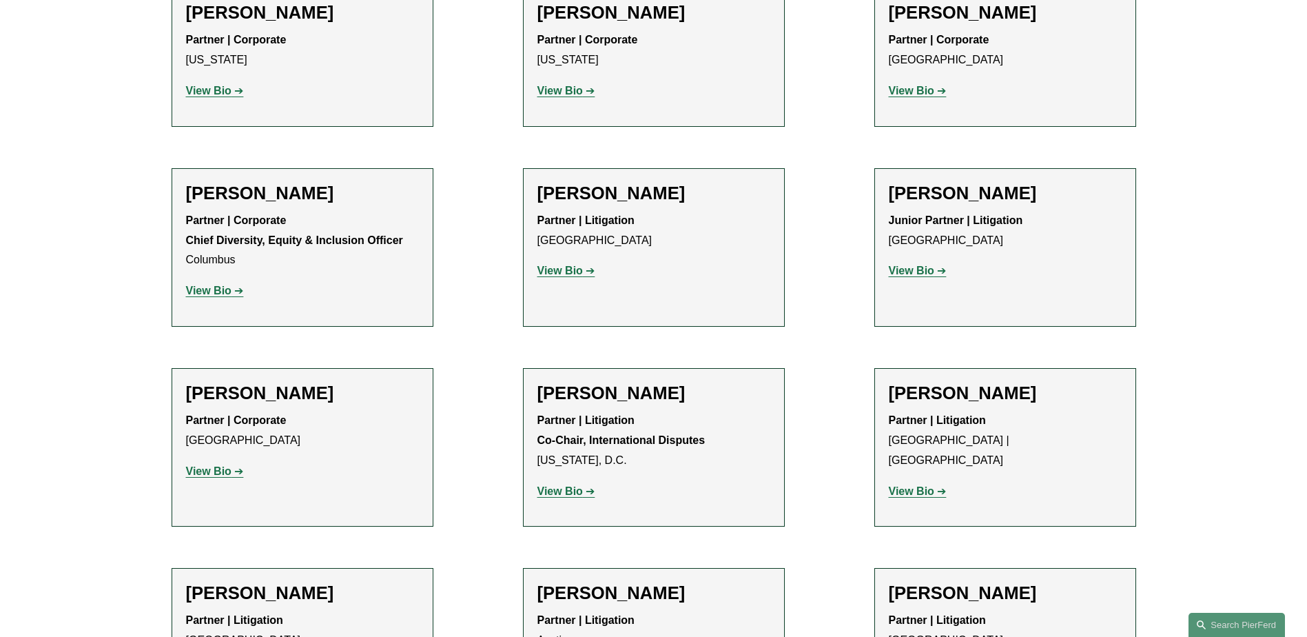
scroll to position [2480, 0]
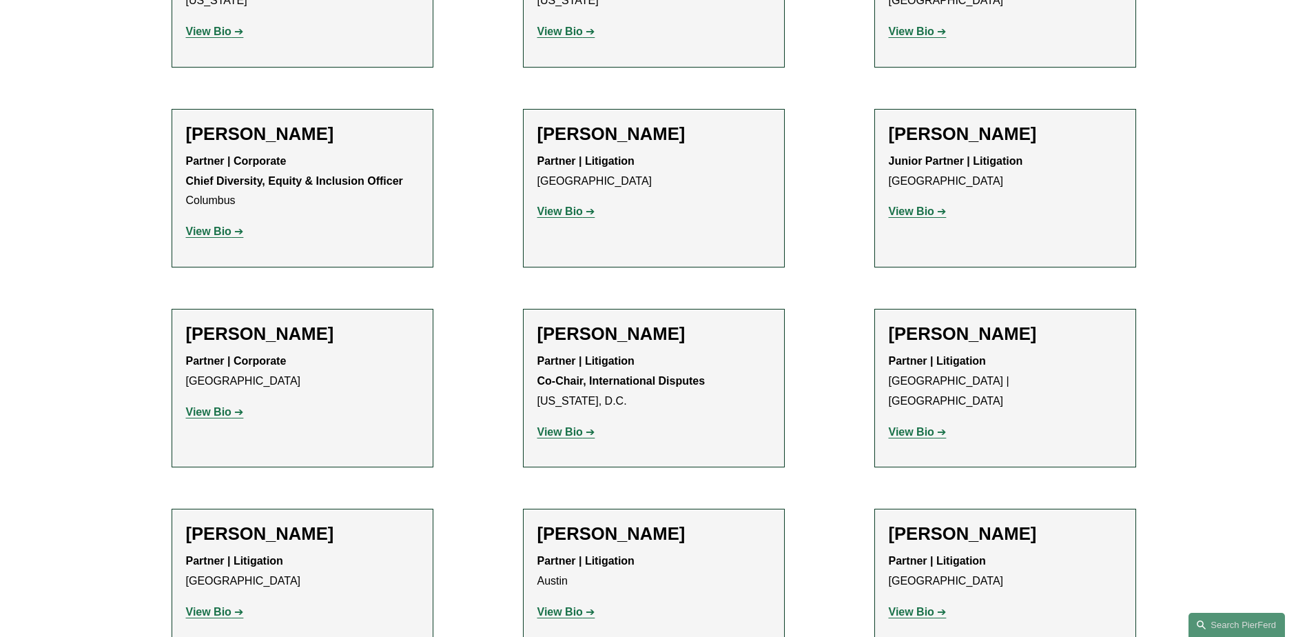
click at [560, 606] on strong "View Bio" at bounding box center [559, 612] width 45 height 12
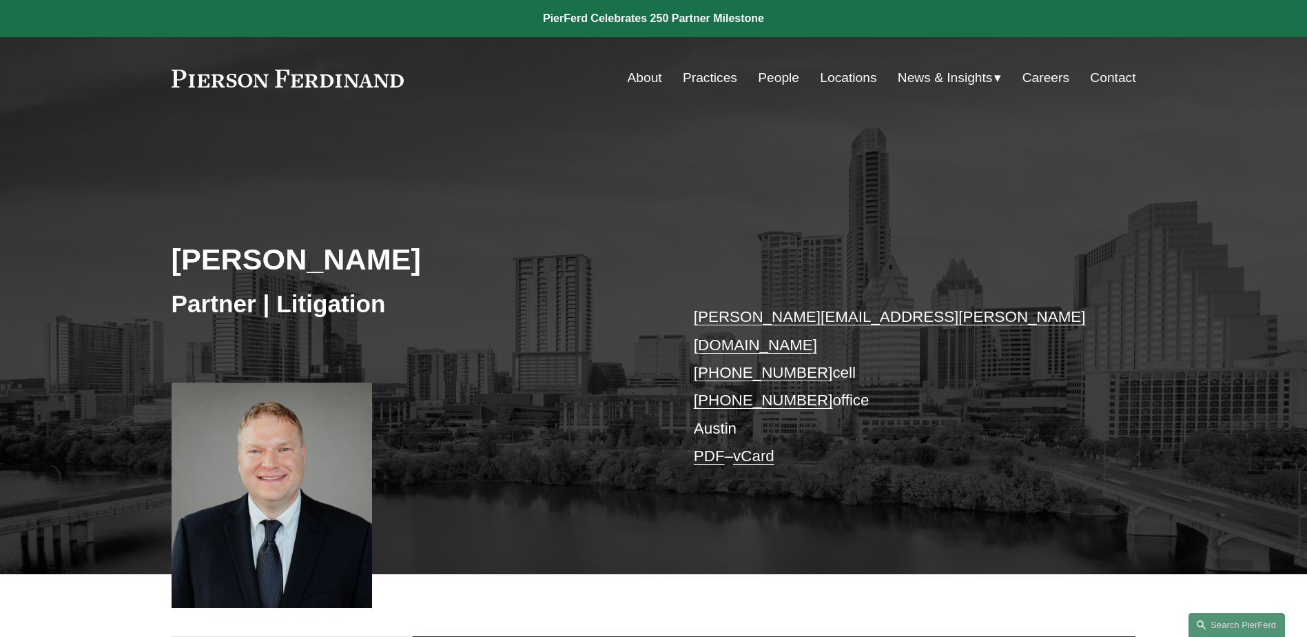
click at [764, 77] on link "People" at bounding box center [778, 78] width 41 height 26
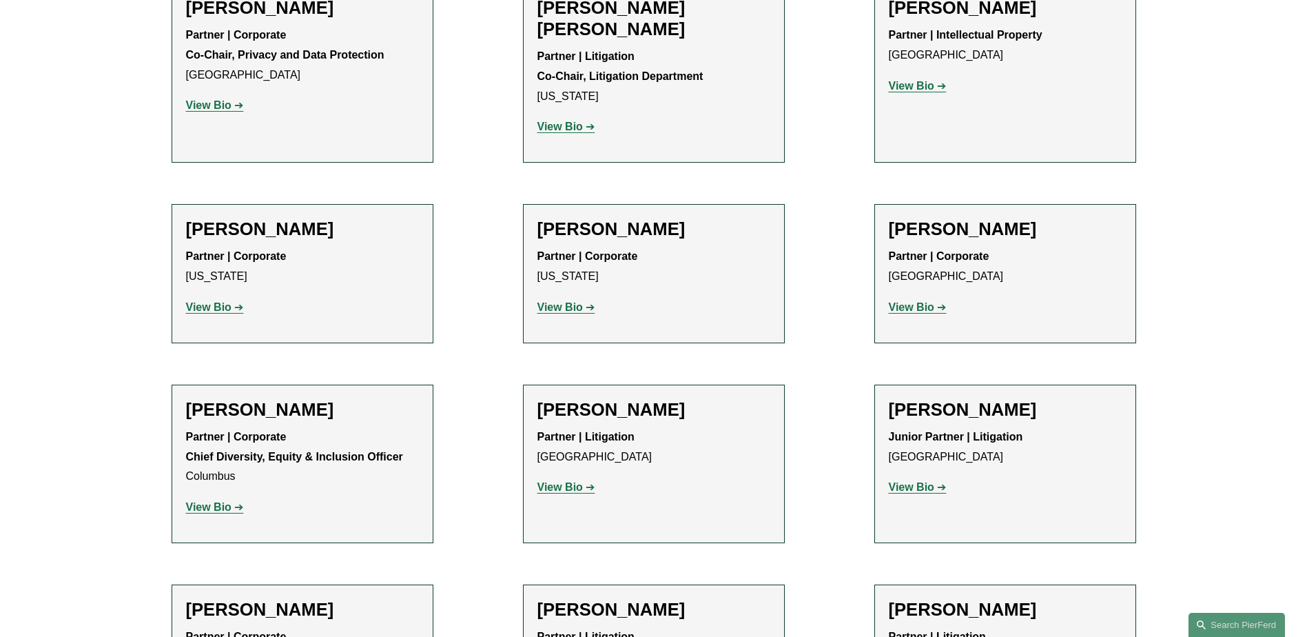
scroll to position [2618, 0]
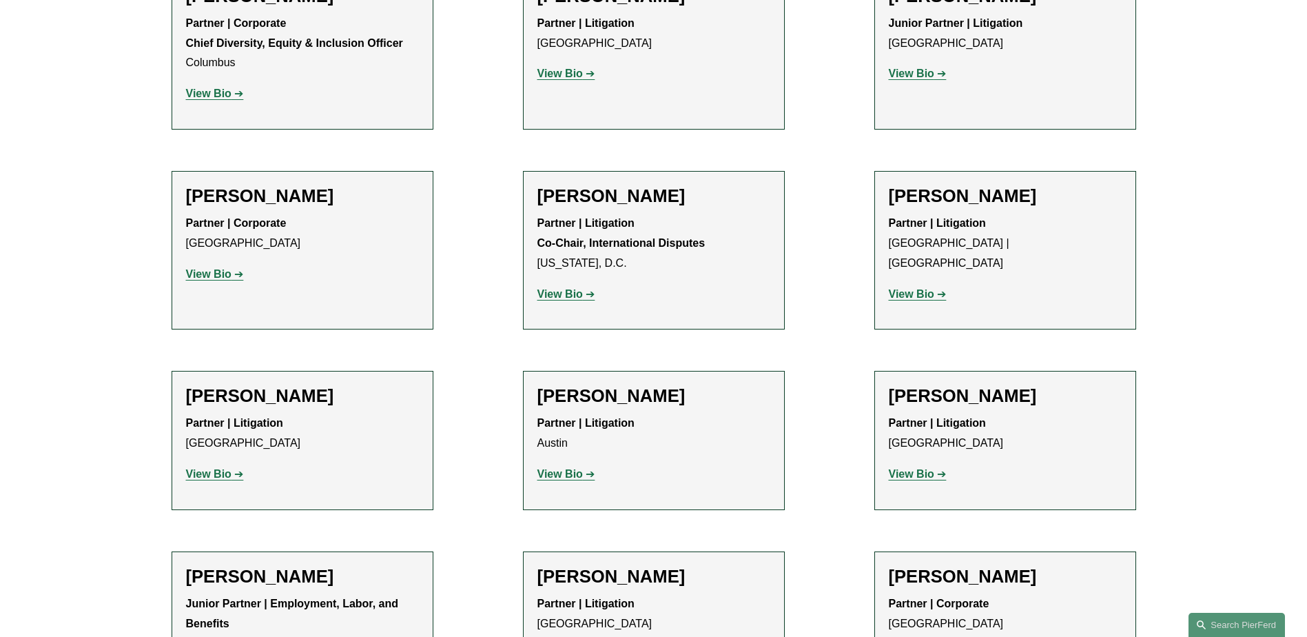
click at [910, 468] on strong "View Bio" at bounding box center [911, 474] width 45 height 12
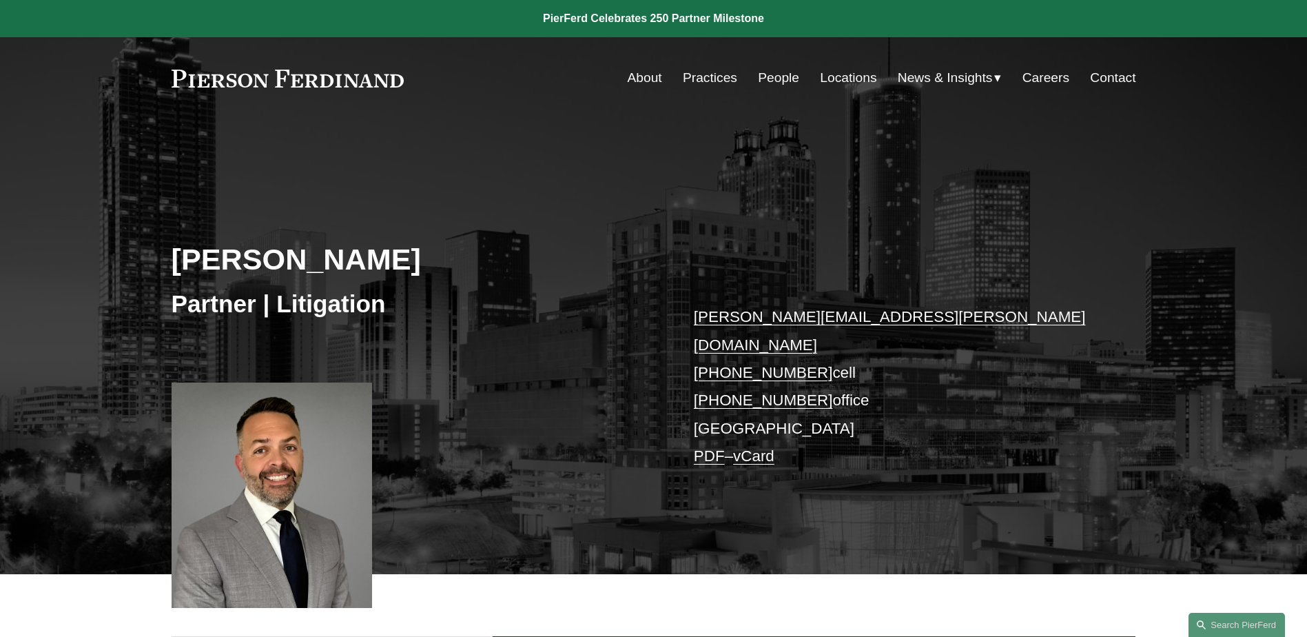
click at [765, 77] on link "People" at bounding box center [778, 78] width 41 height 26
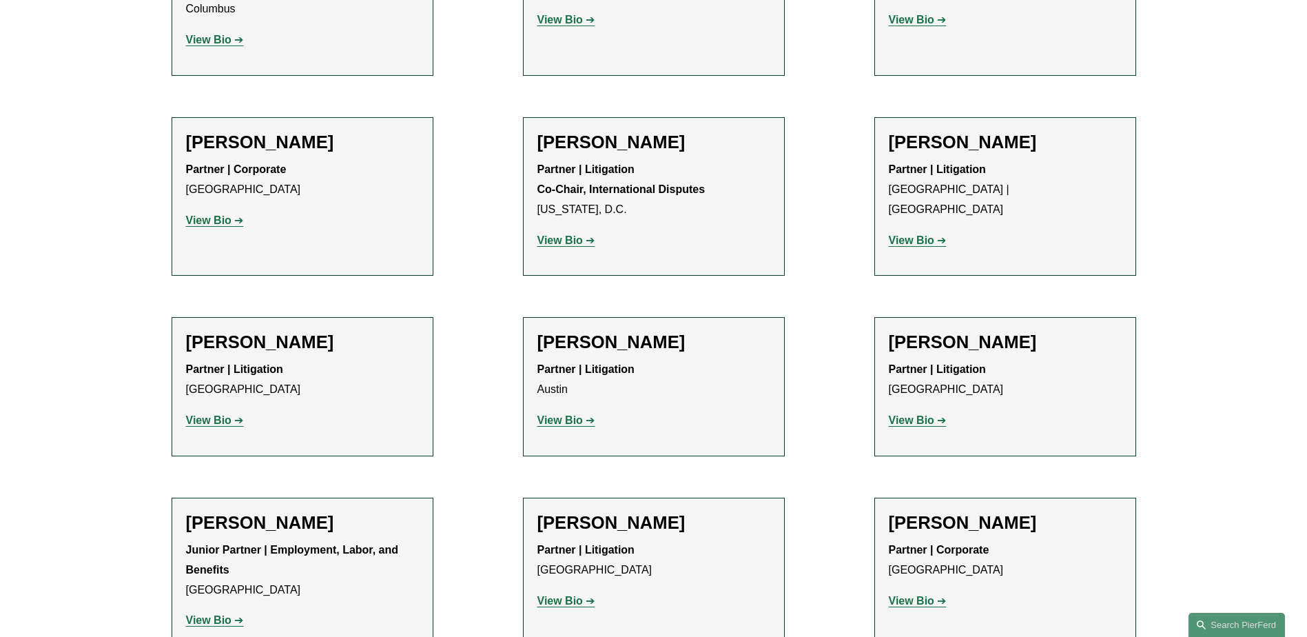
scroll to position [2756, 0]
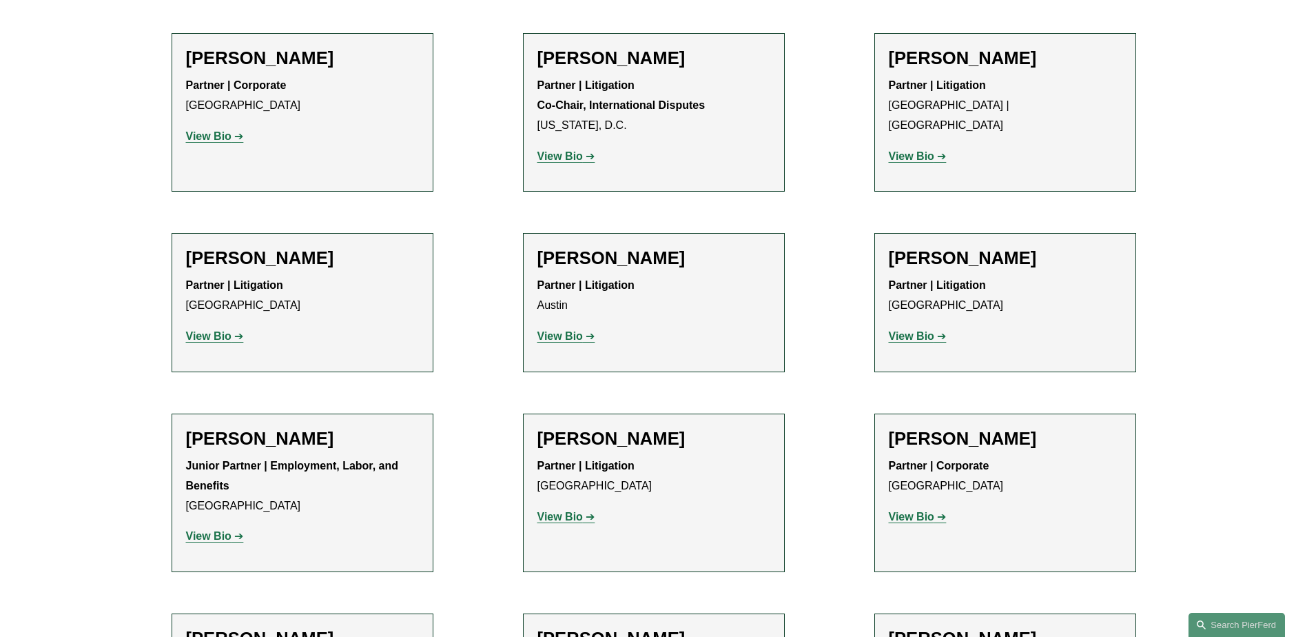
click at [225, 530] on strong "View Bio" at bounding box center [208, 536] width 45 height 12
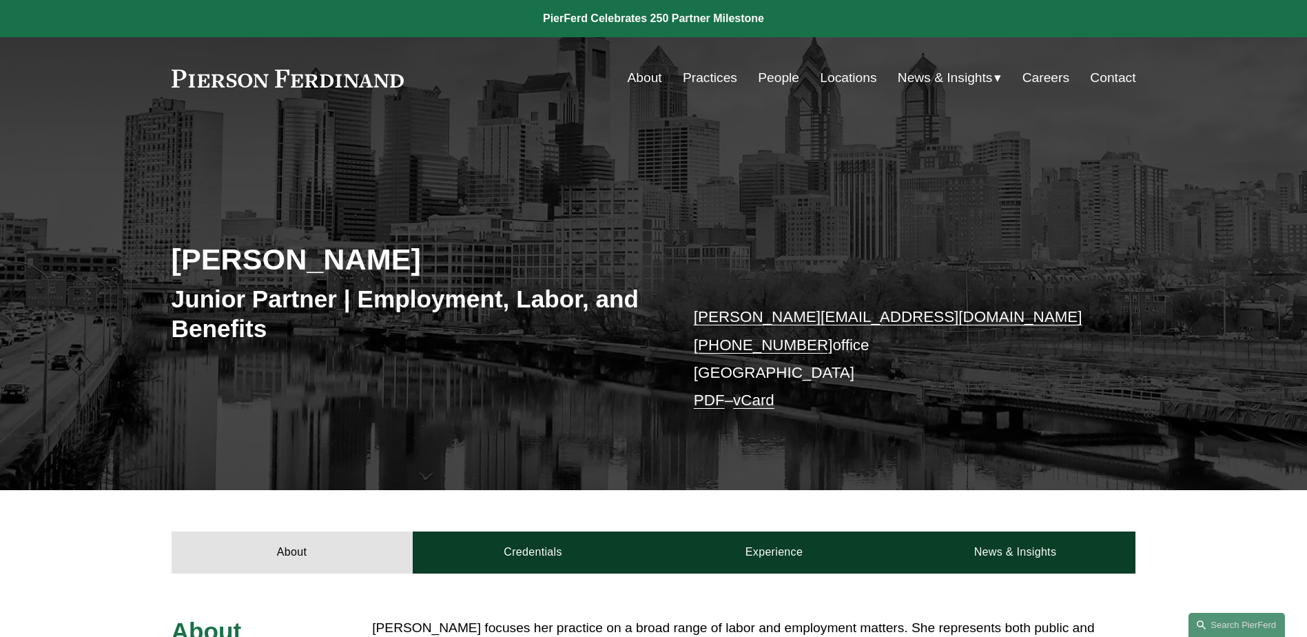
click at [776, 72] on link "People" at bounding box center [778, 78] width 41 height 26
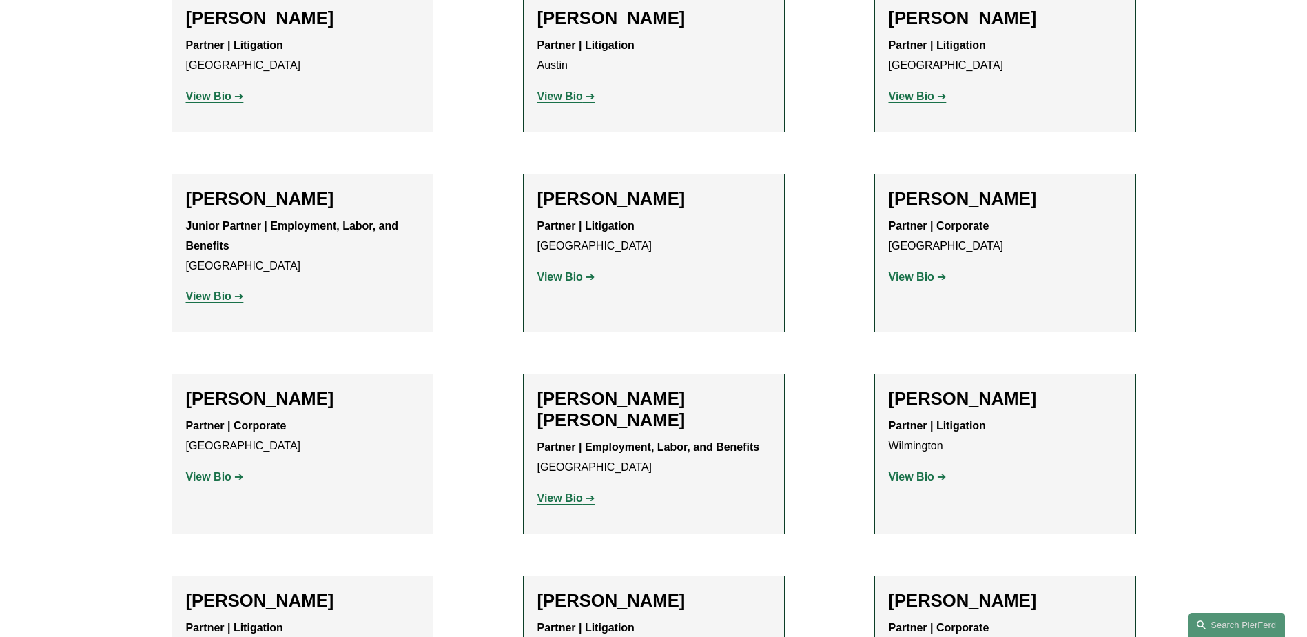
scroll to position [2893, 0]
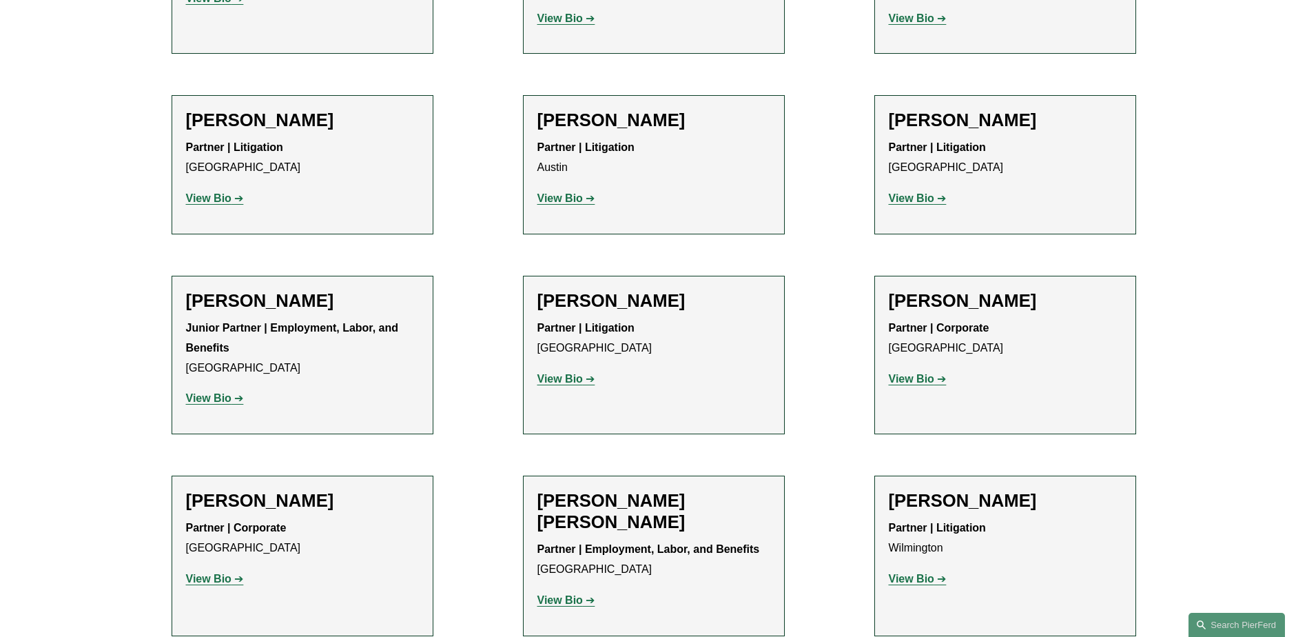
click at [555, 373] on strong "View Bio" at bounding box center [559, 379] width 45 height 12
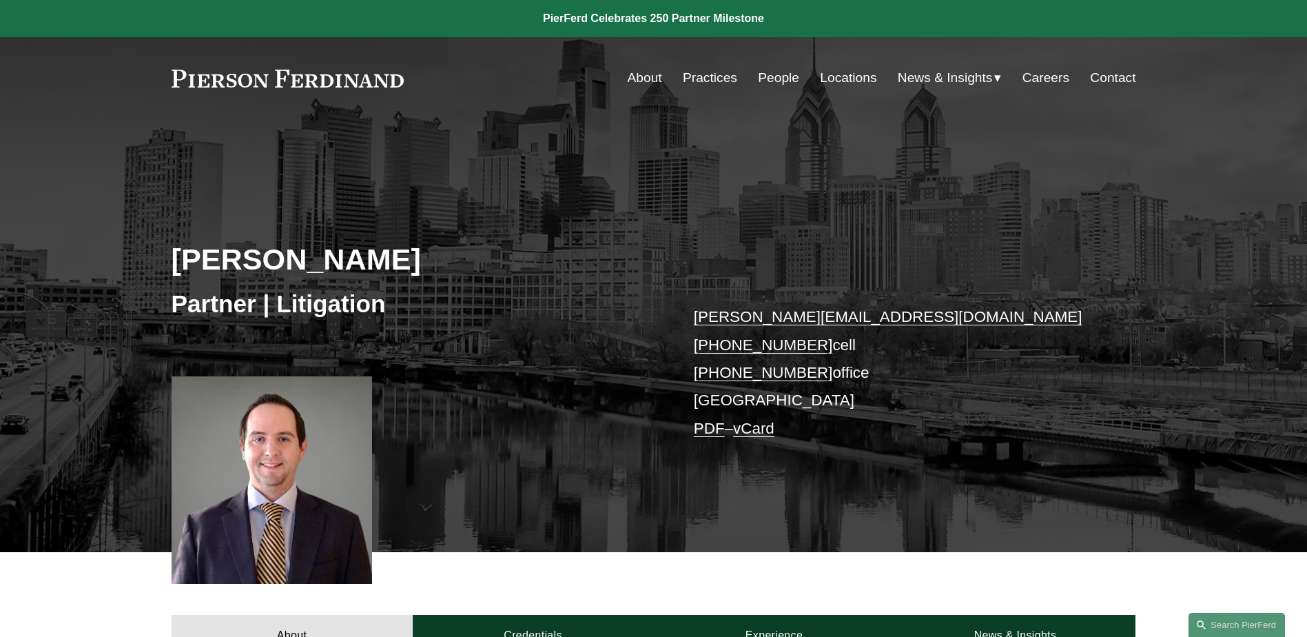
click at [767, 79] on link "People" at bounding box center [778, 78] width 41 height 26
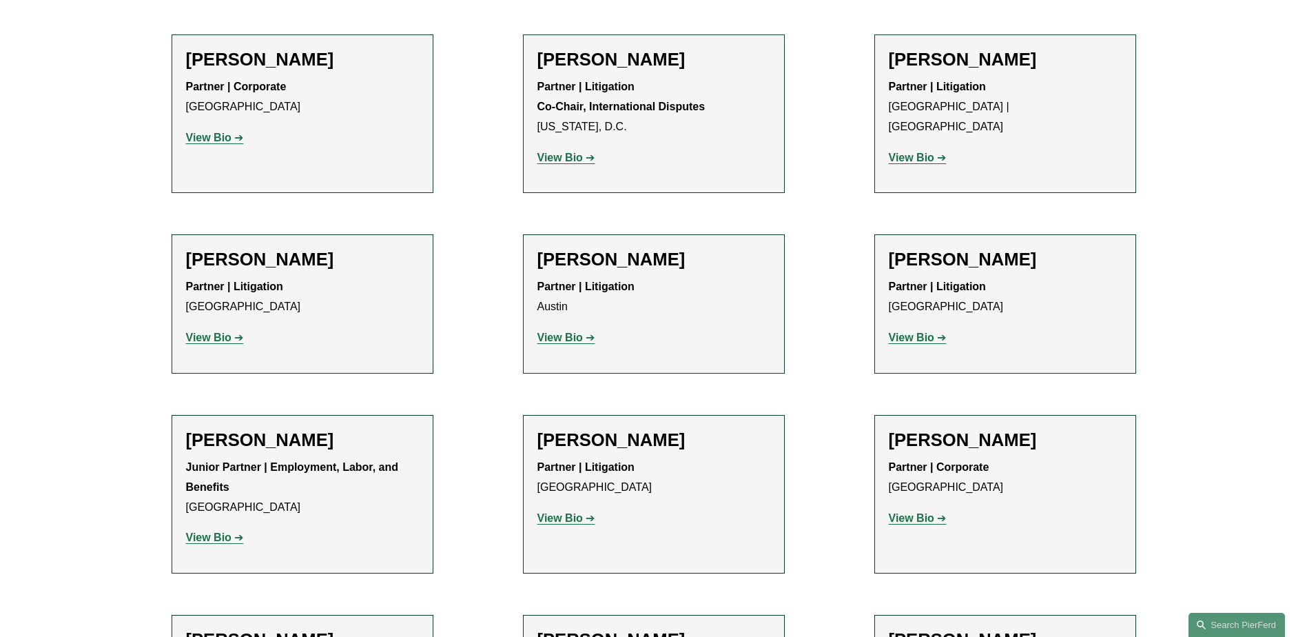
scroll to position [2756, 0]
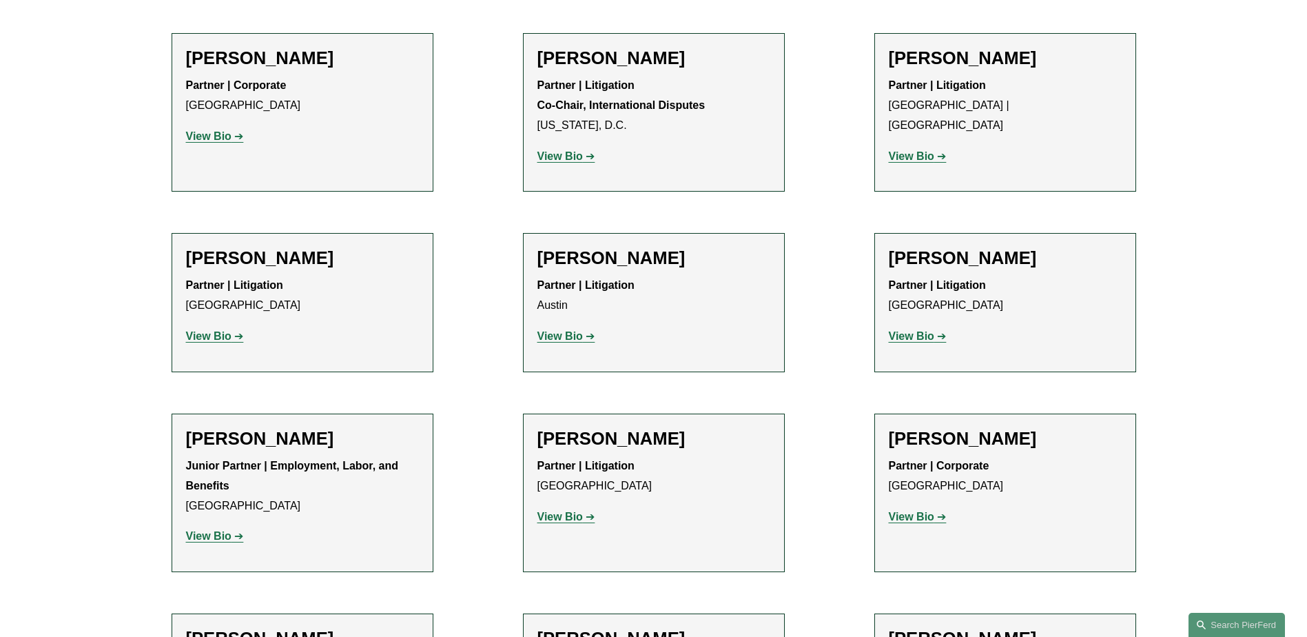
click at [915, 510] on strong "View Bio" at bounding box center [911, 516] width 45 height 12
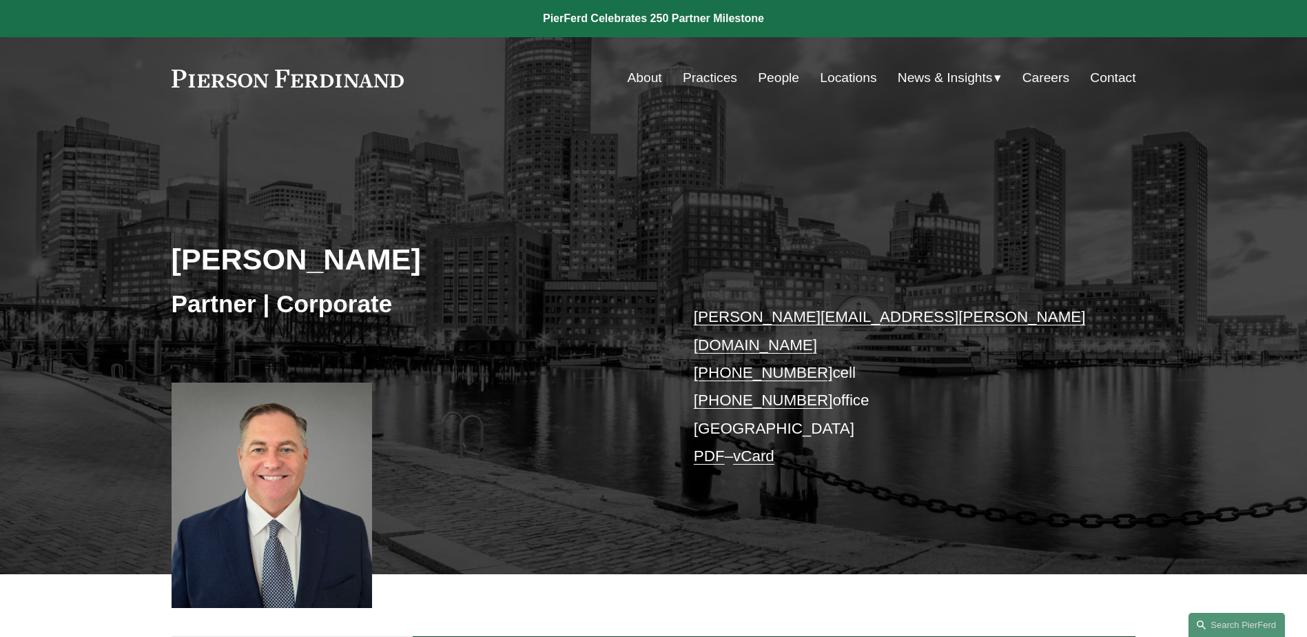
click at [777, 76] on link "People" at bounding box center [778, 78] width 41 height 26
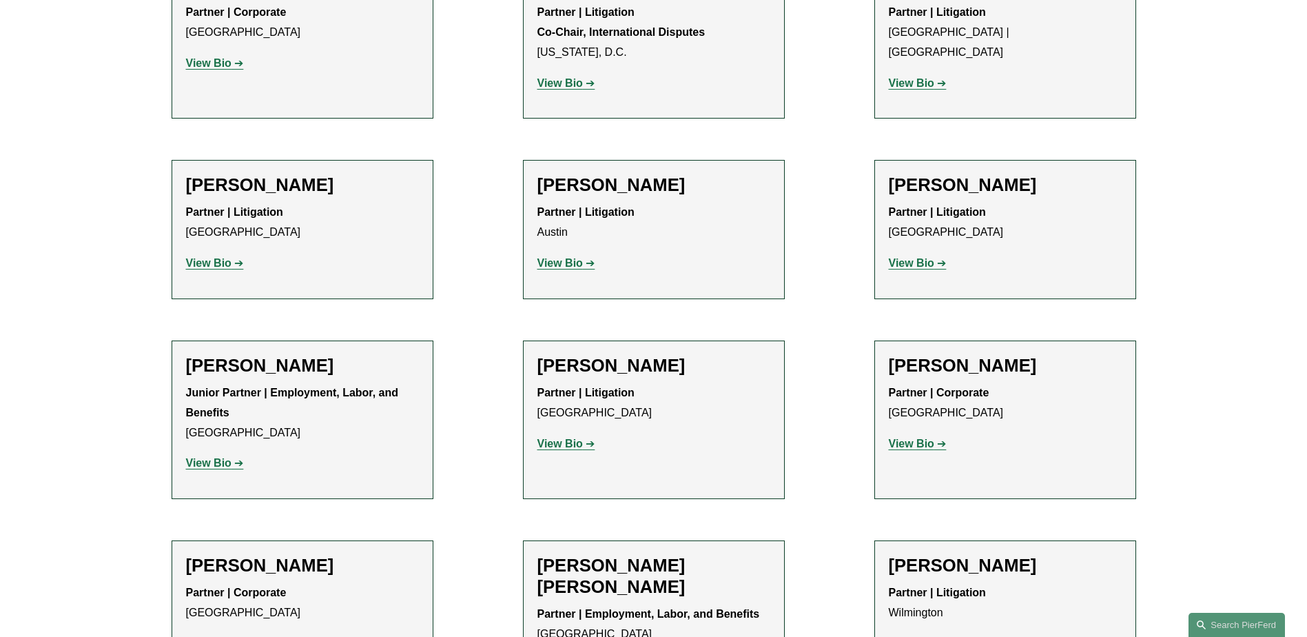
scroll to position [2893, 0]
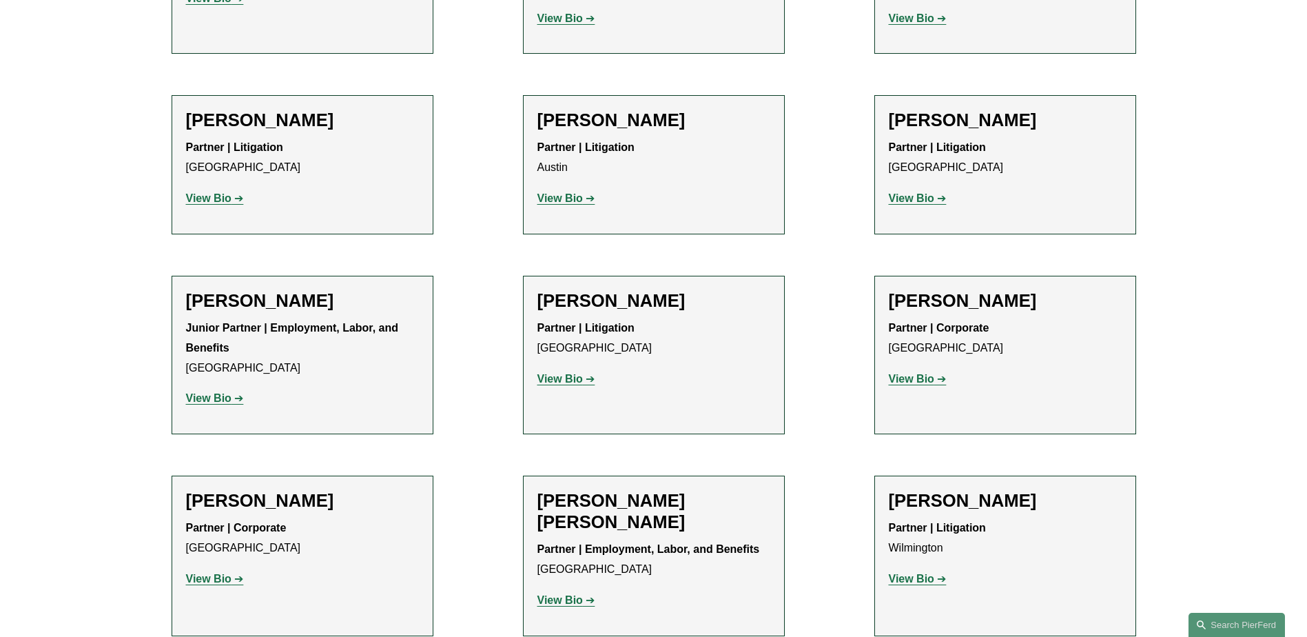
click at [215, 569] on p "View Bio" at bounding box center [302, 579] width 233 height 20
click at [214, 572] on strong "View Bio" at bounding box center [208, 578] width 45 height 12
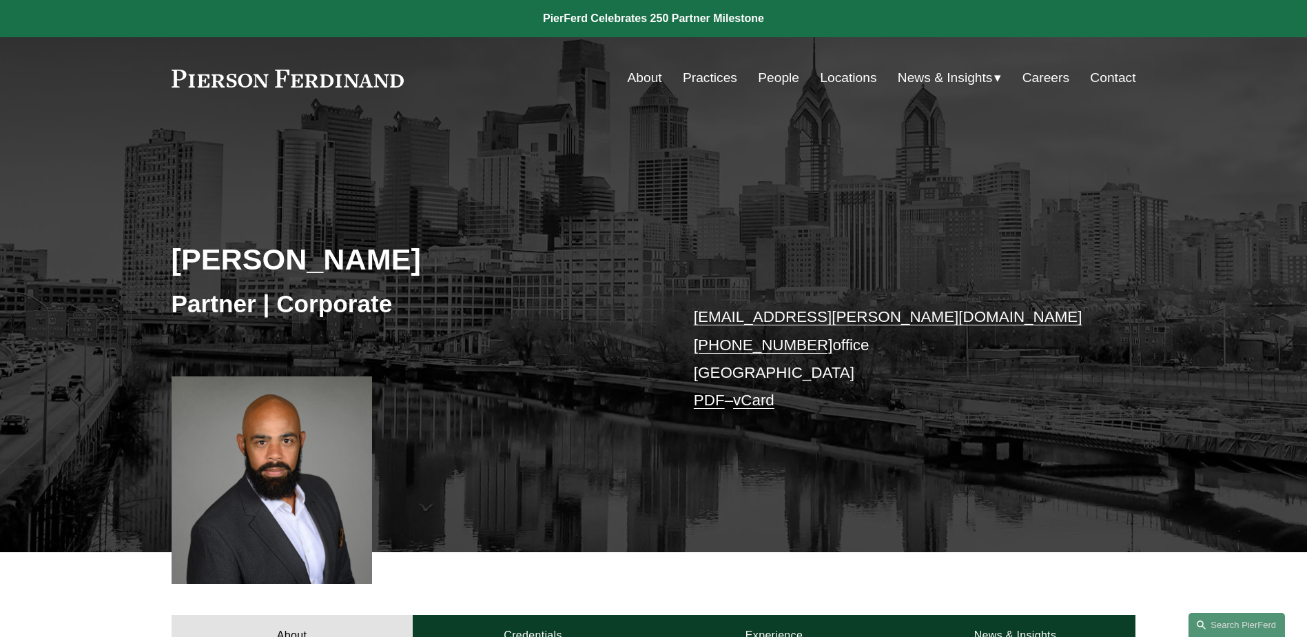
click at [766, 74] on link "People" at bounding box center [778, 78] width 41 height 26
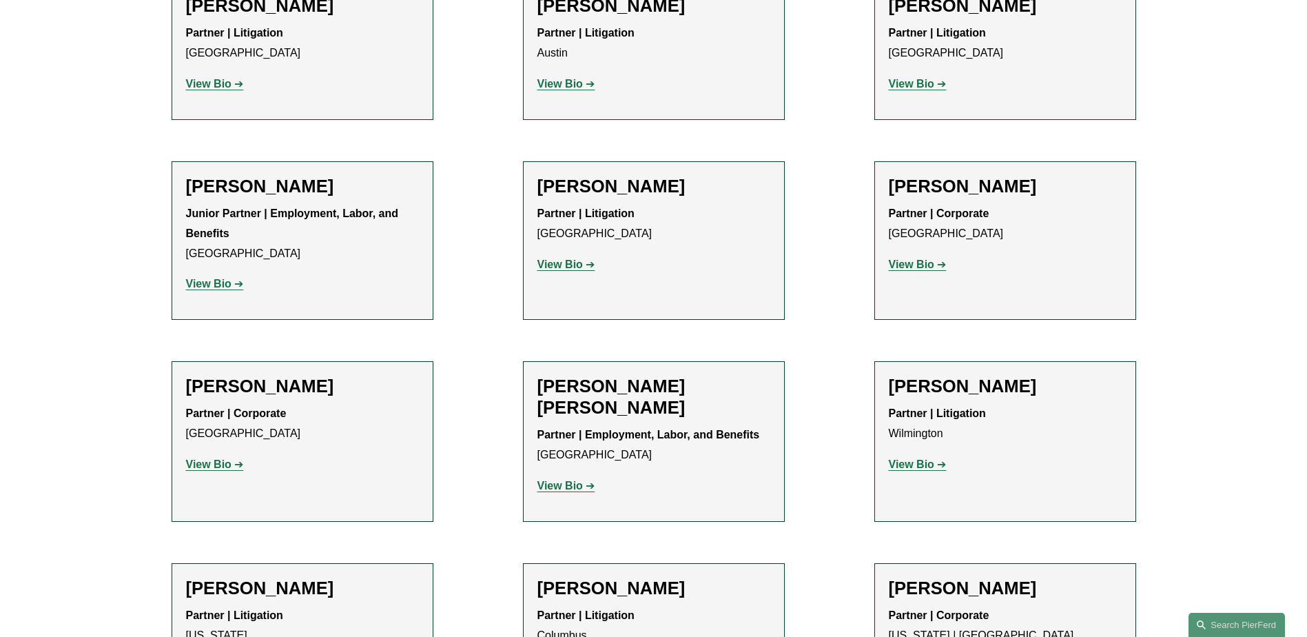
scroll to position [3031, 0]
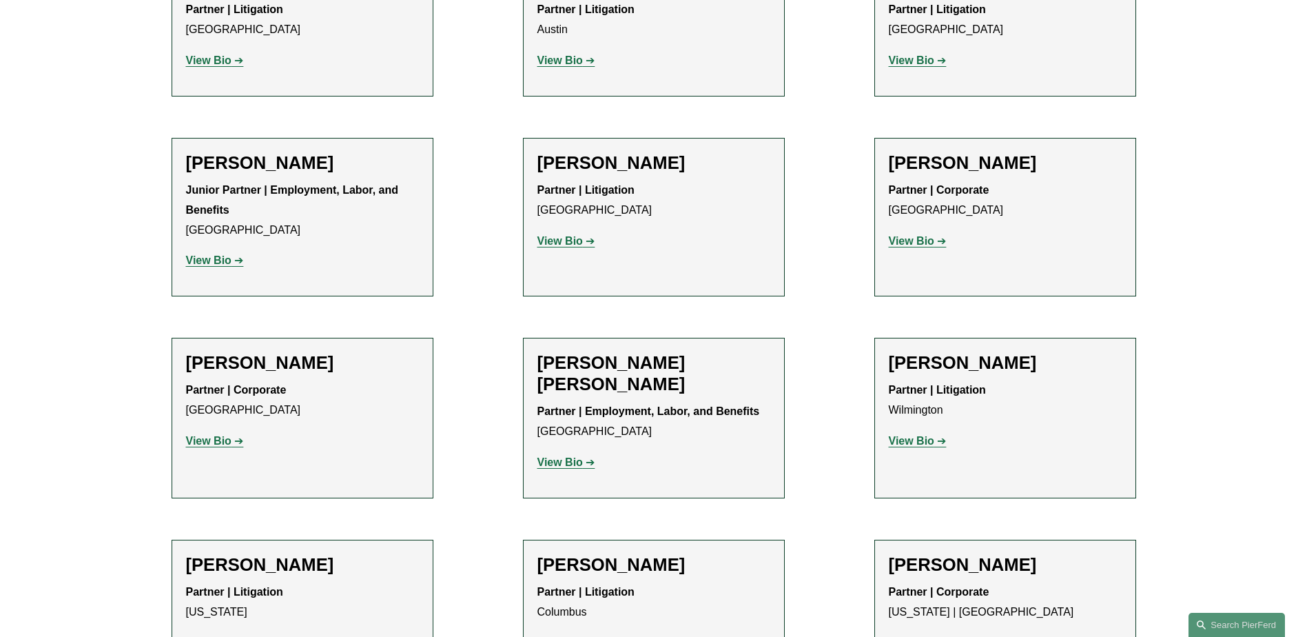
click at [563, 456] on strong "View Bio" at bounding box center [559, 462] width 45 height 12
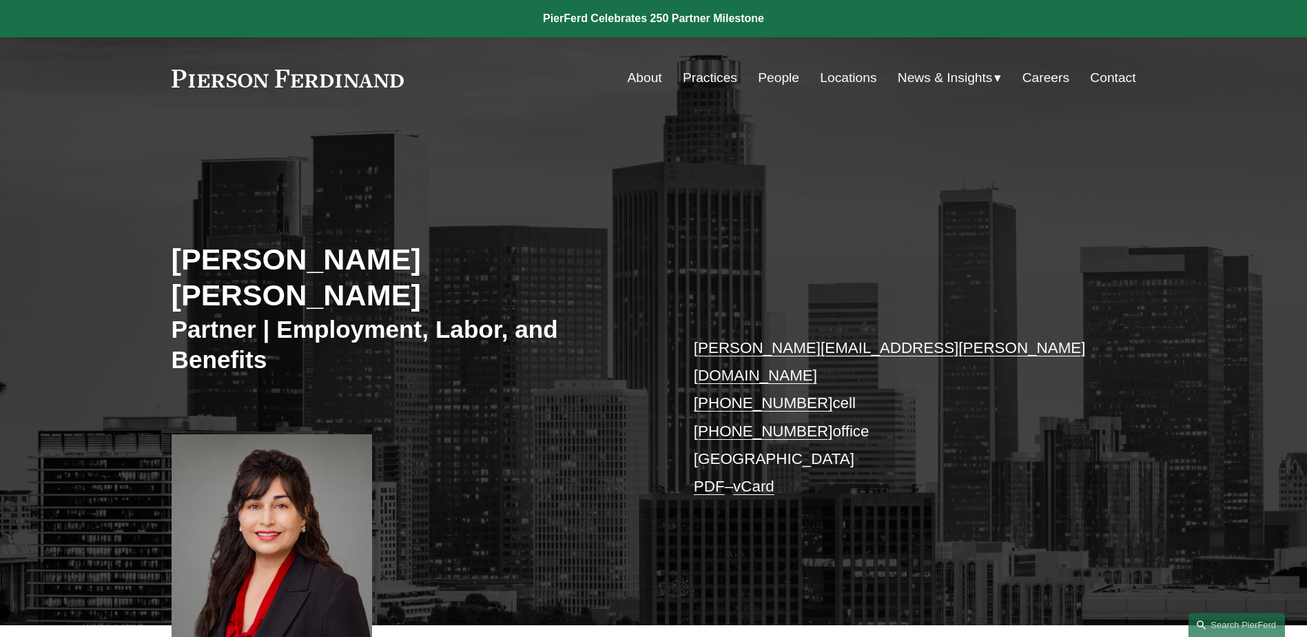
click at [758, 77] on link "People" at bounding box center [778, 78] width 41 height 26
